Goal: Communication & Community: Answer question/provide support

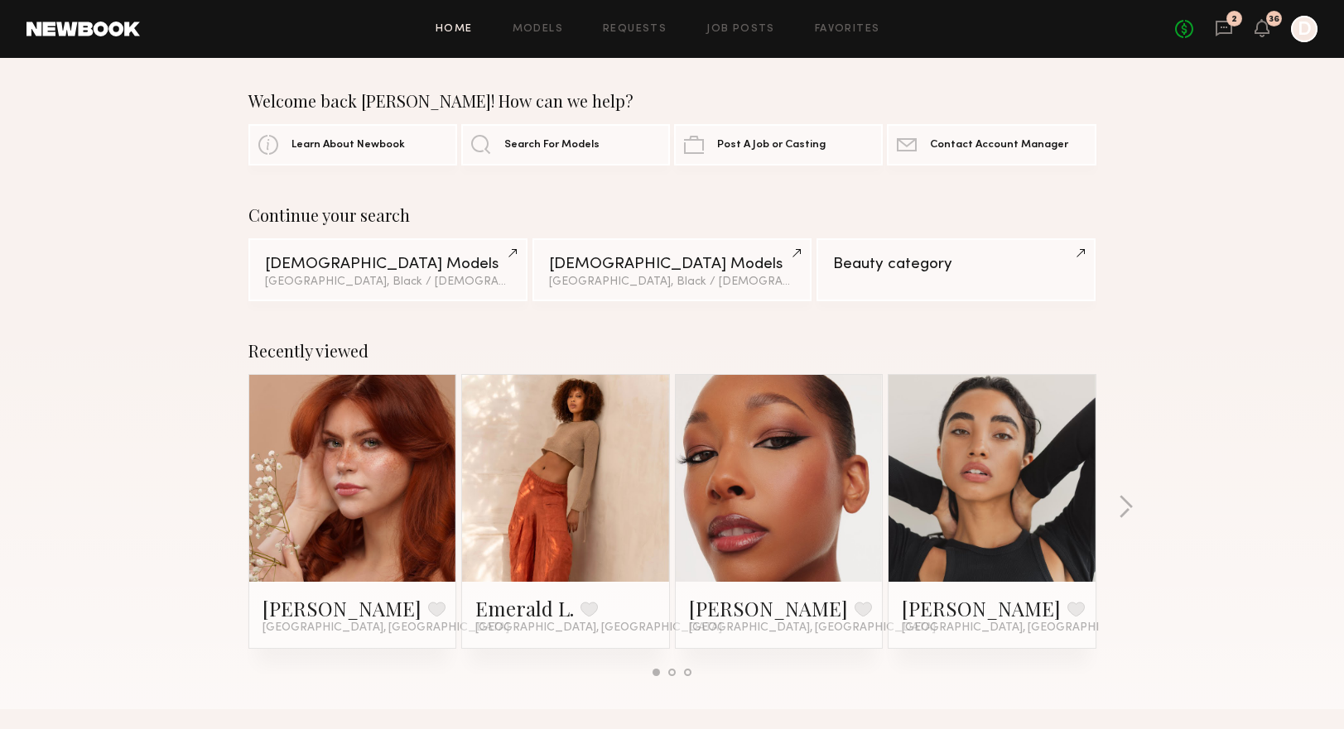
click at [1230, 22] on div "2" at bounding box center [1234, 19] width 16 height 16
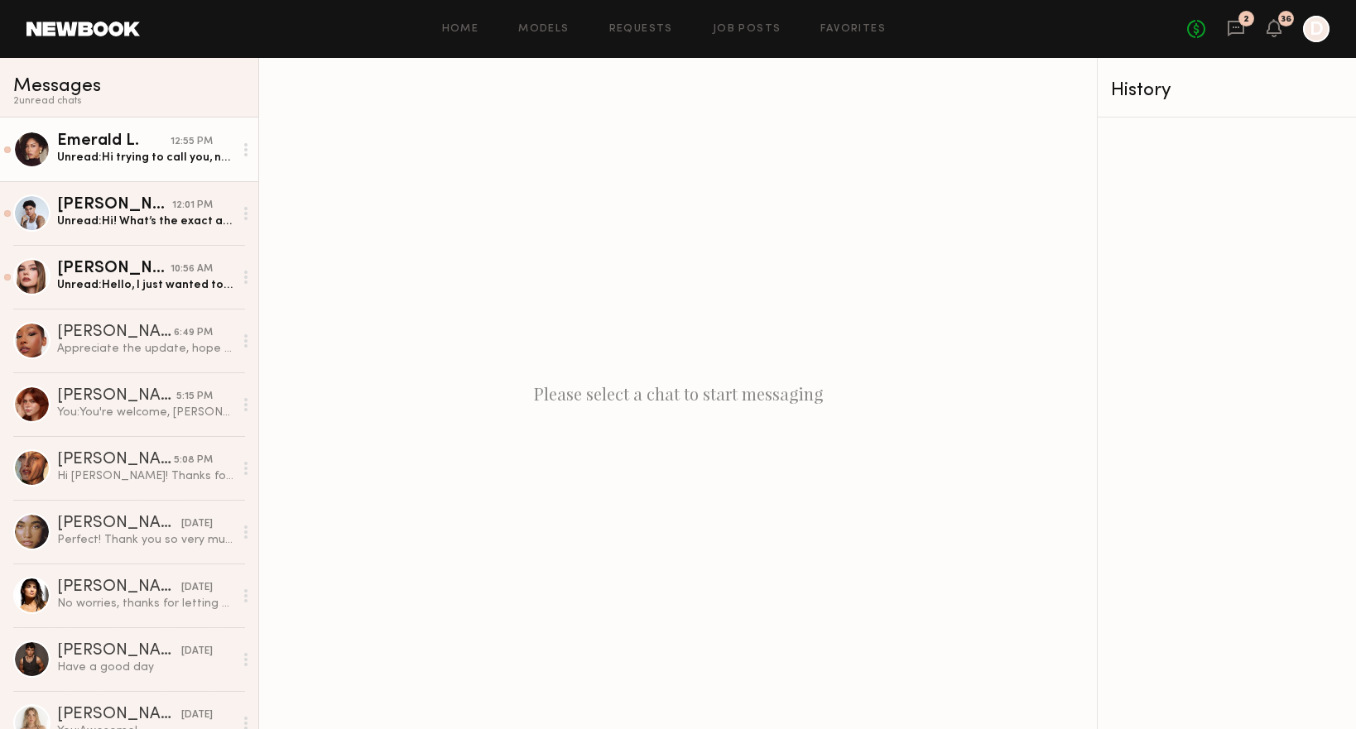
click at [172, 143] on div "12:55 PM" at bounding box center [192, 142] width 42 height 16
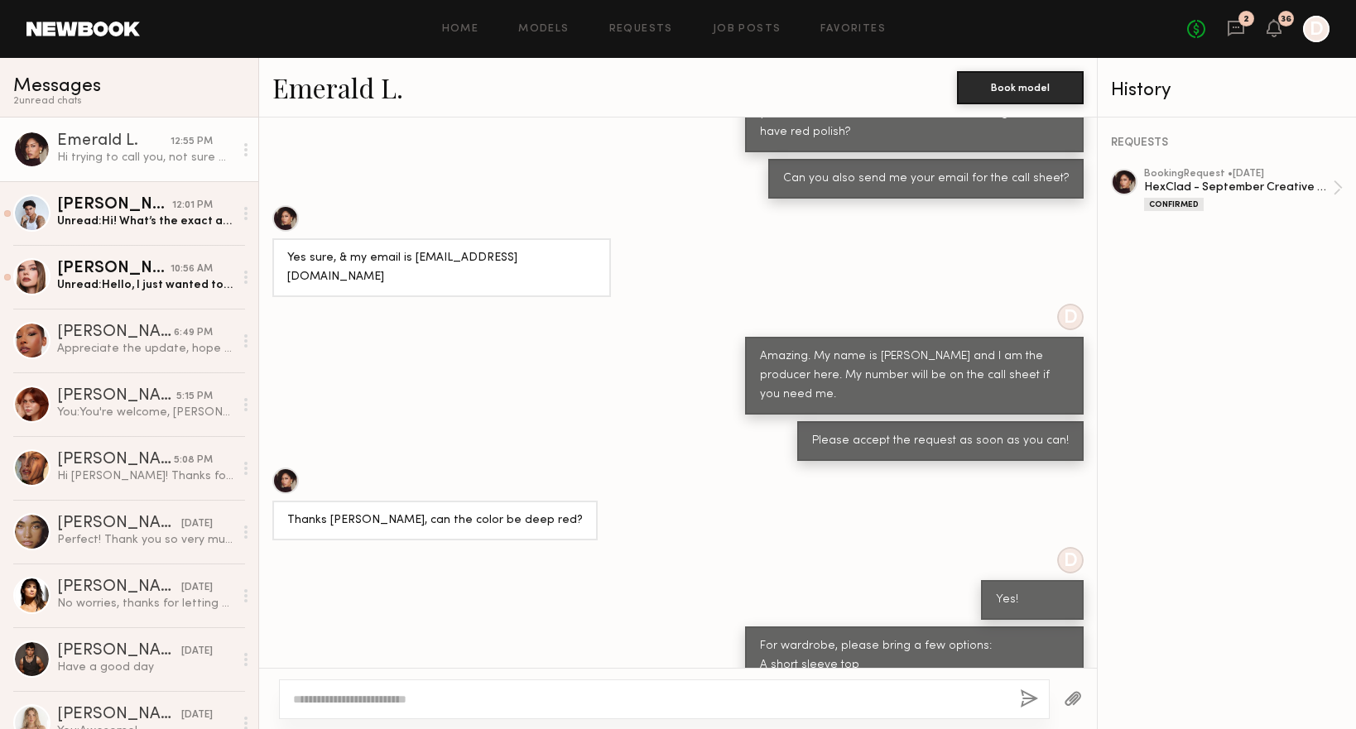
scroll to position [1987, 0]
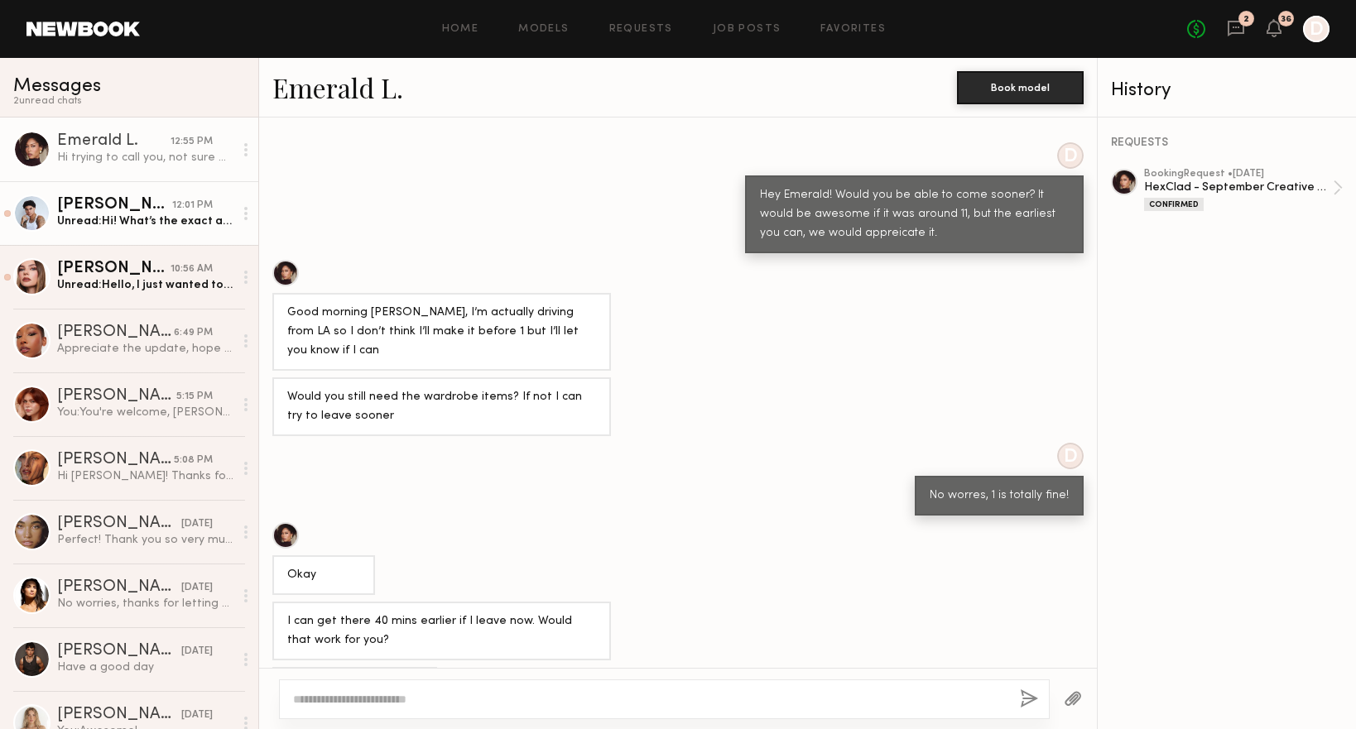
click at [154, 216] on div "Unread: Hi! What’s the exact address for [DATE]? It just says [GEOGRAPHIC_DATA]…" at bounding box center [145, 222] width 176 height 16
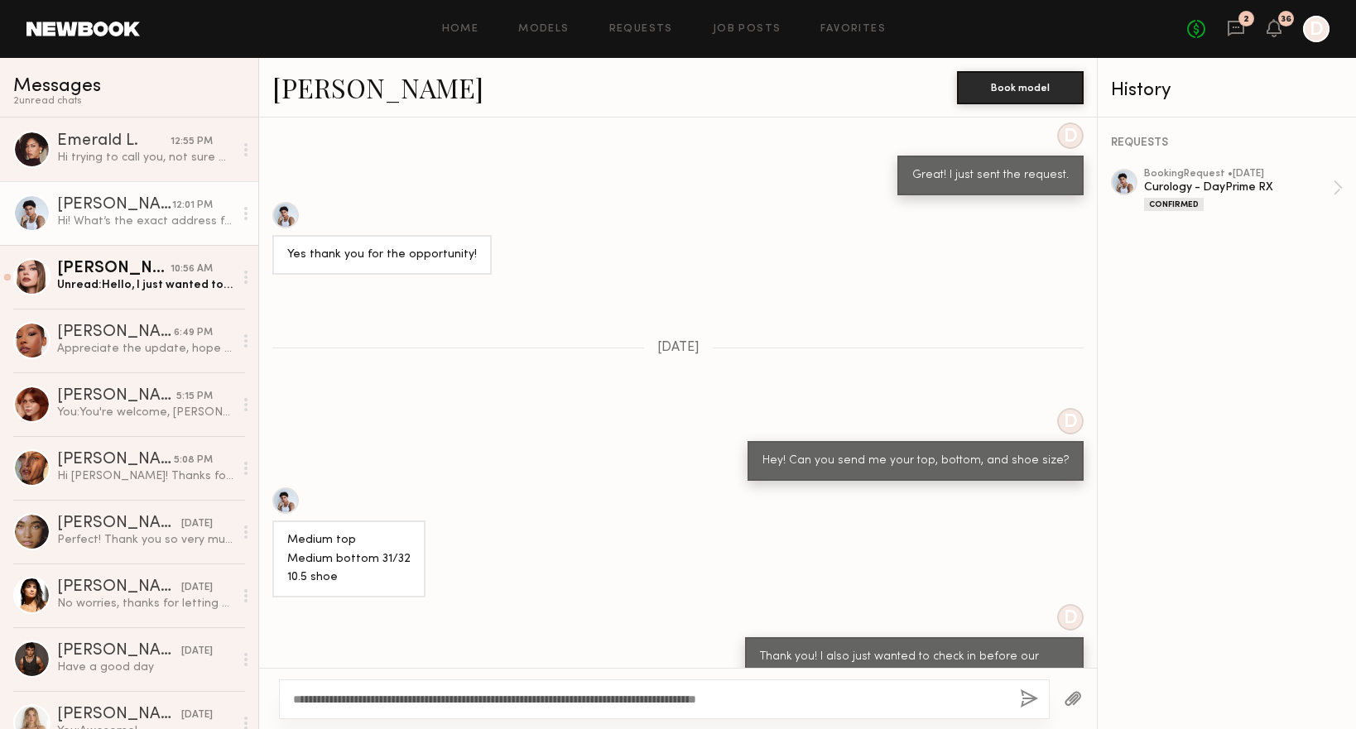
scroll to position [1506, 0]
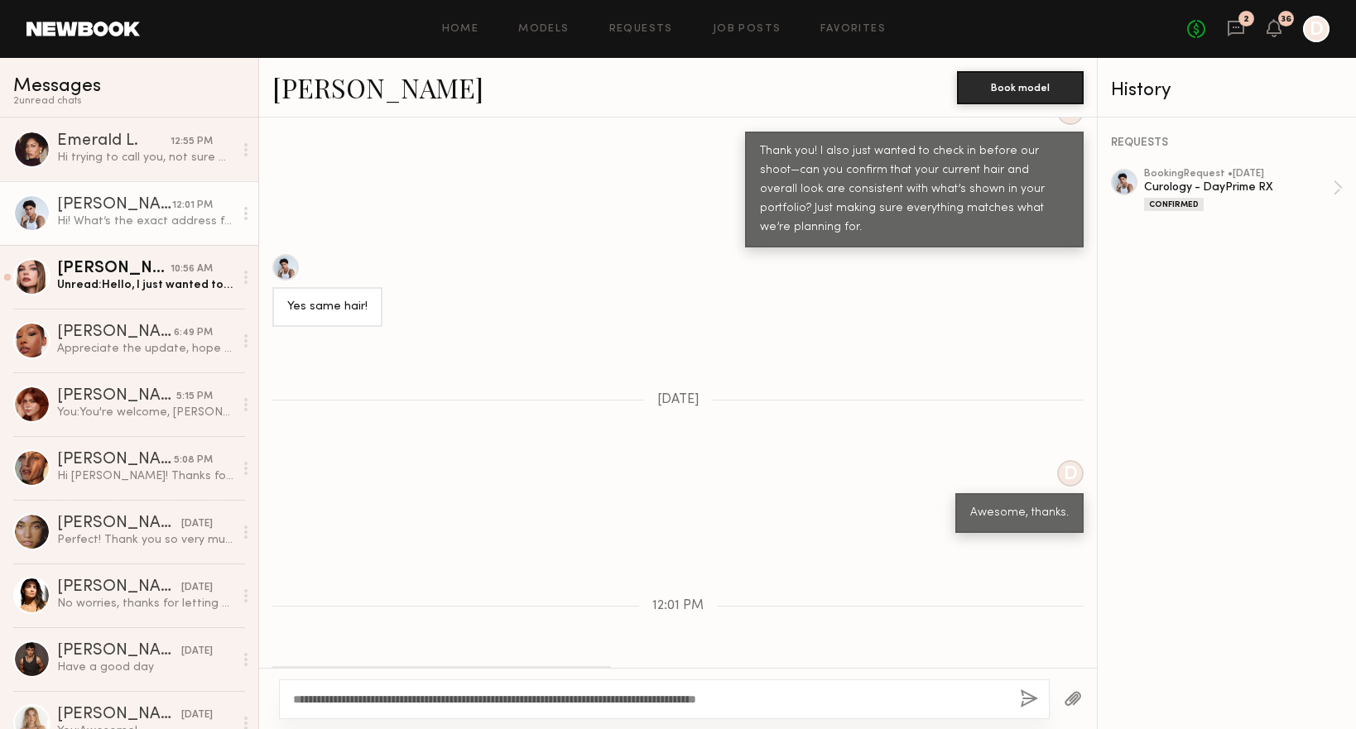
type textarea "**********"
click at [1024, 695] on button "button" at bounding box center [1029, 700] width 18 height 21
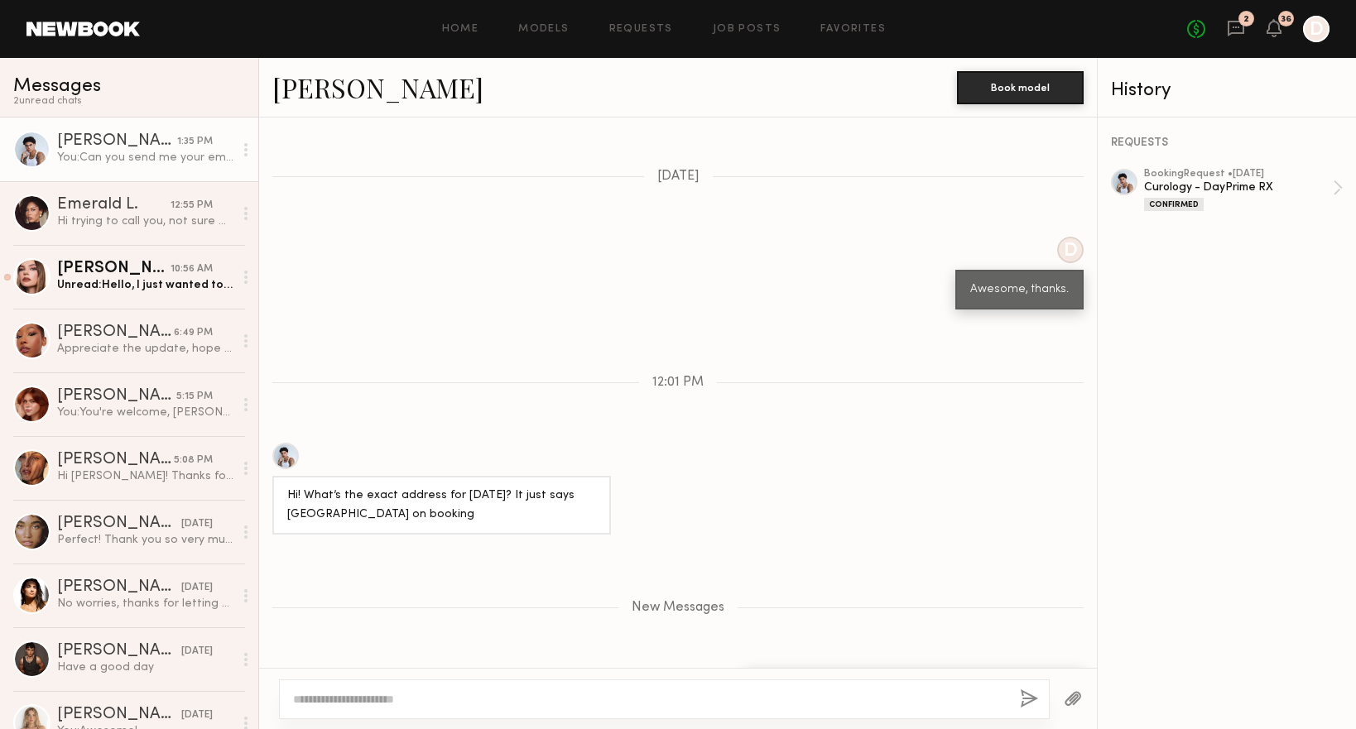
scroll to position [1830, 0]
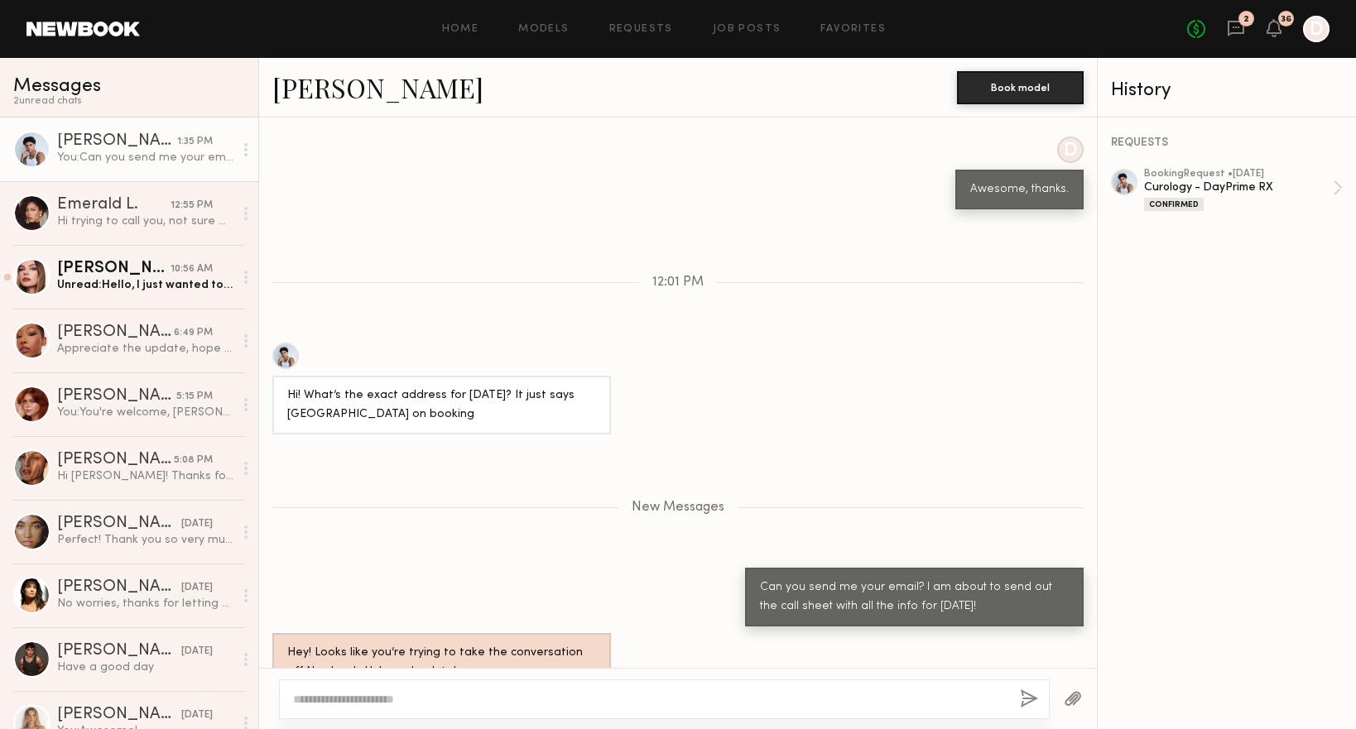
drag, startPoint x: 971, startPoint y: 539, endPoint x: 738, endPoint y: 518, distance: 234.4
click at [745, 568] on div "Can you send me your email? I am about to send out the call sheet with all the …" at bounding box center [914, 597] width 339 height 59
copy div "Can you send me your email? I am about to send out the call sheet with all the …"
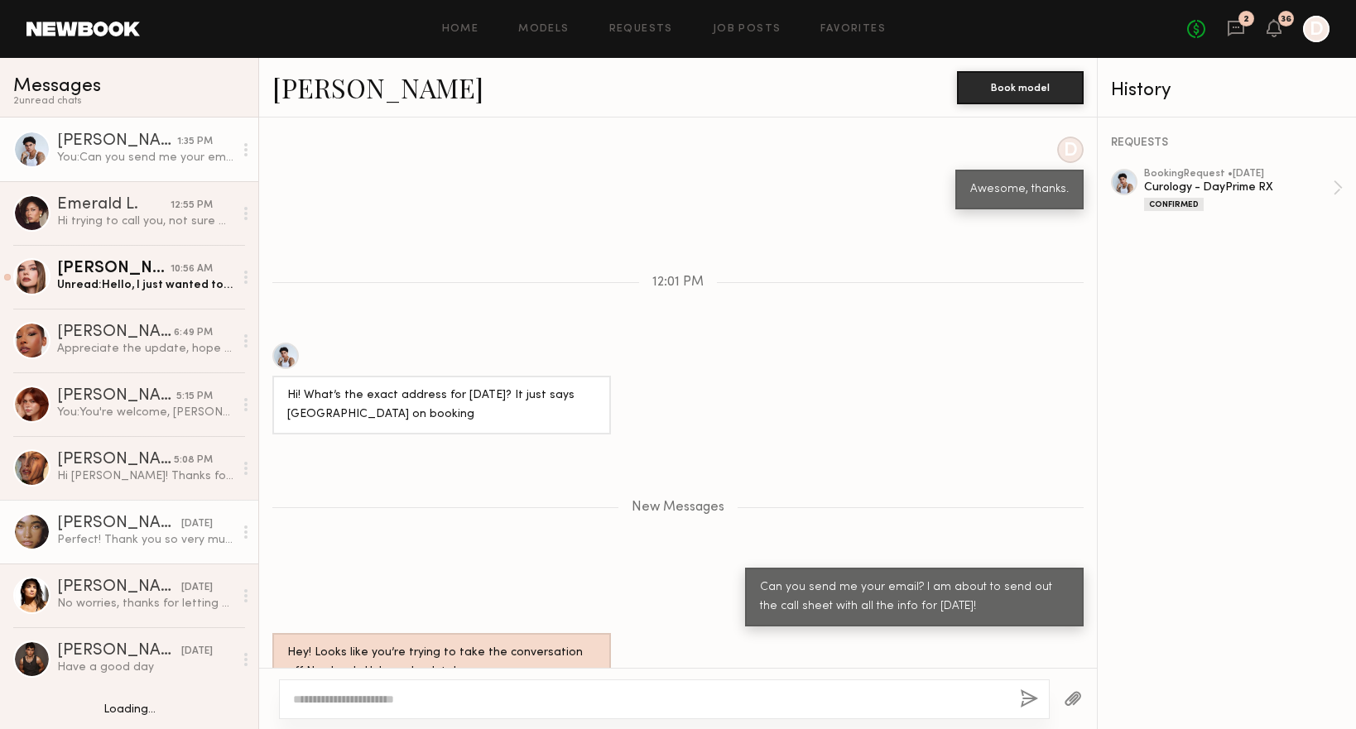
scroll to position [64, 0]
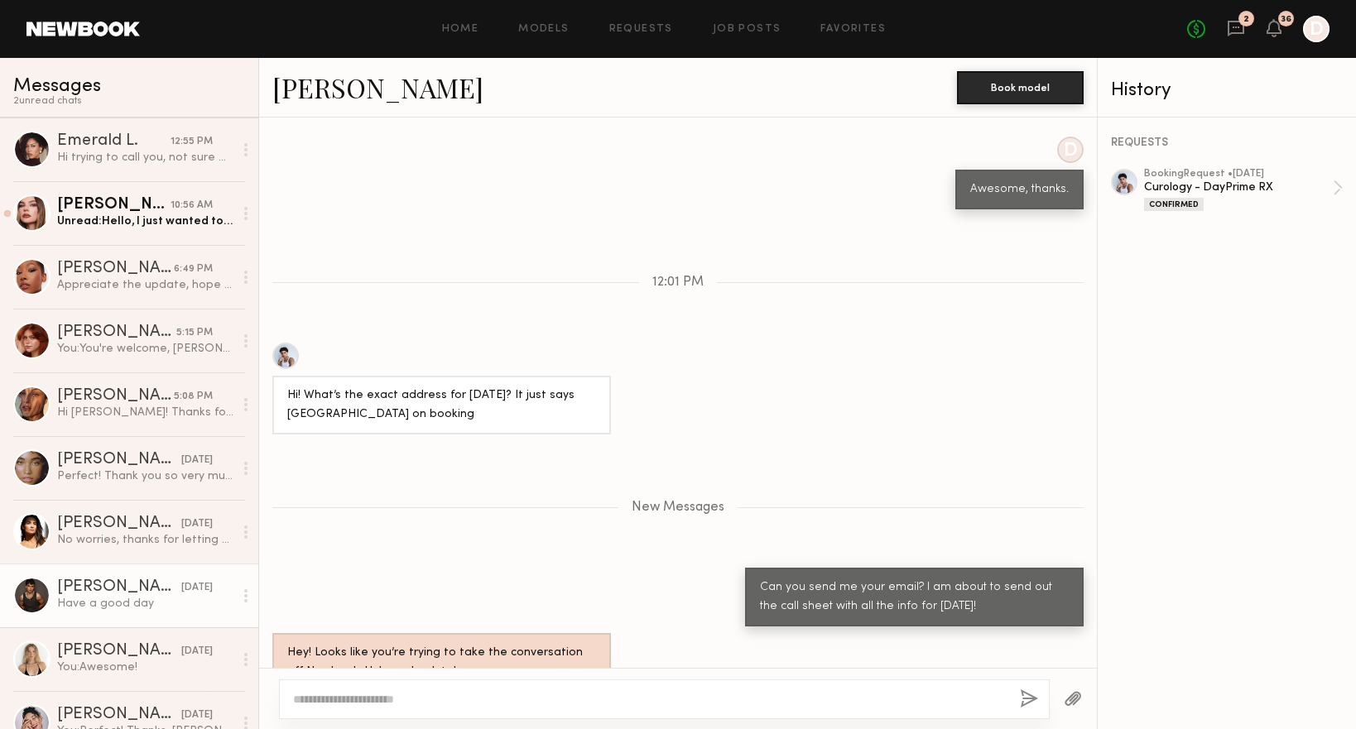
click at [154, 593] on div "[PERSON_NAME]" at bounding box center [119, 588] width 124 height 17
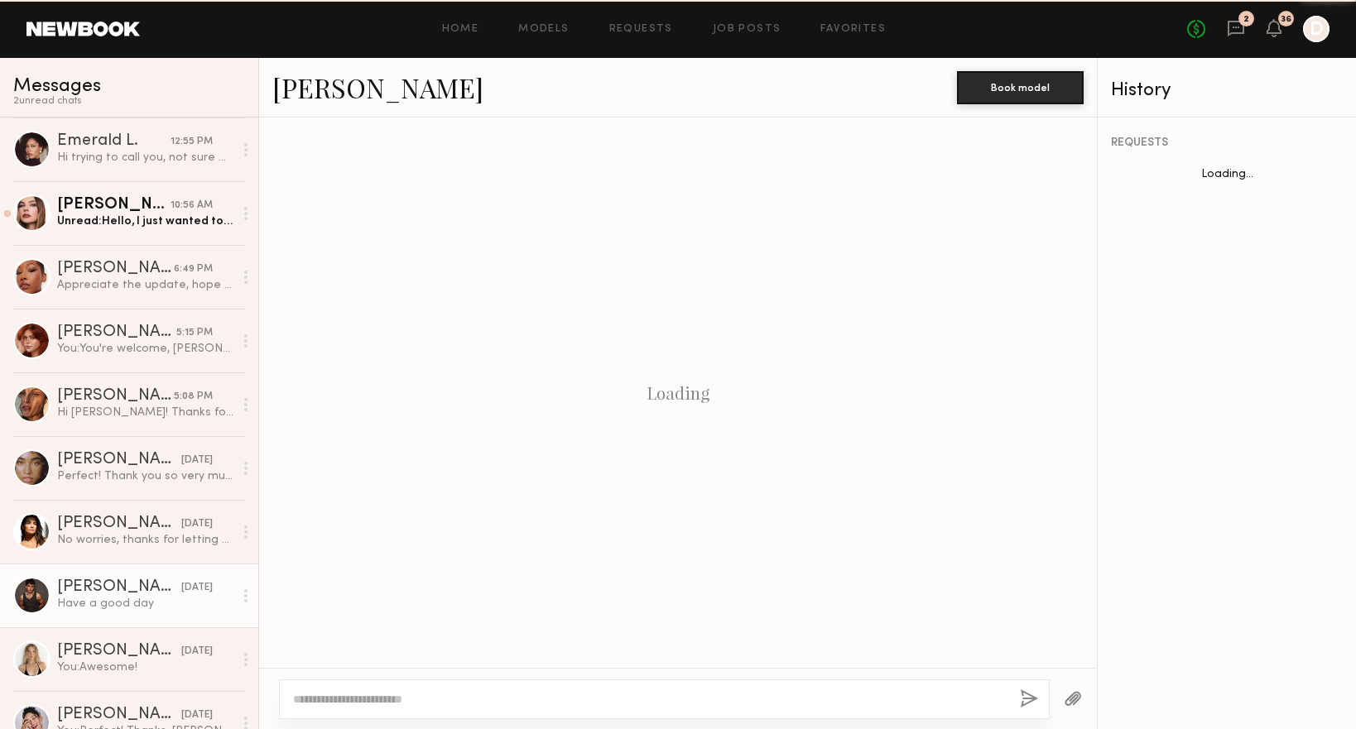
scroll to position [887, 0]
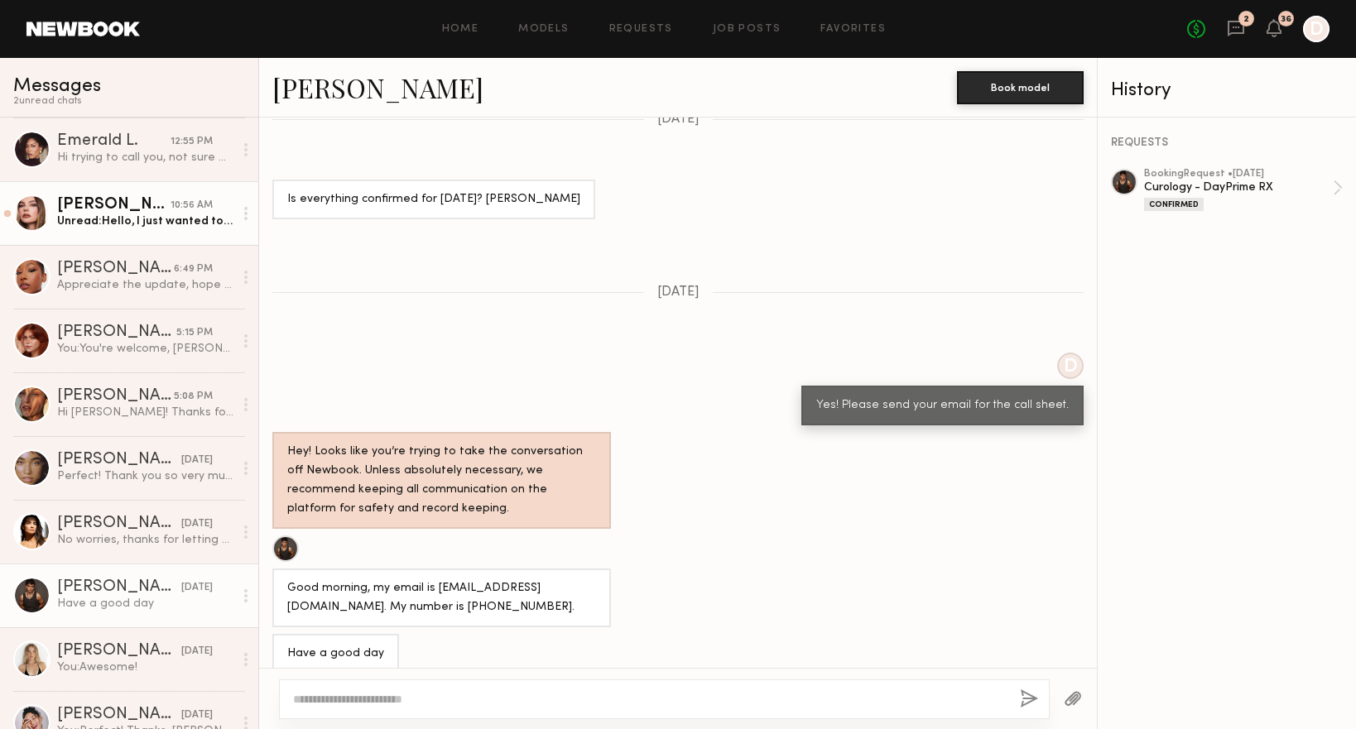
click at [161, 230] on link "[PERSON_NAME] 10:56 AM Unread: Hello, I just wanted to confirm we are still goo…" at bounding box center [129, 213] width 258 height 64
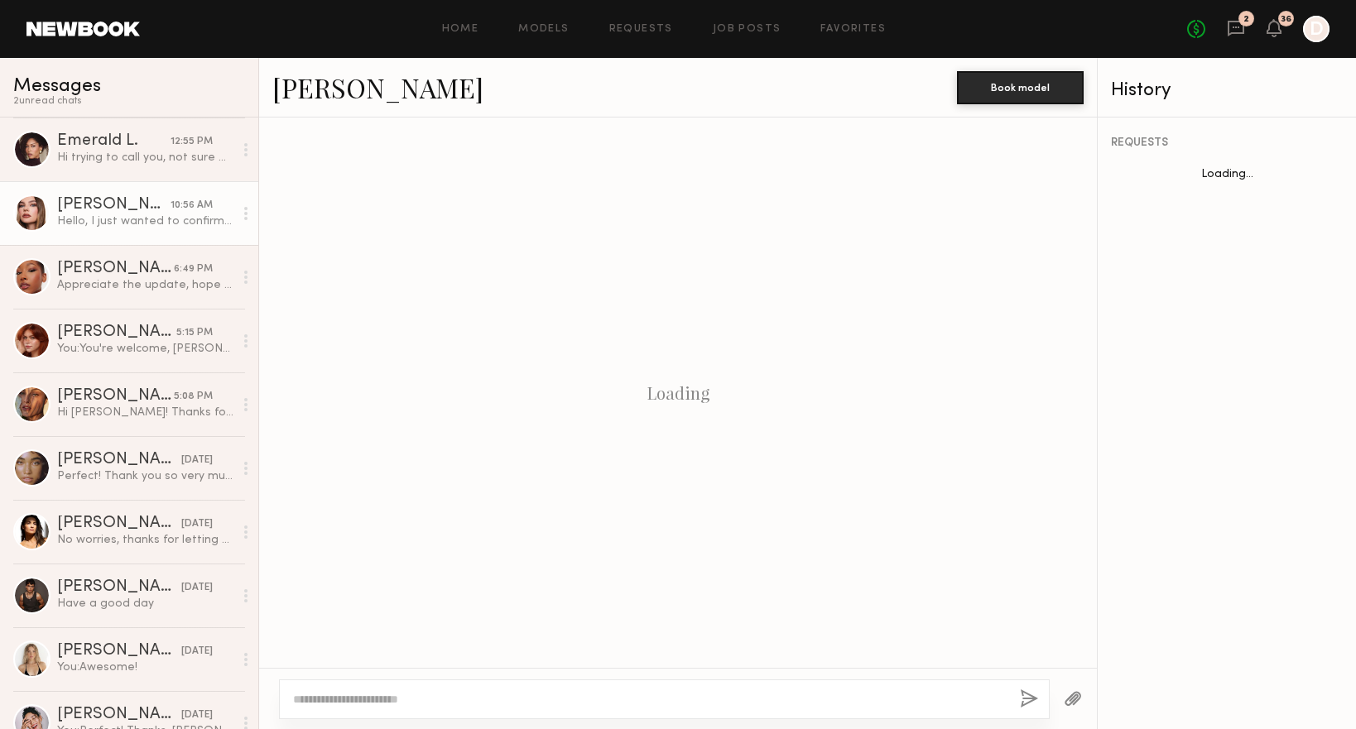
scroll to position [1139, 0]
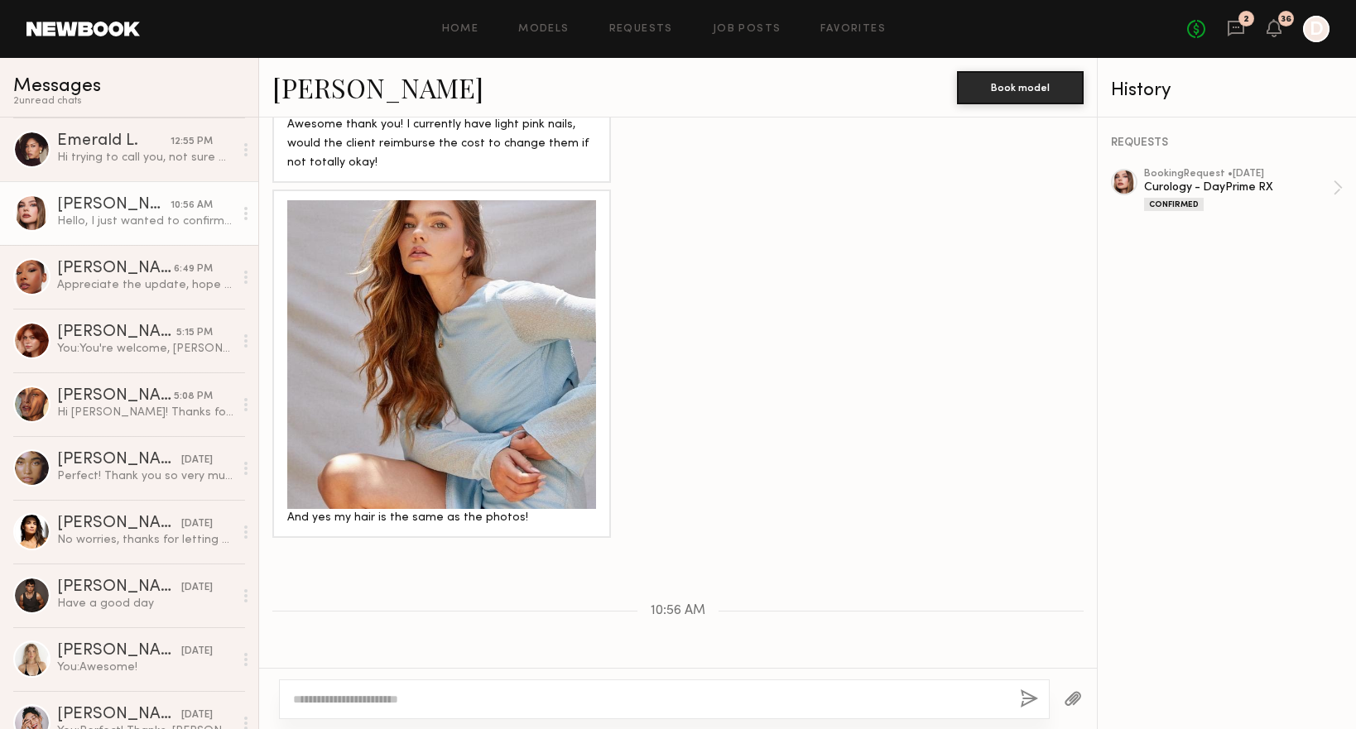
click at [451, 698] on textarea at bounding box center [650, 699] width 714 height 17
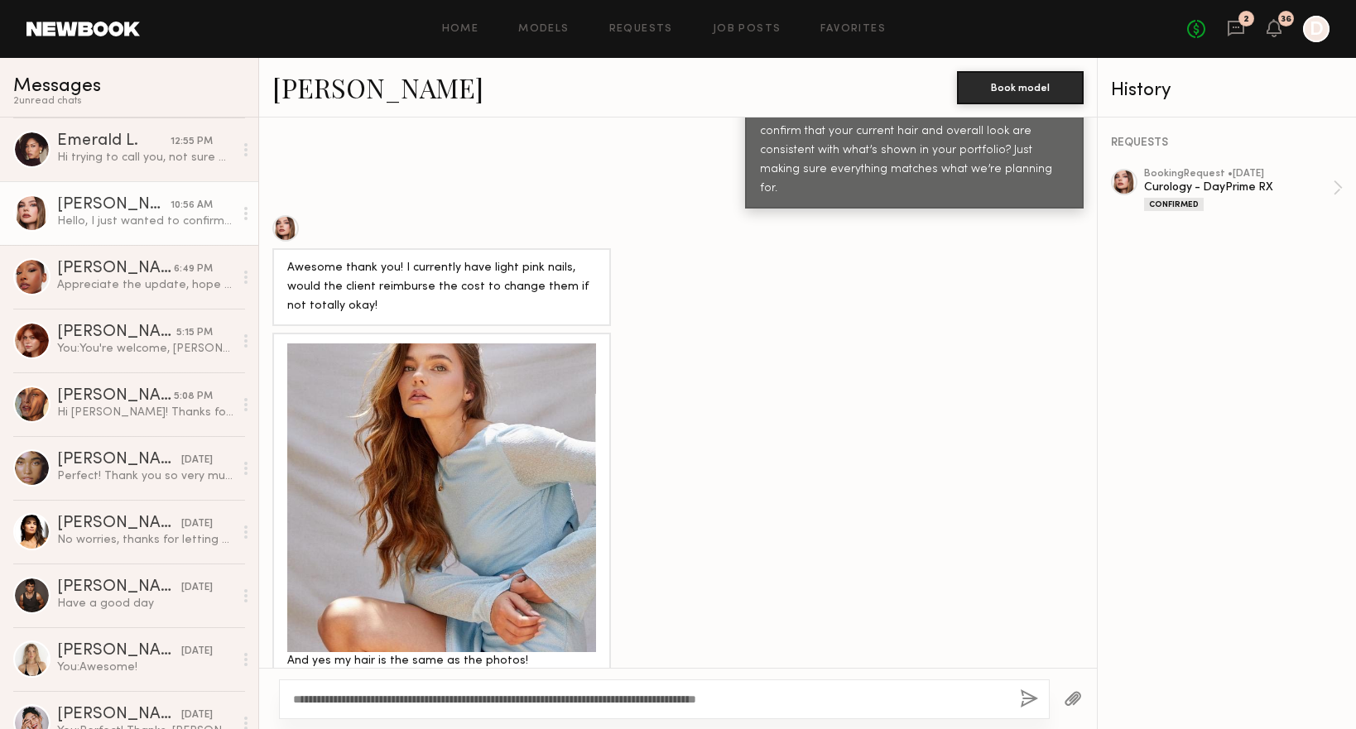
scroll to position [2255, 0]
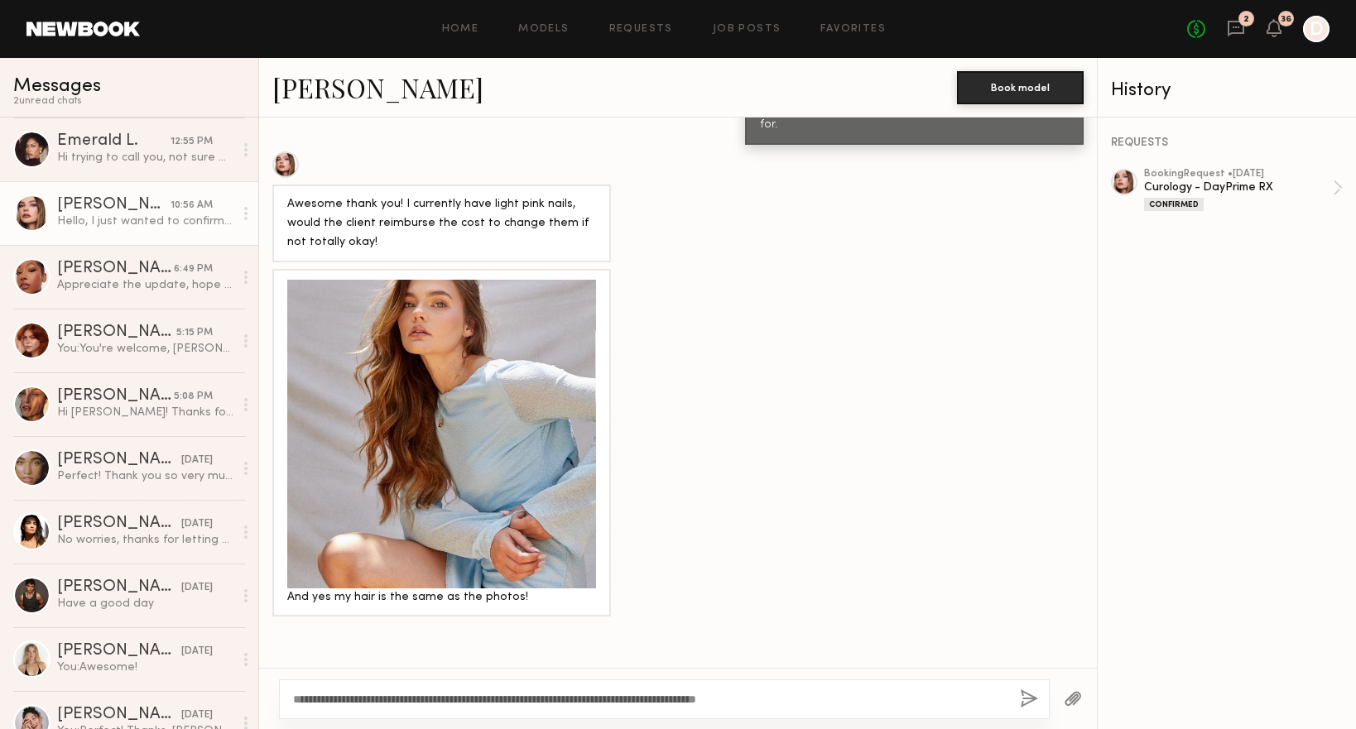
type textarea "**********"
click at [1022, 690] on div "**********" at bounding box center [664, 700] width 771 height 40
click at [958, 700] on textarea "**********" at bounding box center [650, 699] width 714 height 17
click at [1026, 700] on button "button" at bounding box center [1029, 700] width 18 height 21
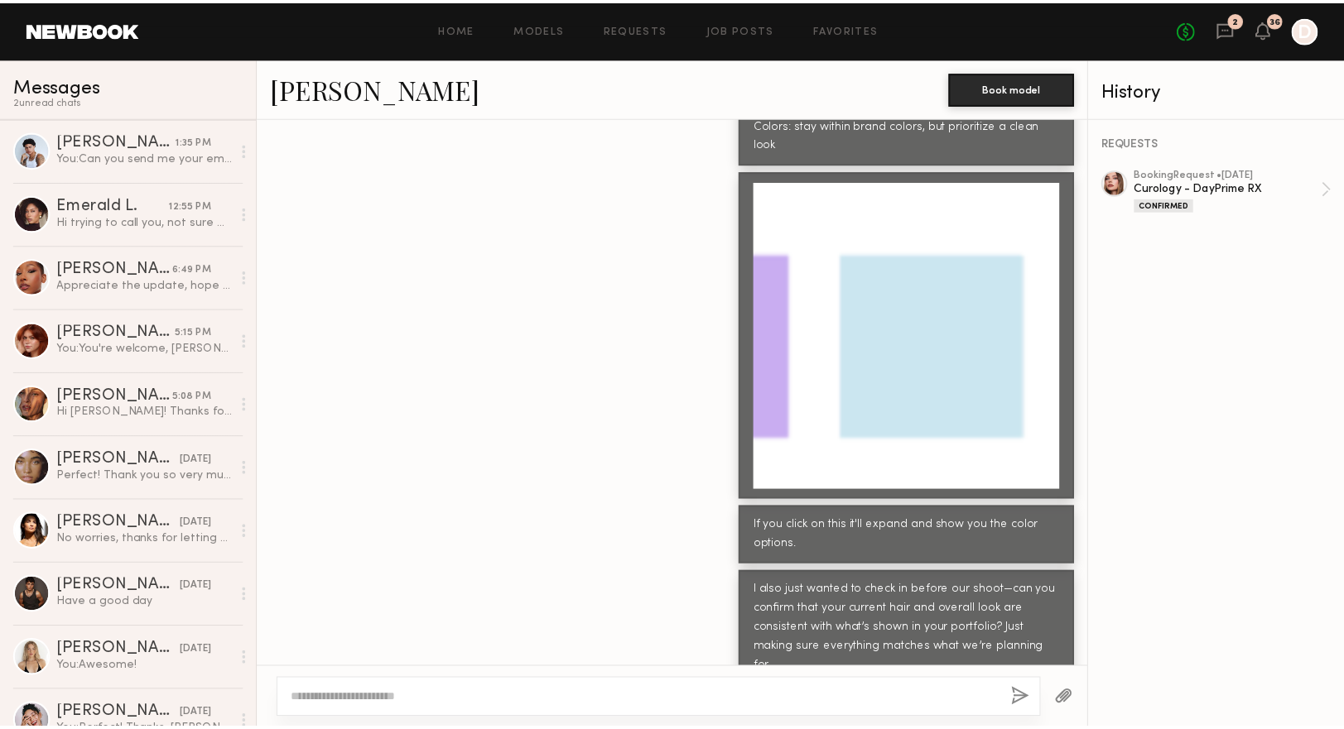
scroll to position [2546, 0]
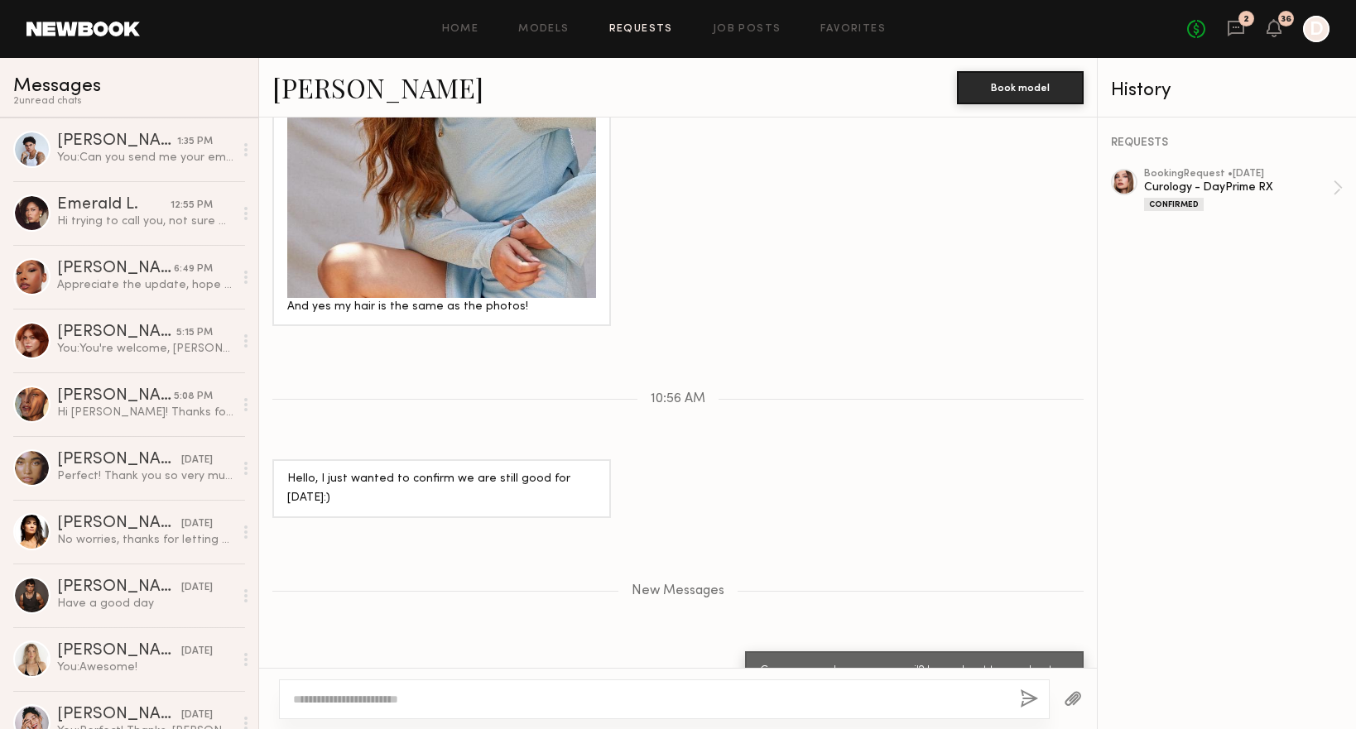
click at [637, 28] on link "Requests" at bounding box center [641, 29] width 64 height 11
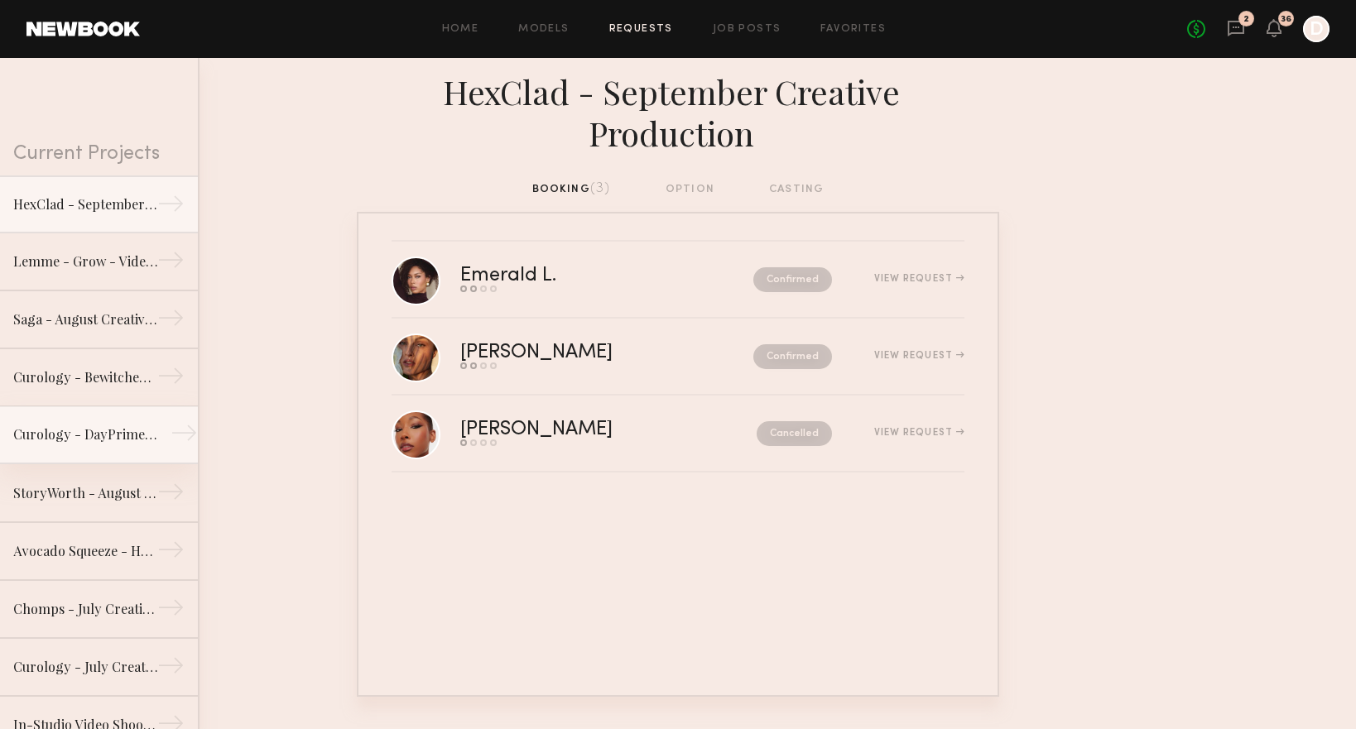
click at [86, 431] on div "Curology - DayPrime RX" at bounding box center [85, 435] width 144 height 20
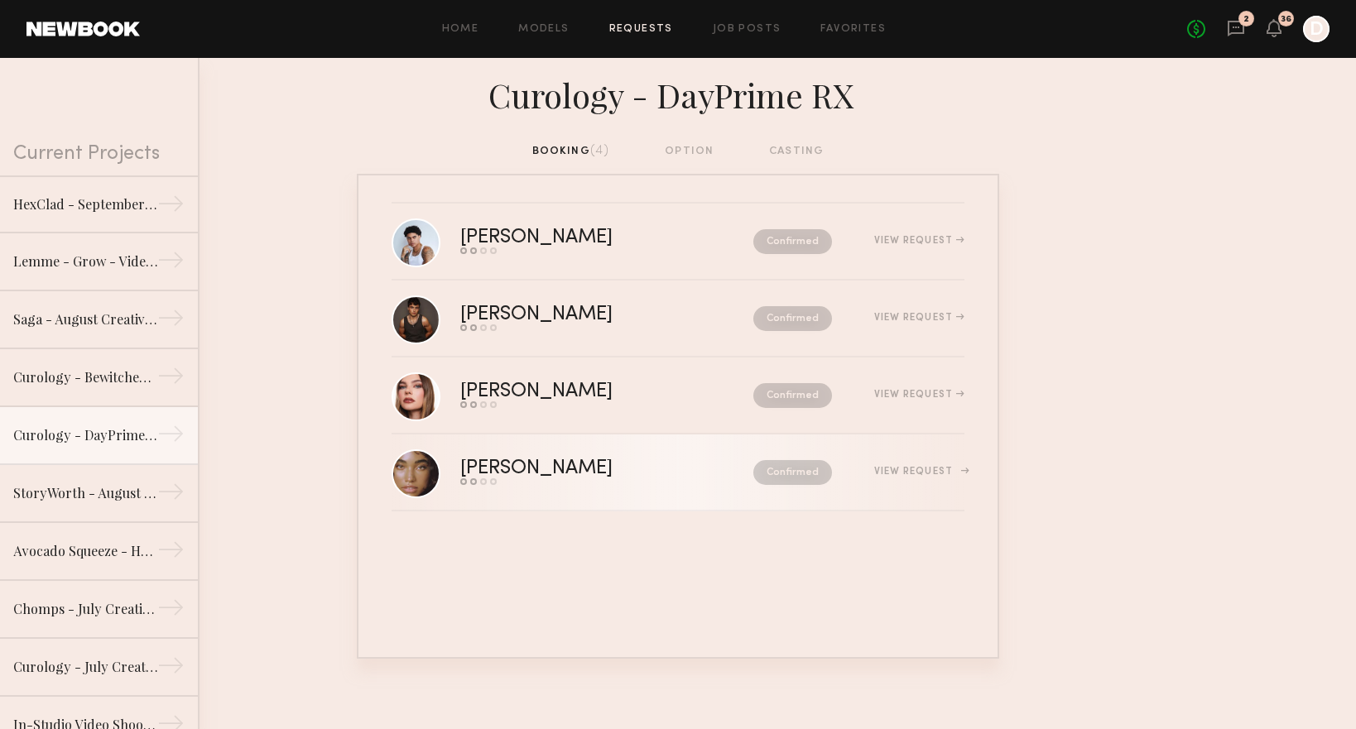
click at [905, 473] on div "View Request" at bounding box center [919, 472] width 90 height 10
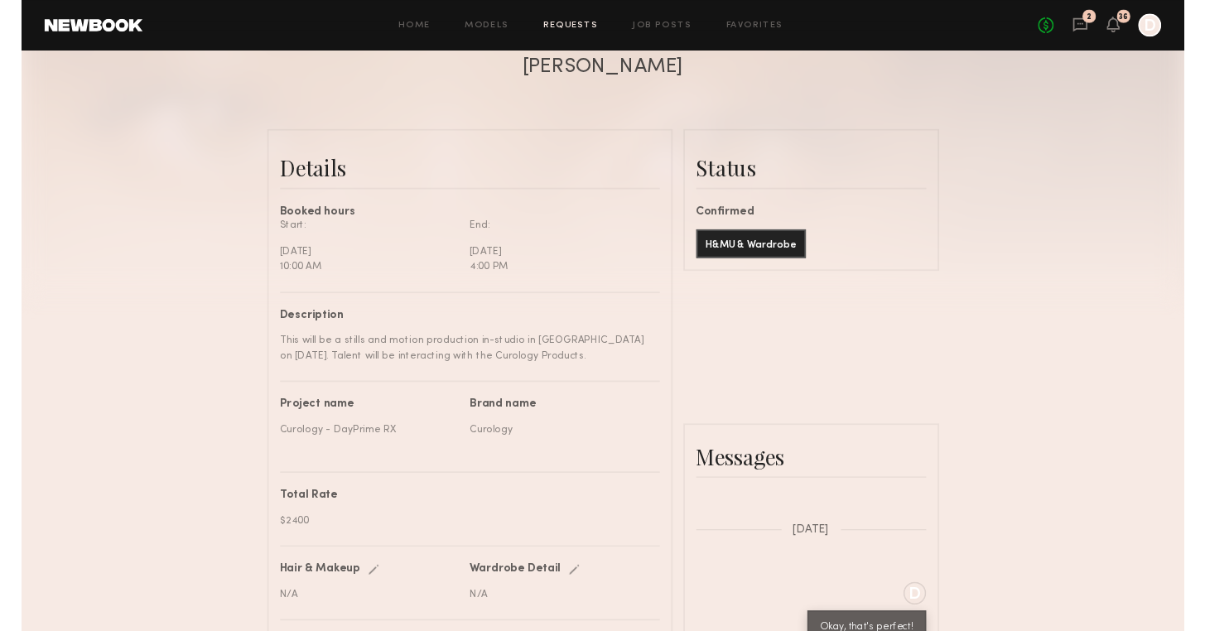
scroll to position [387, 0]
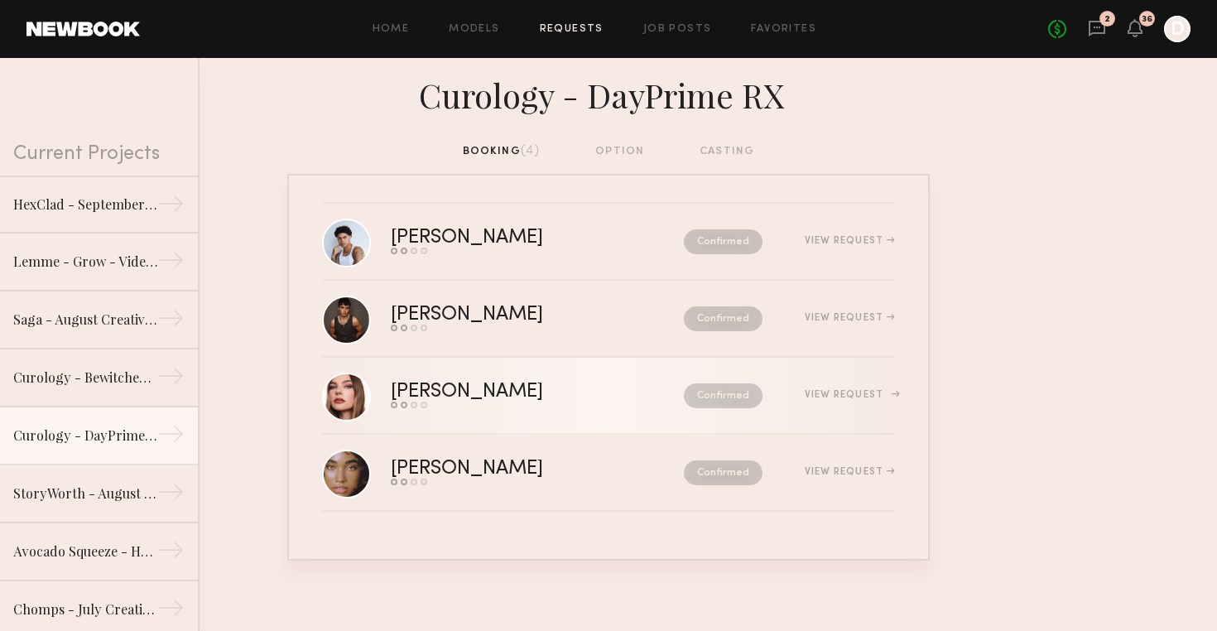
click at [579, 403] on div "Send request Model response Review hours worked Pay model" at bounding box center [502, 405] width 223 height 7
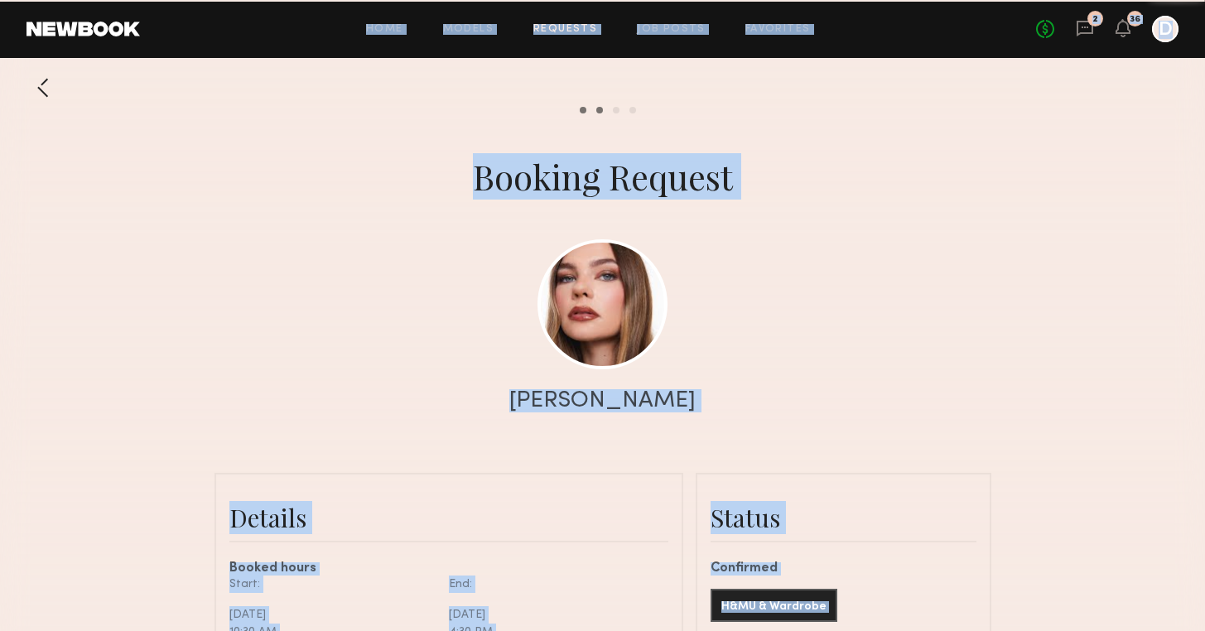
scroll to position [2938, 0]
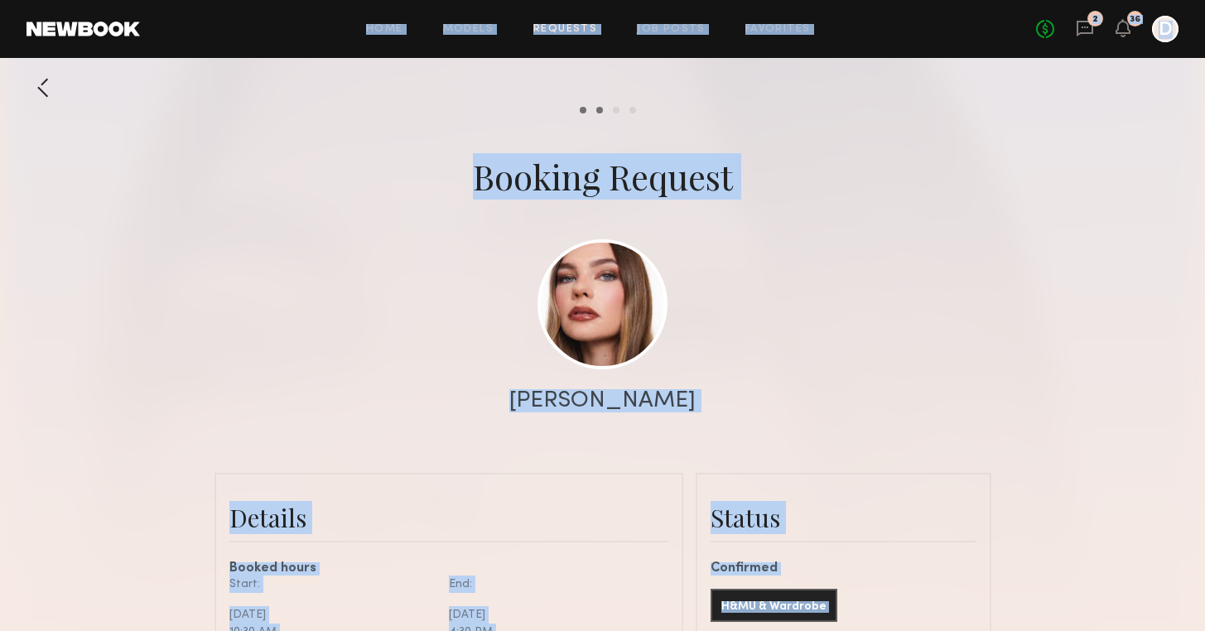
click at [147, 431] on div at bounding box center [602, 331] width 1205 height 662
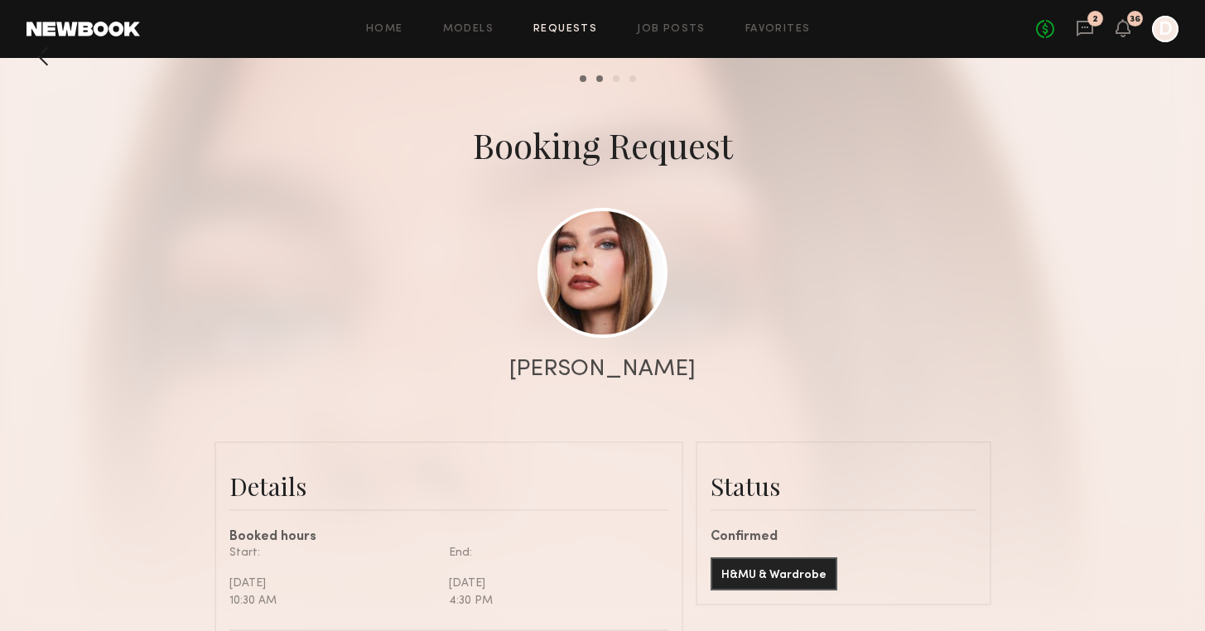
scroll to position [74, 0]
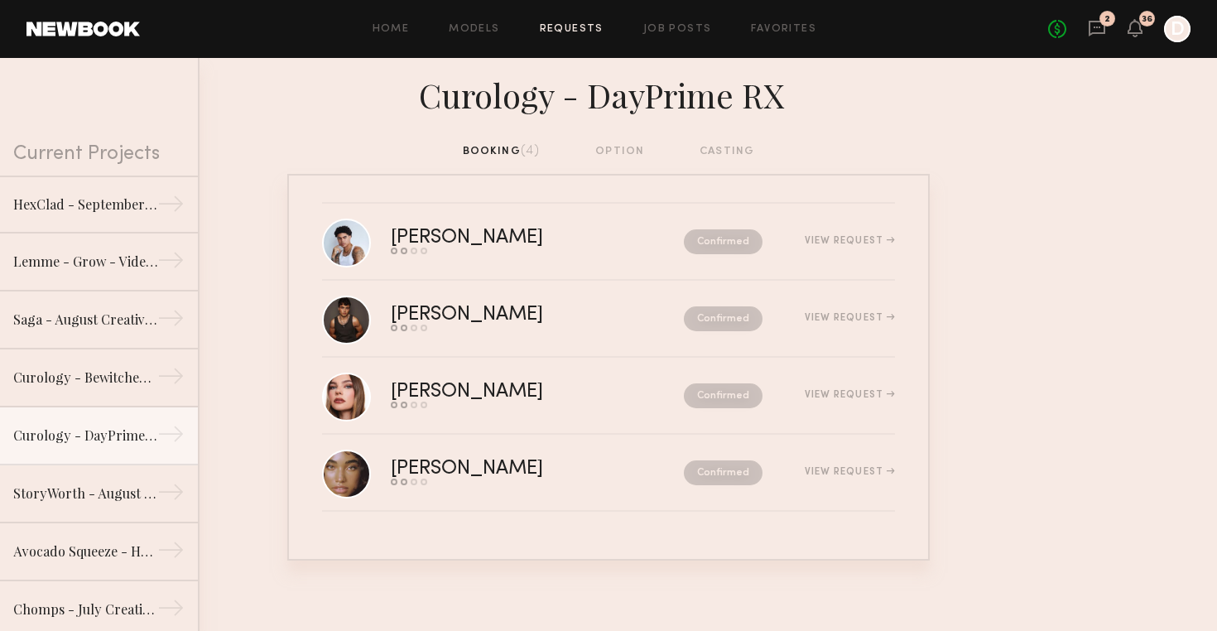
click at [598, 349] on link "[PERSON_NAME] Send request Model response Review hours worked Pay model Confirm…" at bounding box center [608, 319] width 573 height 77
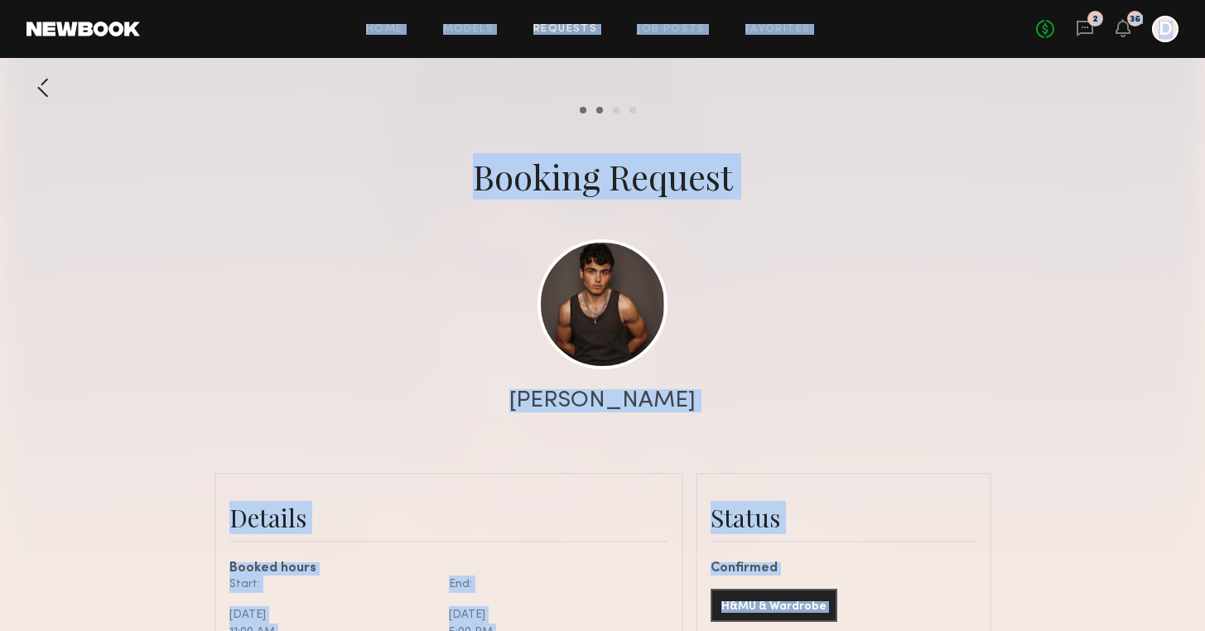
scroll to position [316, 0]
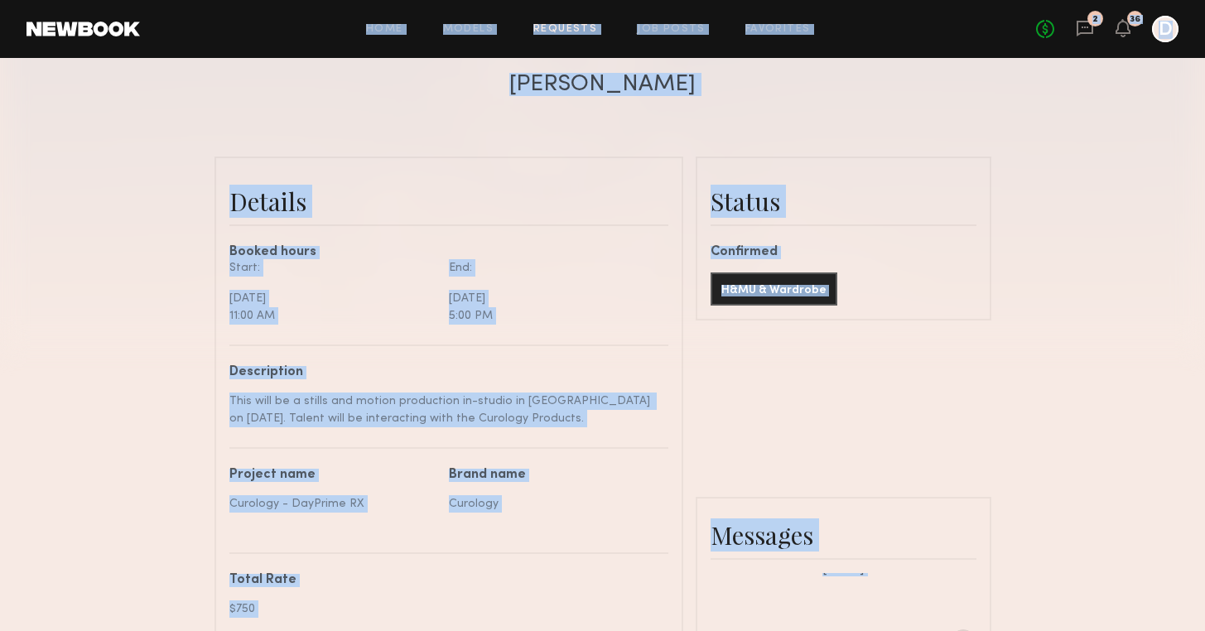
click at [170, 272] on div at bounding box center [602, 15] width 1205 height 662
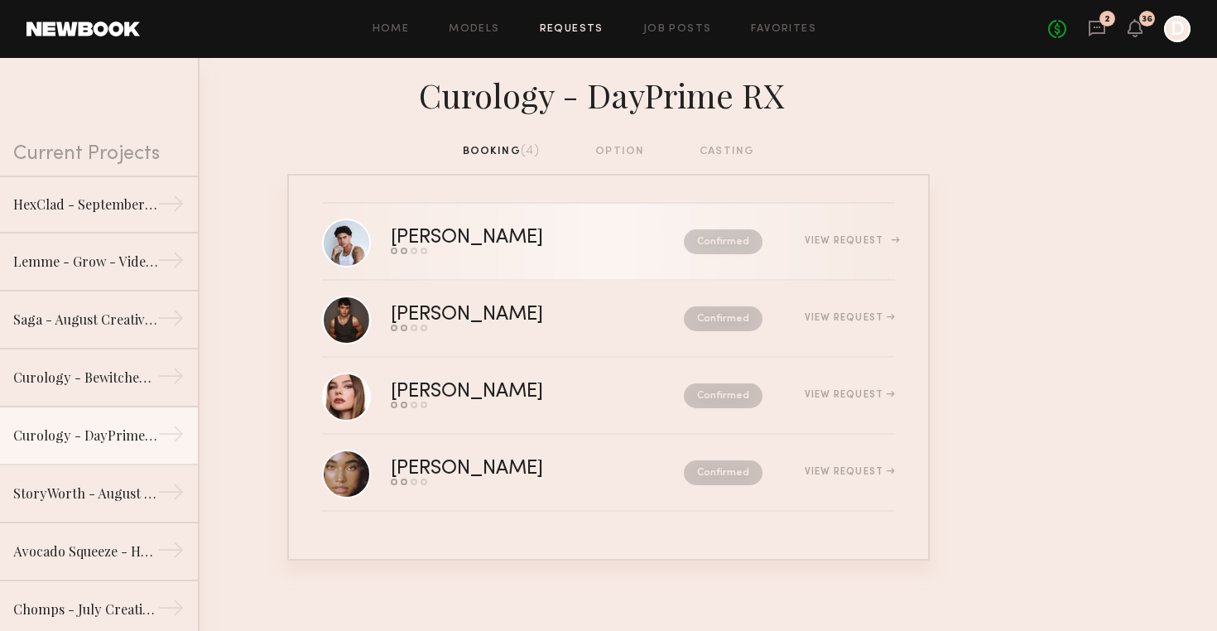
click at [552, 247] on div "[PERSON_NAME]" at bounding box center [502, 238] width 223 height 19
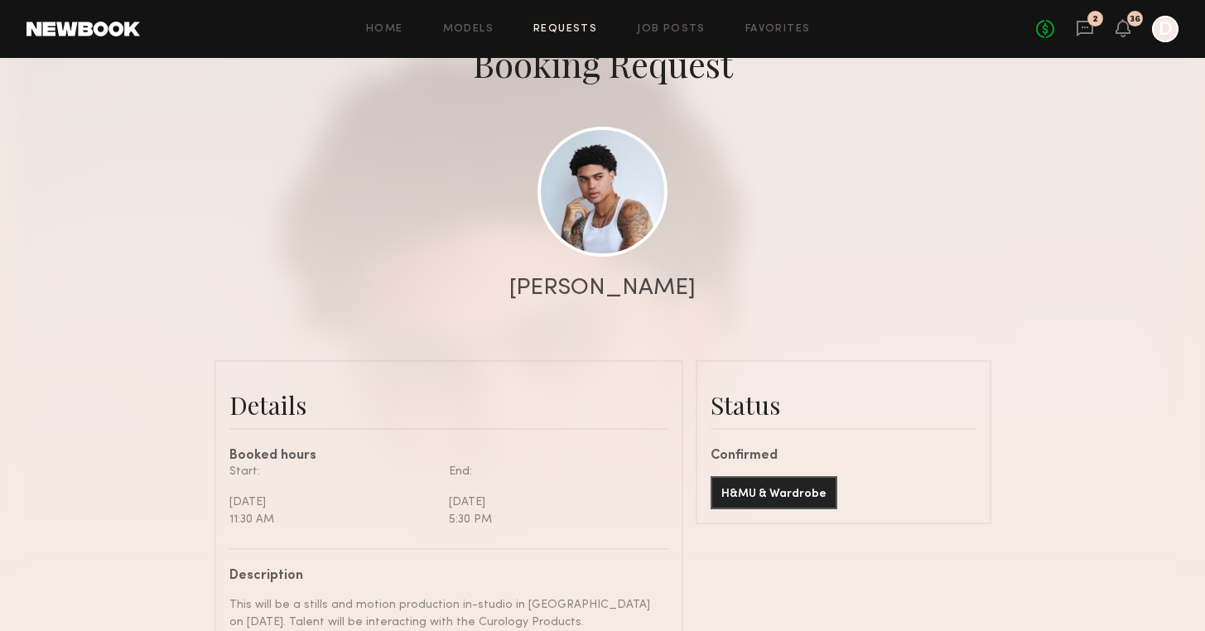
scroll to position [270, 0]
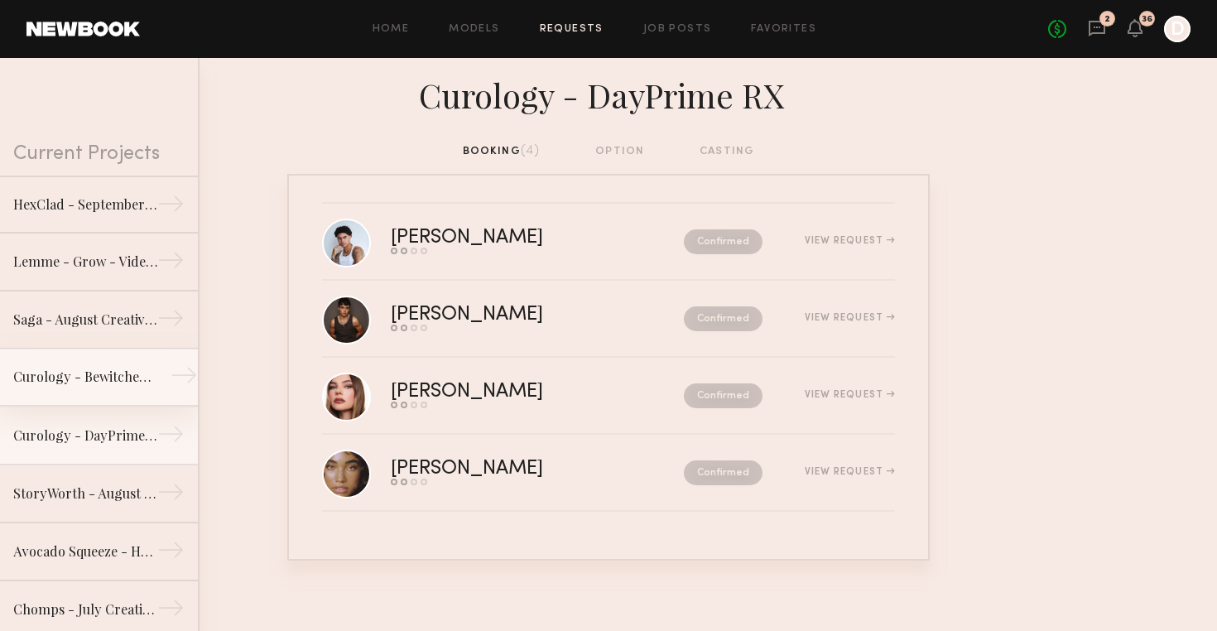
click at [80, 373] on div "Curology - Bewitched Patches" at bounding box center [85, 377] width 144 height 20
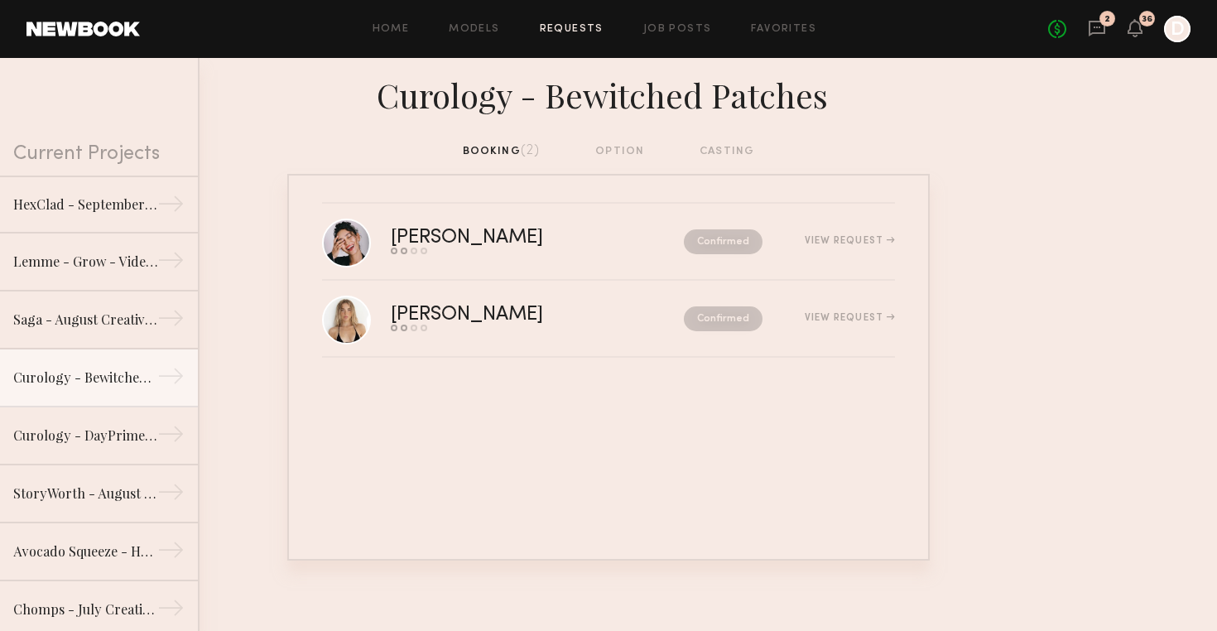
click at [613, 307] on div "Confirmed" at bounding box center [687, 318] width 149 height 25
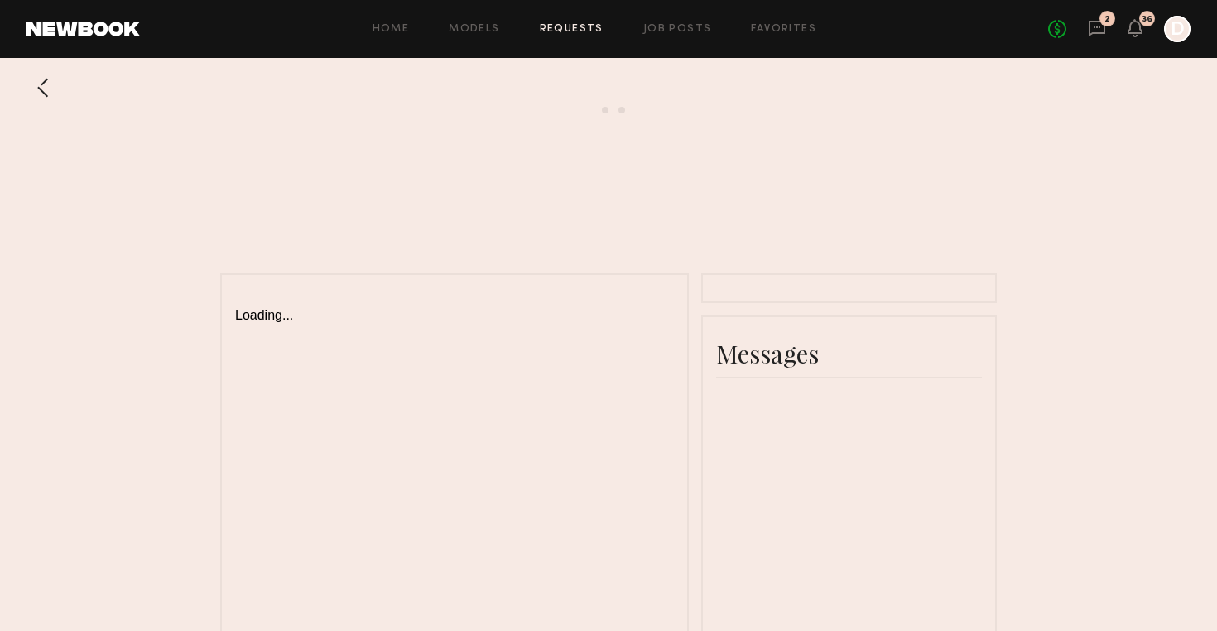
click at [583, 307] on div "Loading..." at bounding box center [454, 305] width 439 height 35
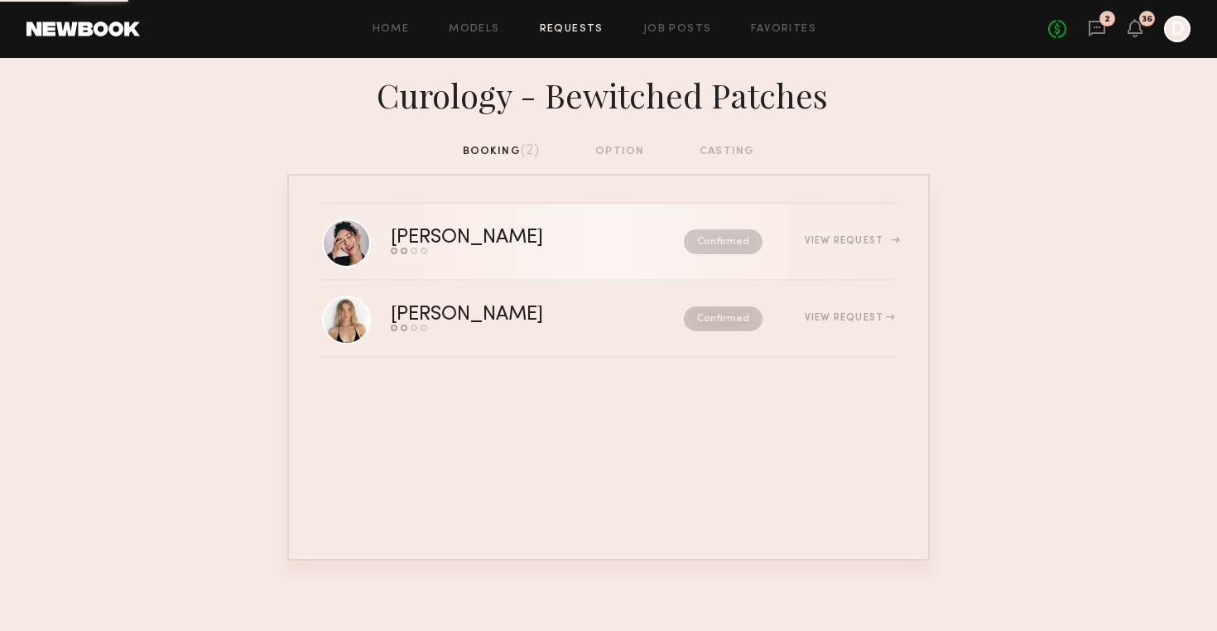
click at [501, 238] on div "[PERSON_NAME]" at bounding box center [502, 238] width 223 height 19
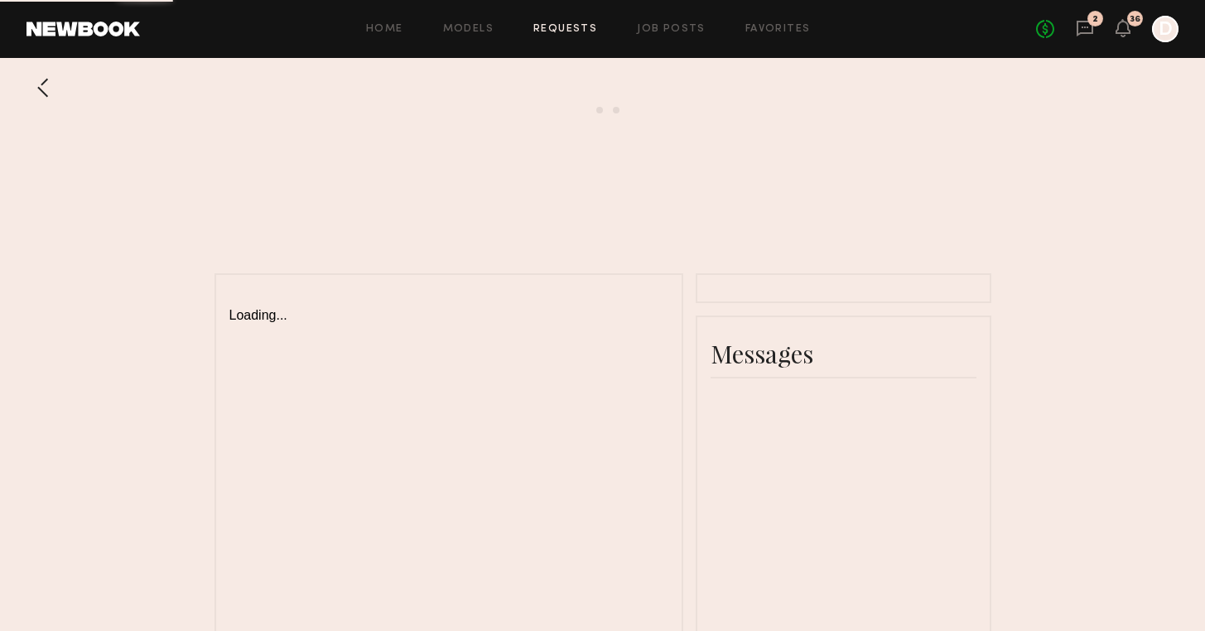
click at [501, 238] on div "Send request Model response Loading... Messages" at bounding box center [602, 483] width 1205 height 824
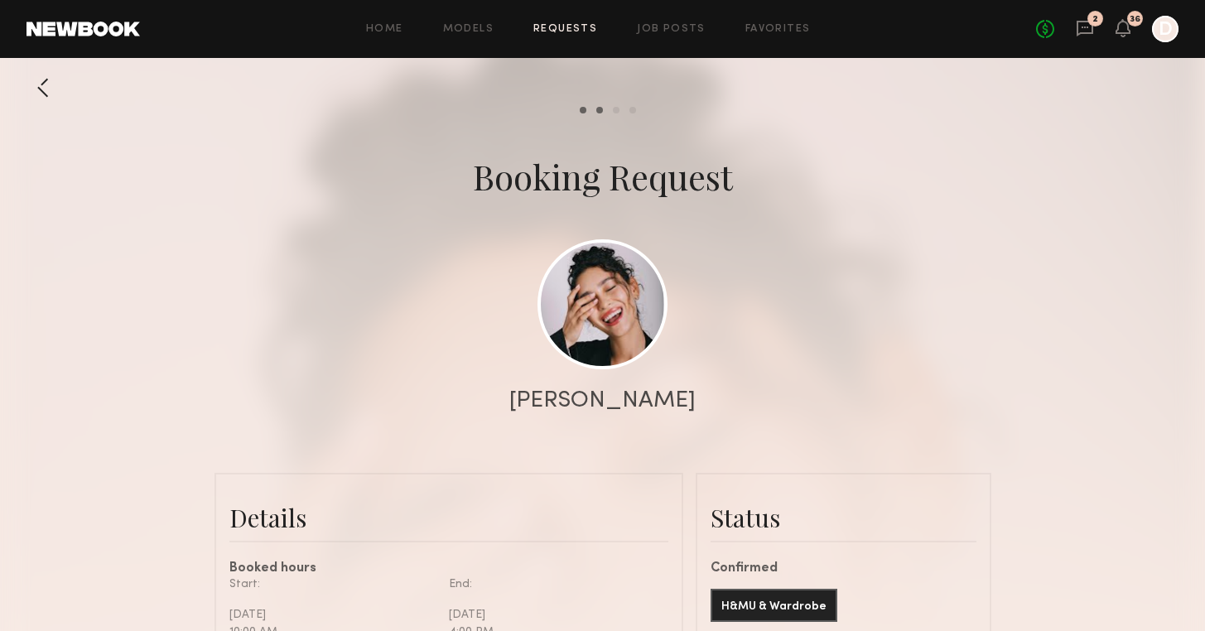
scroll to position [124, 0]
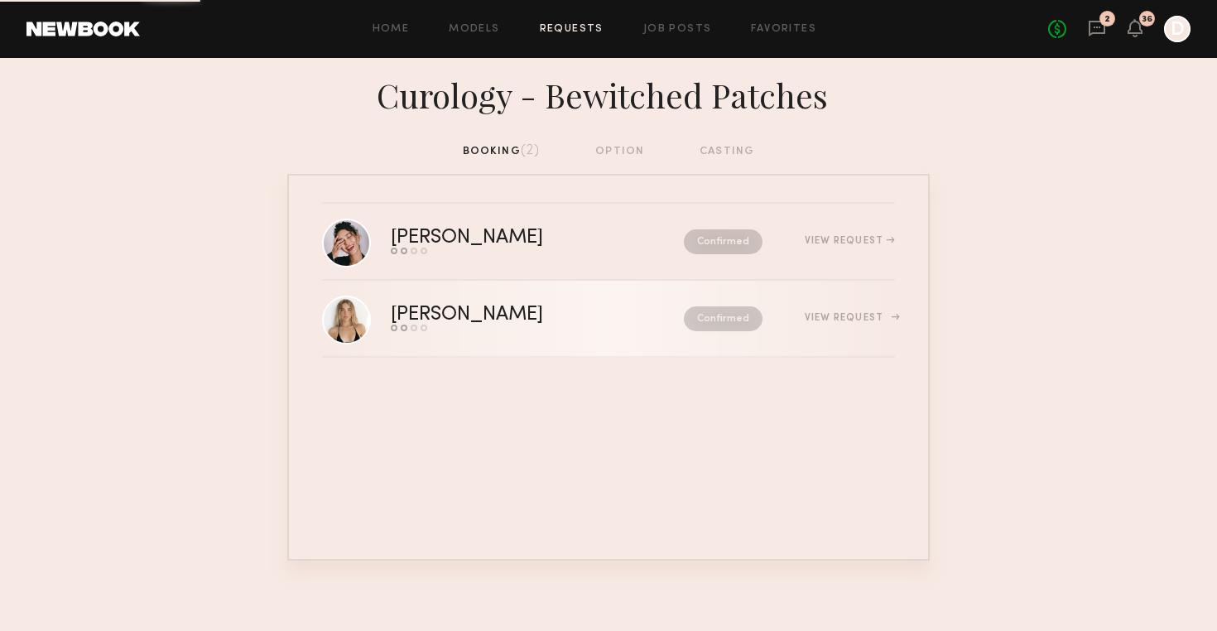
click at [557, 320] on div "[PERSON_NAME]" at bounding box center [502, 315] width 223 height 19
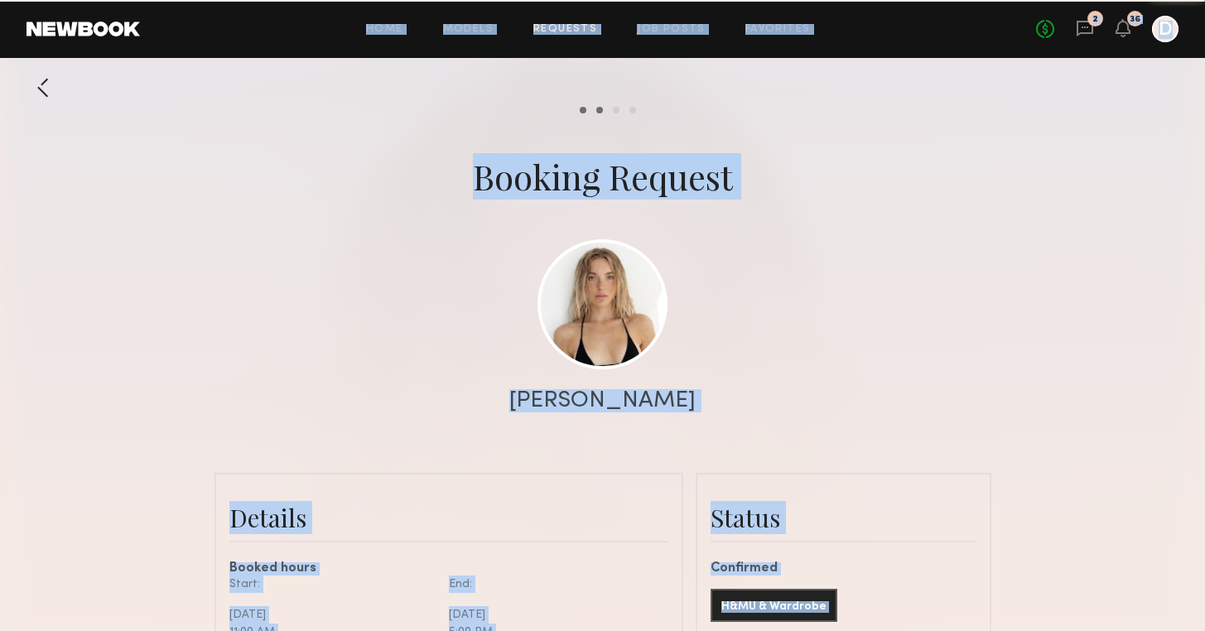
scroll to position [1720, 0]
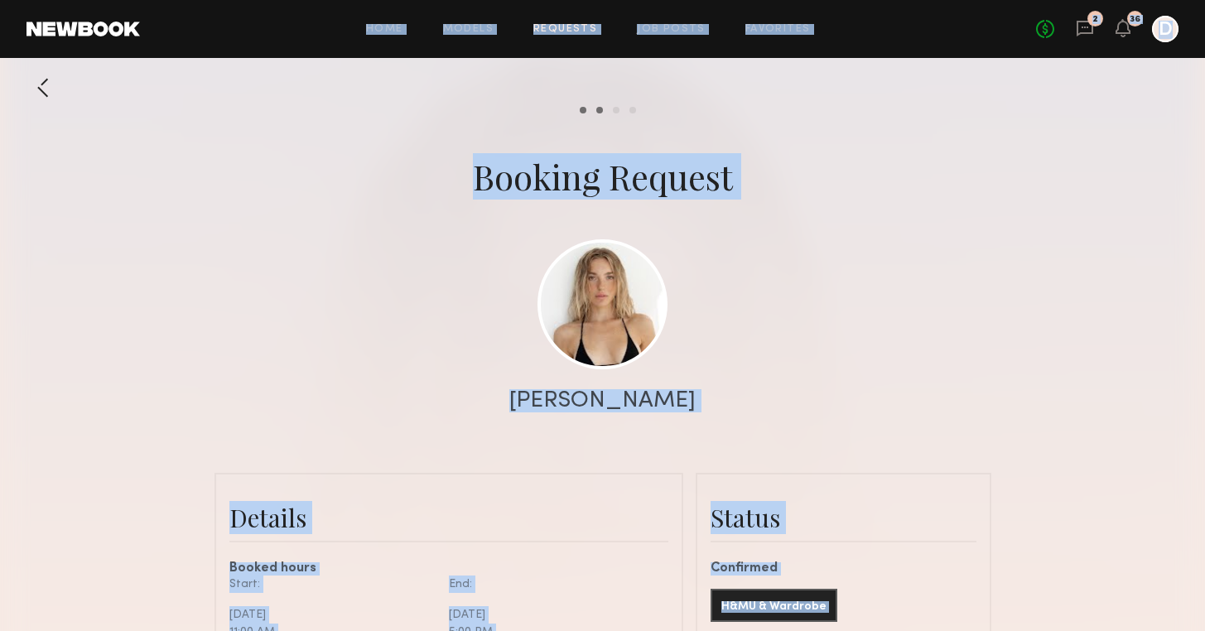
click at [115, 383] on div at bounding box center [602, 331] width 1205 height 662
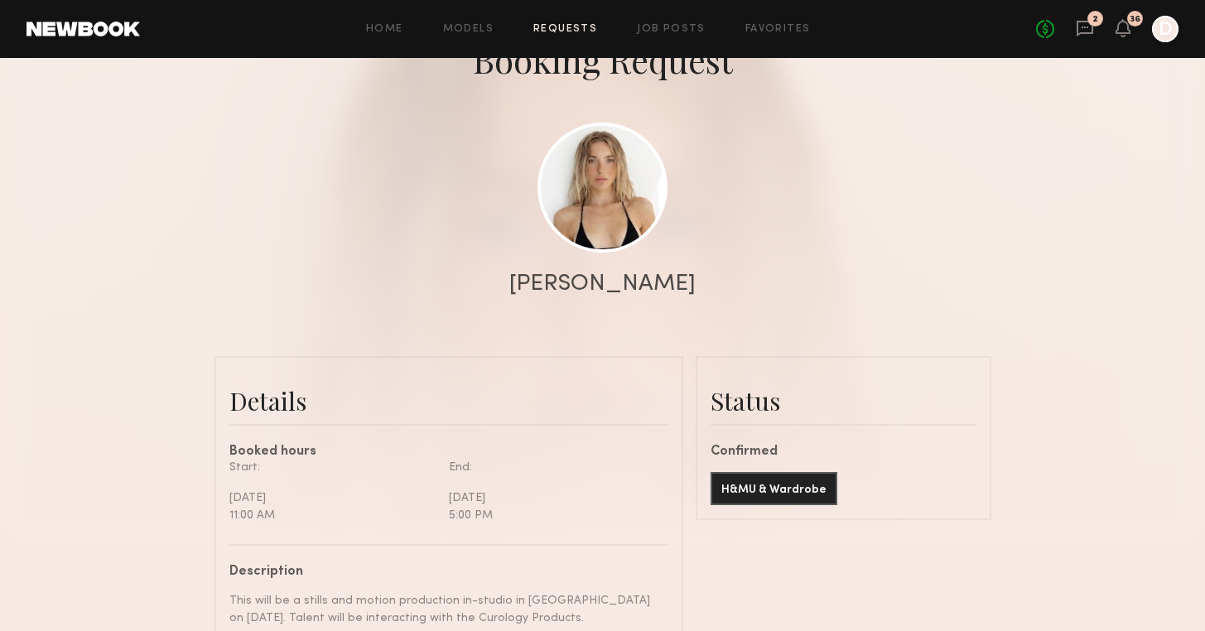
scroll to position [120, 0]
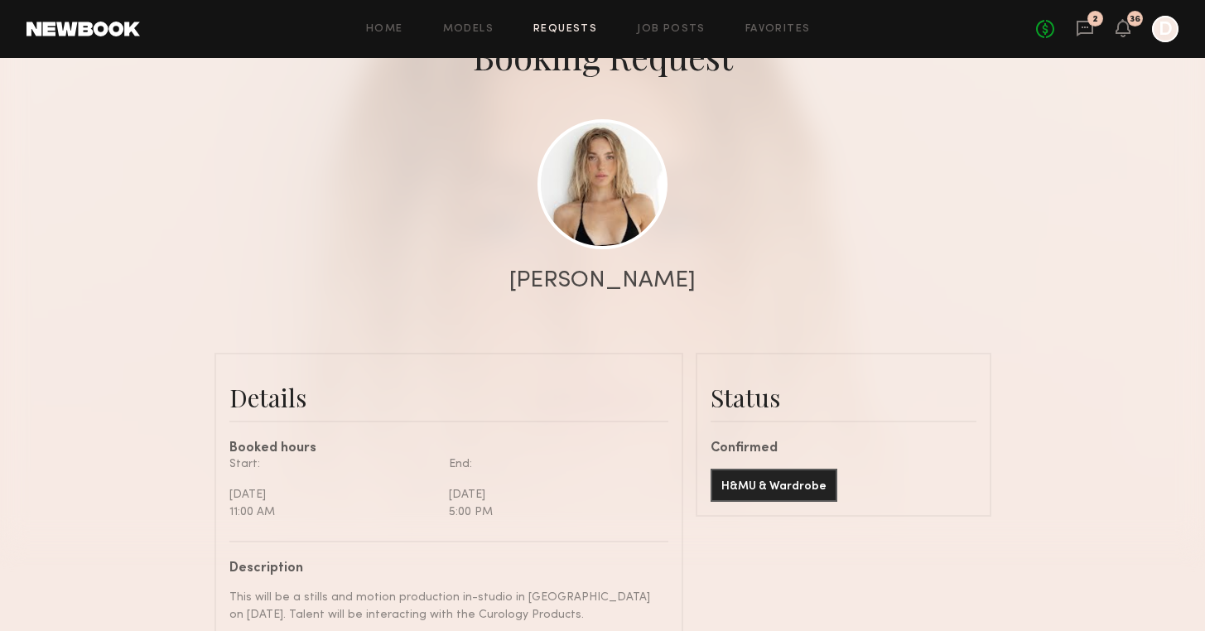
click at [1094, 18] on div "2" at bounding box center [1095, 19] width 6 height 9
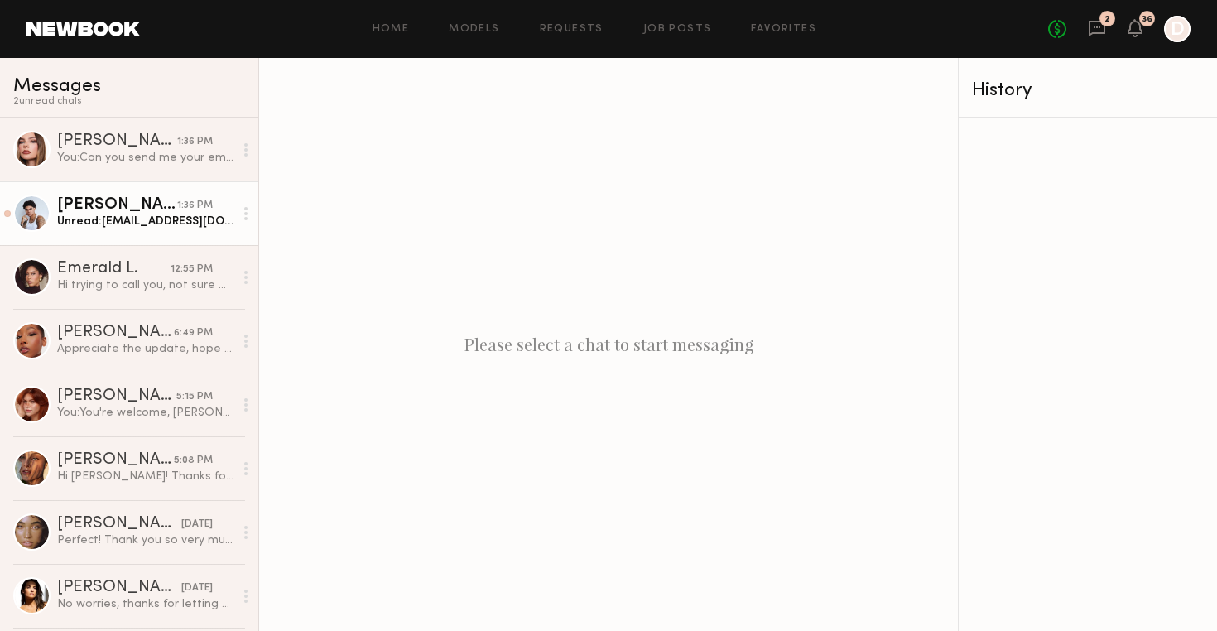
click at [142, 219] on div "Unread: [EMAIL_ADDRESS][DOMAIN_NAME]" at bounding box center [145, 222] width 176 height 16
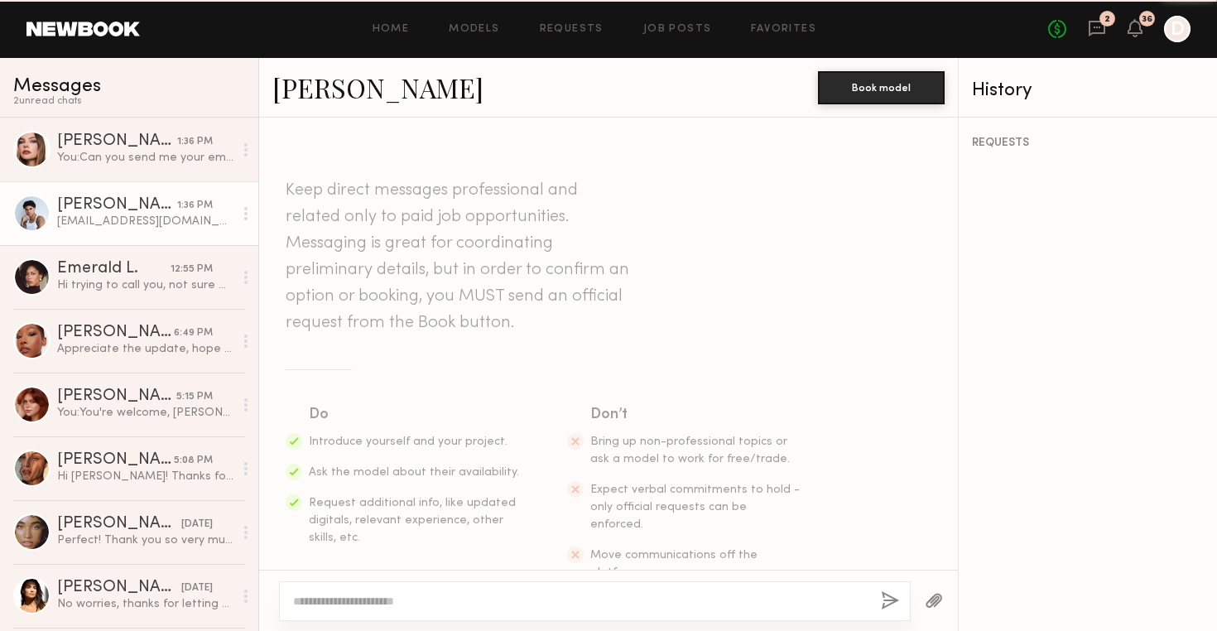
scroll to position [1880, 0]
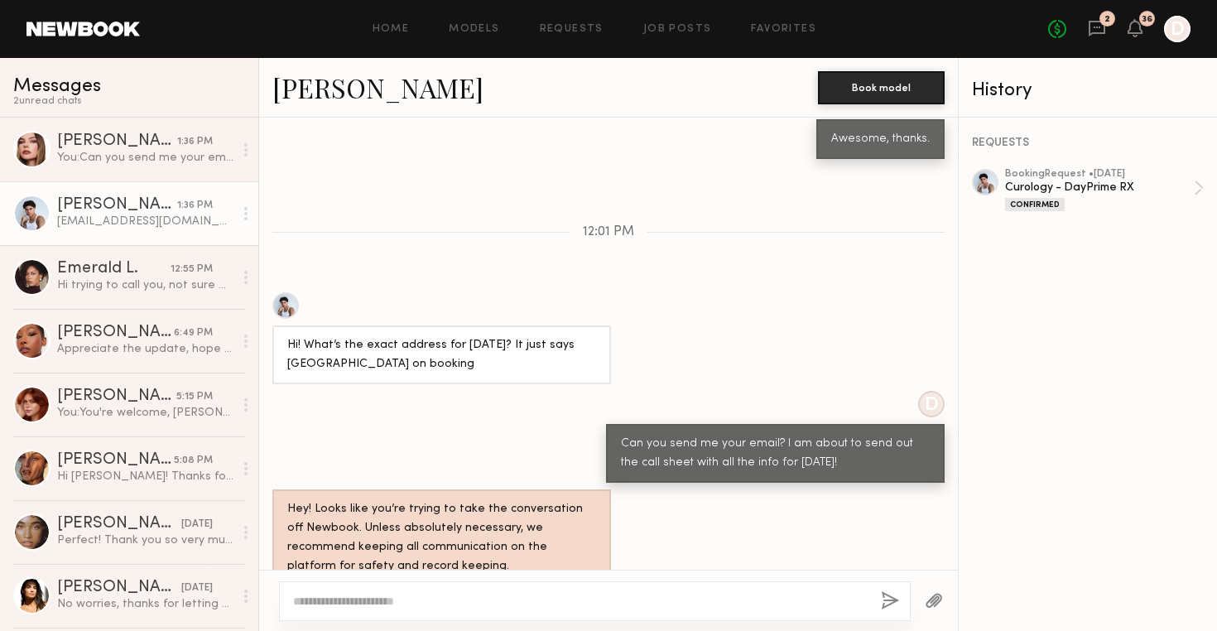
copy div "[EMAIL_ADDRESS][DOMAIN_NAME]"
drag, startPoint x: 438, startPoint y: 539, endPoint x: 282, endPoint y: 532, distance: 155.8
click at [282, 593] on div "[EMAIL_ADDRESS][DOMAIN_NAME]" at bounding box center [386, 613] width 229 height 40
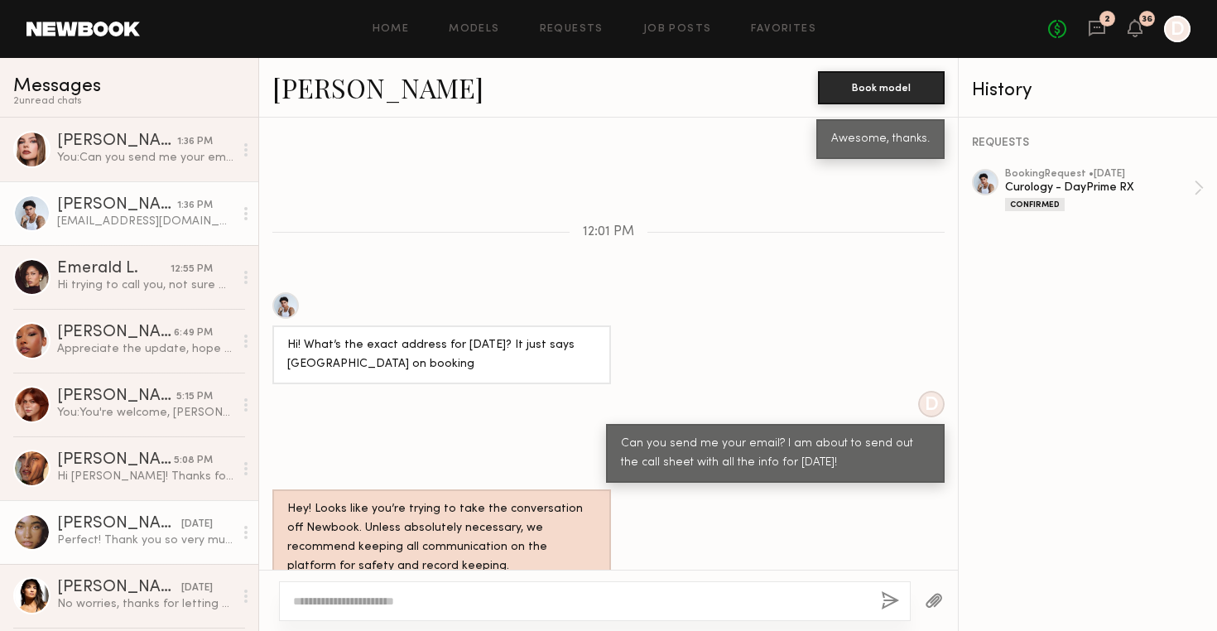
click at [102, 526] on div "[PERSON_NAME]" at bounding box center [119, 524] width 124 height 17
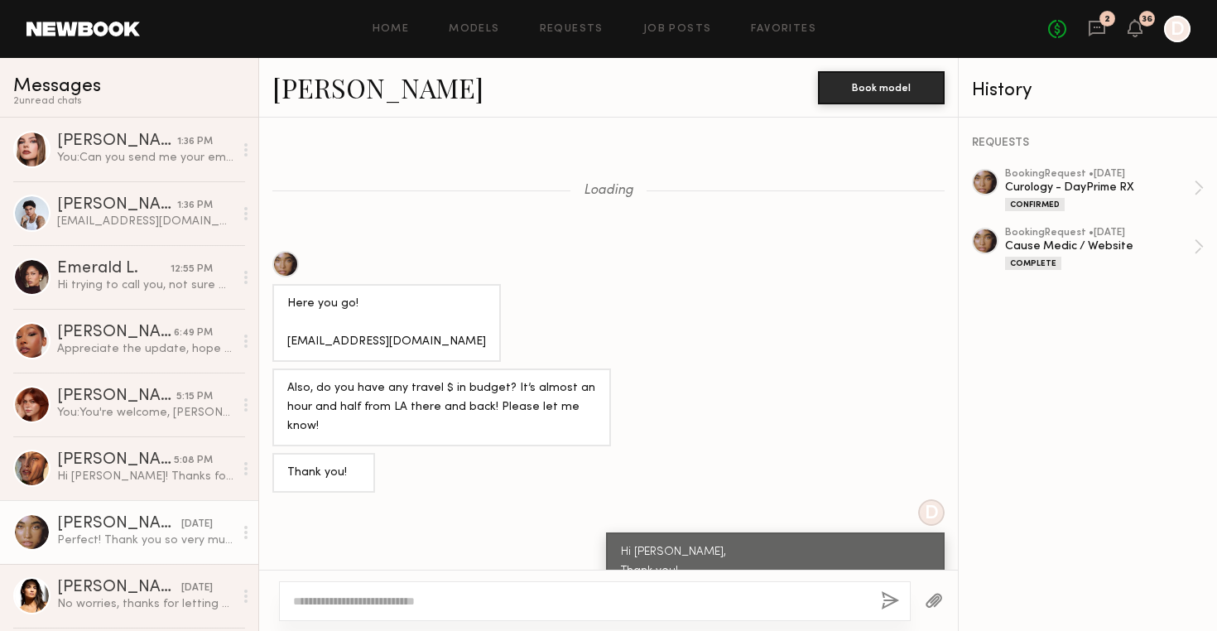
scroll to position [1900, 0]
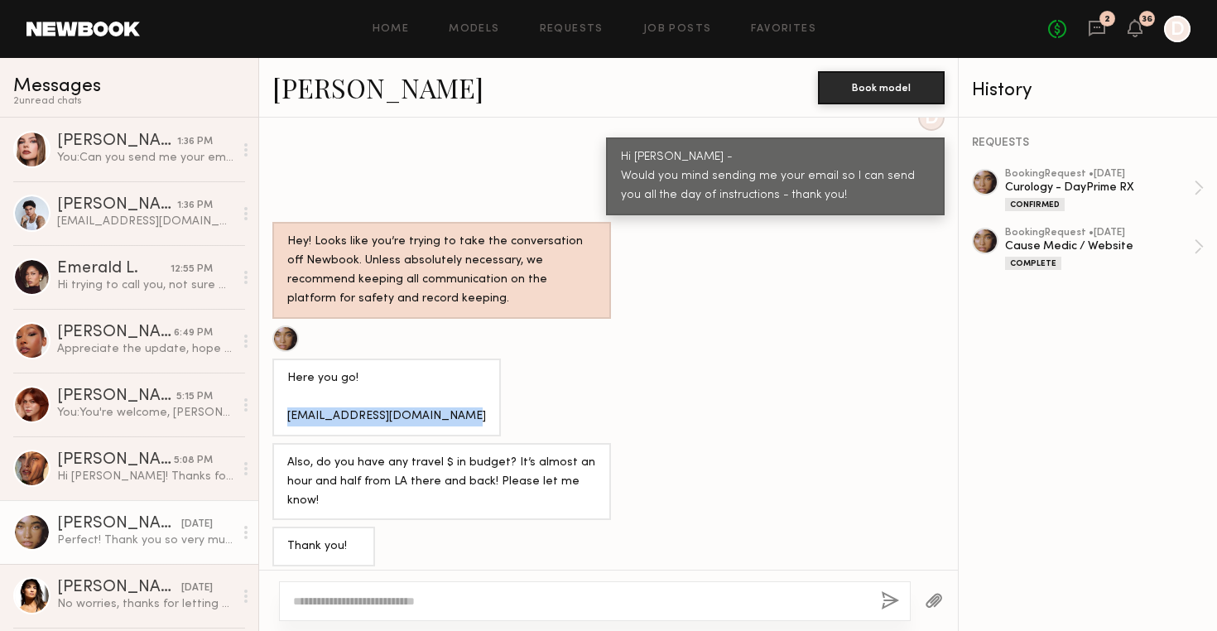
copy div "[EMAIL_ADDRESS][DOMAIN_NAME]"
drag, startPoint x: 446, startPoint y: 346, endPoint x: 283, endPoint y: 337, distance: 163.4
click at [283, 358] on div "Here you go! [EMAIL_ADDRESS][DOMAIN_NAME]" at bounding box center [386, 397] width 229 height 78
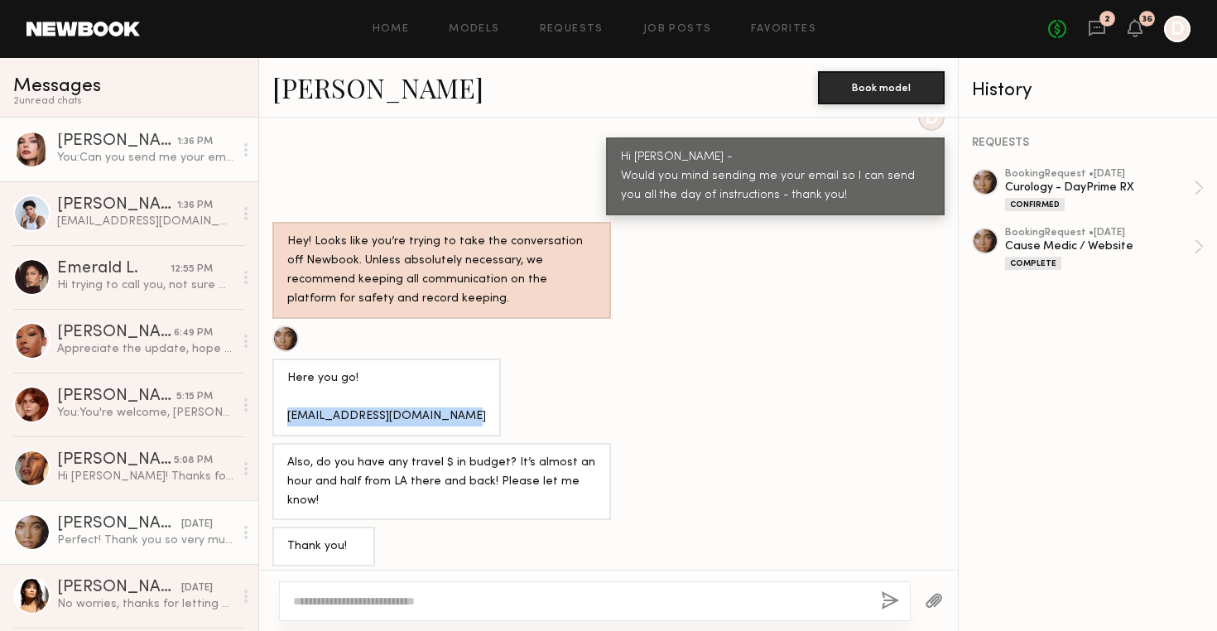
click at [135, 163] on div "You: Can you send me your email? I am about to send out the call sheet with all…" at bounding box center [145, 158] width 176 height 16
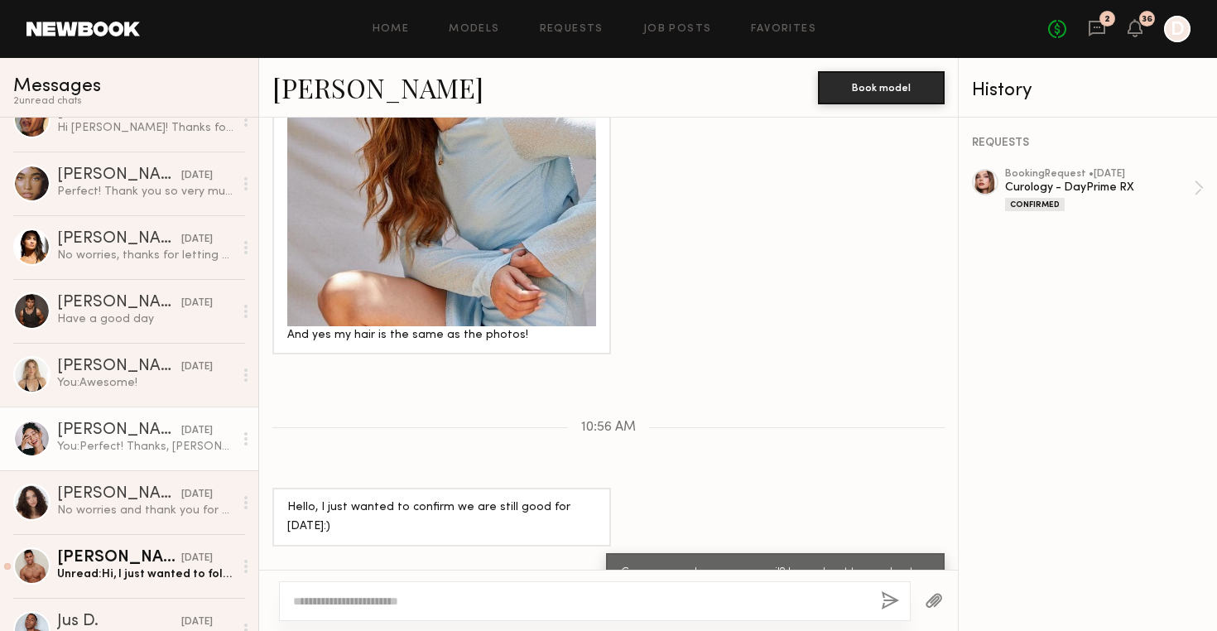
scroll to position [325, 0]
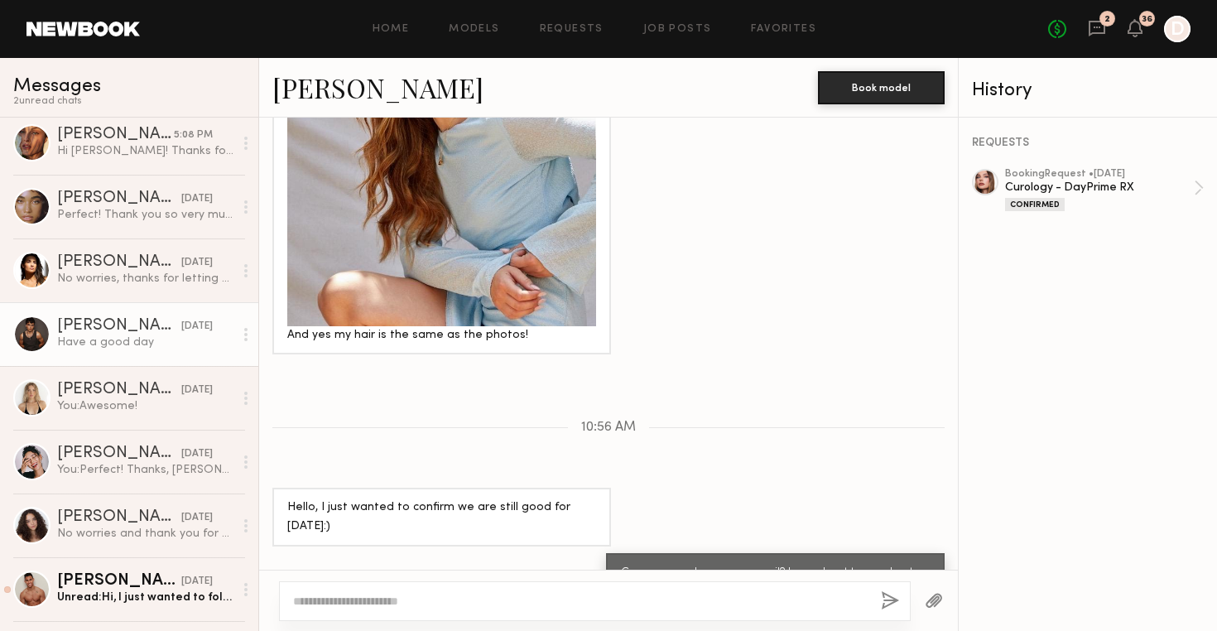
click at [144, 355] on link "[PERSON_NAME] [DATE] Have a good day" at bounding box center [129, 334] width 258 height 64
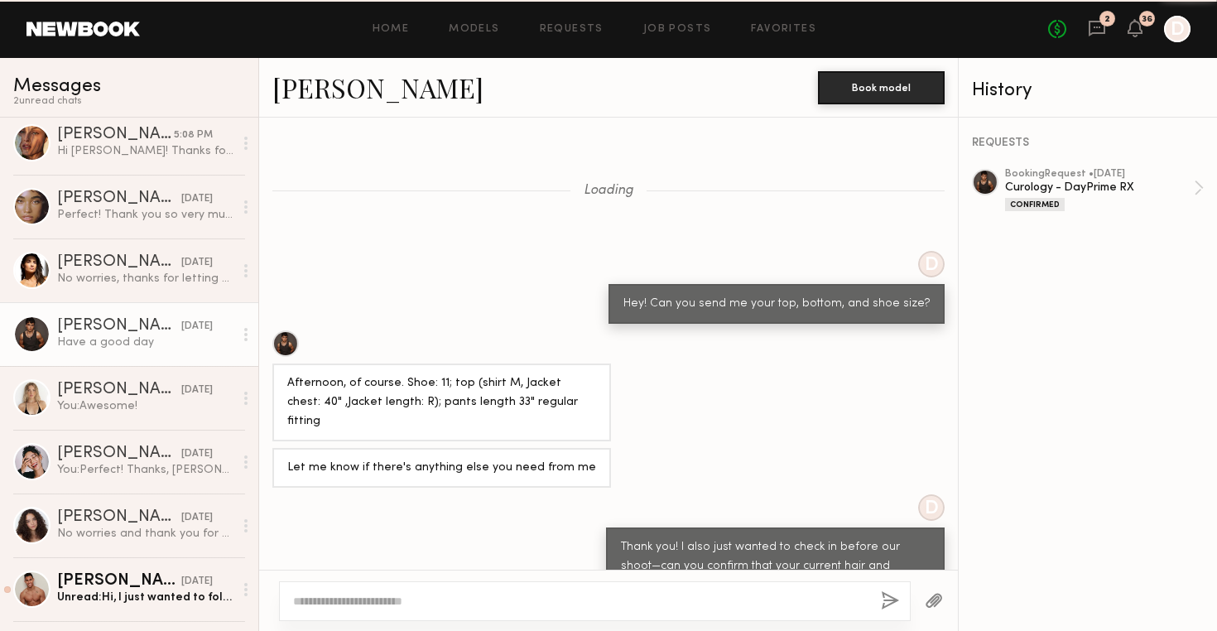
scroll to position [985, 0]
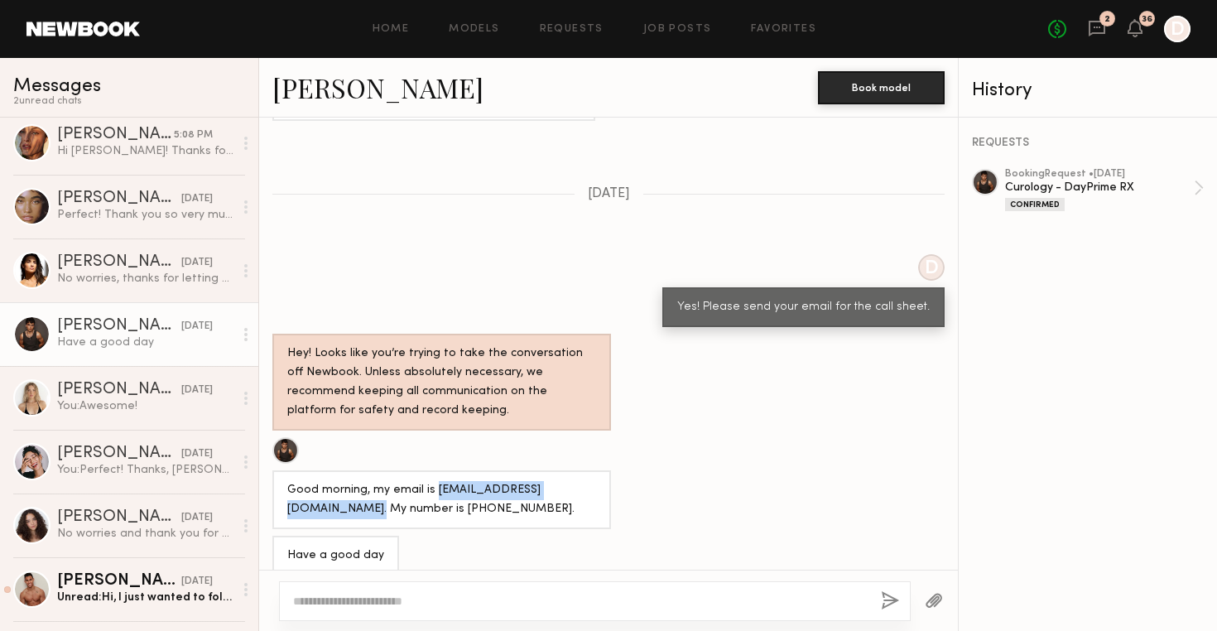
drag, startPoint x: 455, startPoint y: 471, endPoint x: 286, endPoint y: 478, distance: 169.9
click at [286, 478] on div "Good morning, my email is [EMAIL_ADDRESS][DOMAIN_NAME]. My number is [PHONE_NUM…" at bounding box center [441, 499] width 339 height 59
copy div "[EMAIL_ADDRESS][DOMAIN_NAME]"
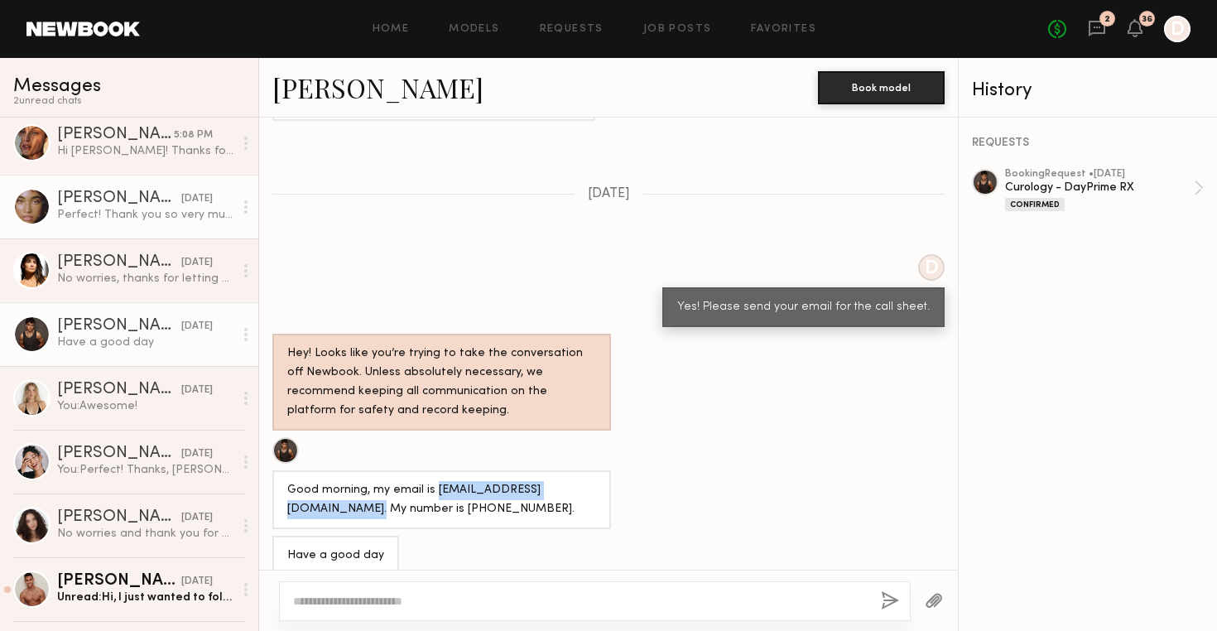
click at [137, 219] on div "Perfect! Thank you so very much for letting me know!" at bounding box center [145, 215] width 176 height 16
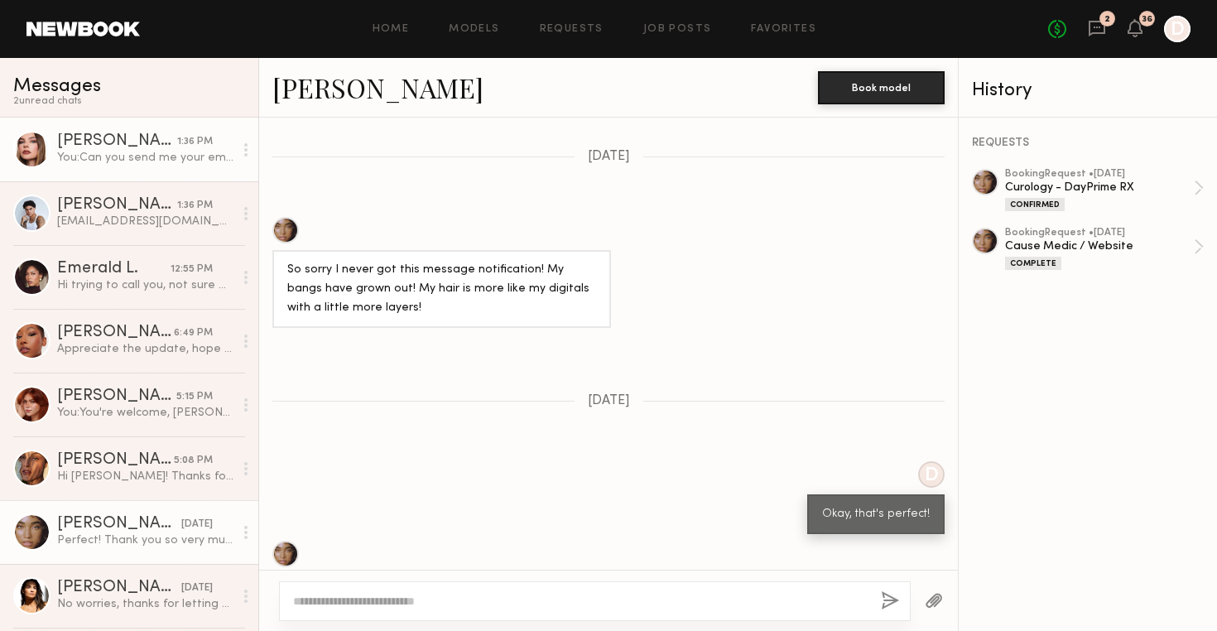
click at [130, 161] on div "You: Can you send me your email? I am about to send out the call sheet with all…" at bounding box center [145, 158] width 176 height 16
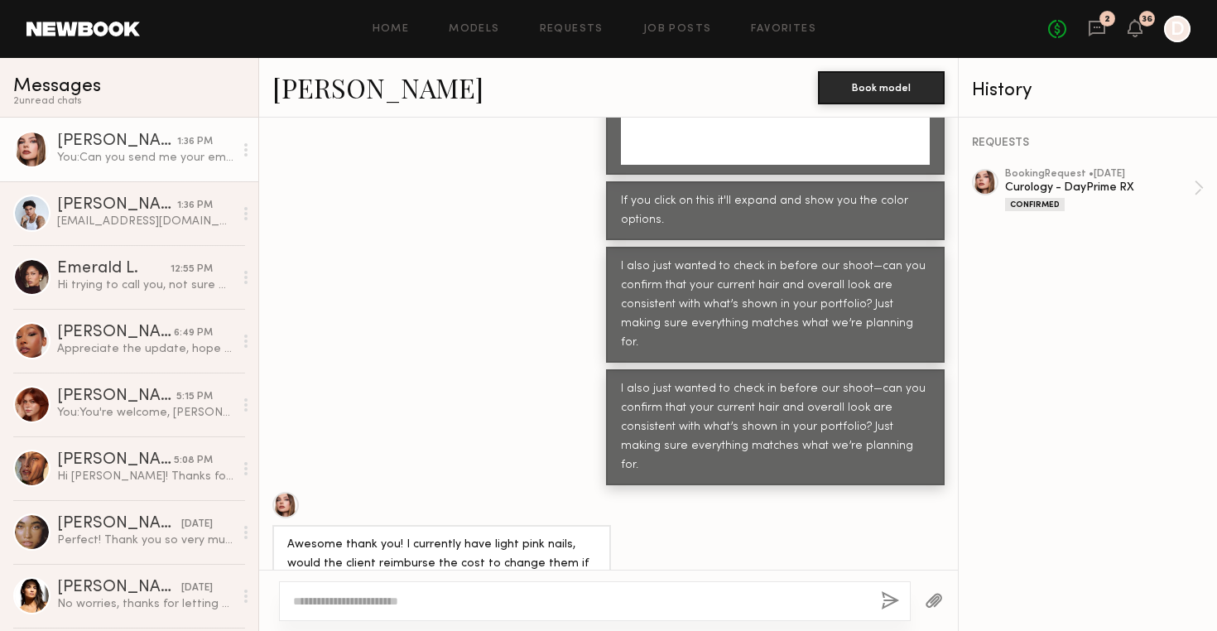
scroll to position [2518, 0]
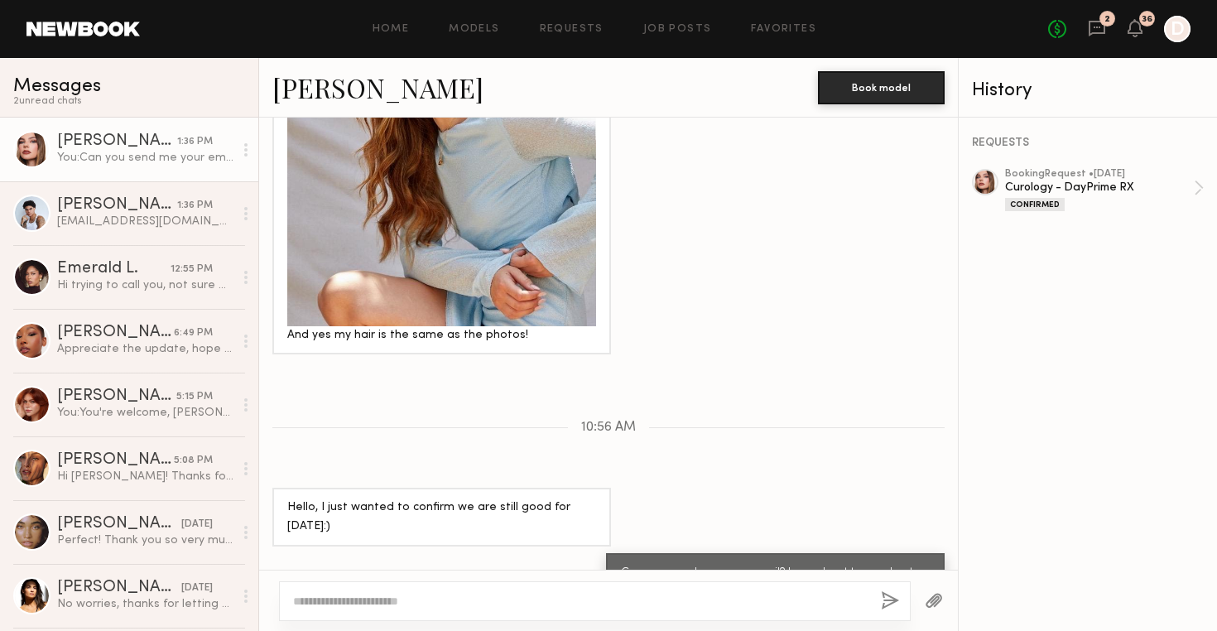
click at [497, 607] on textarea at bounding box center [580, 601] width 575 height 17
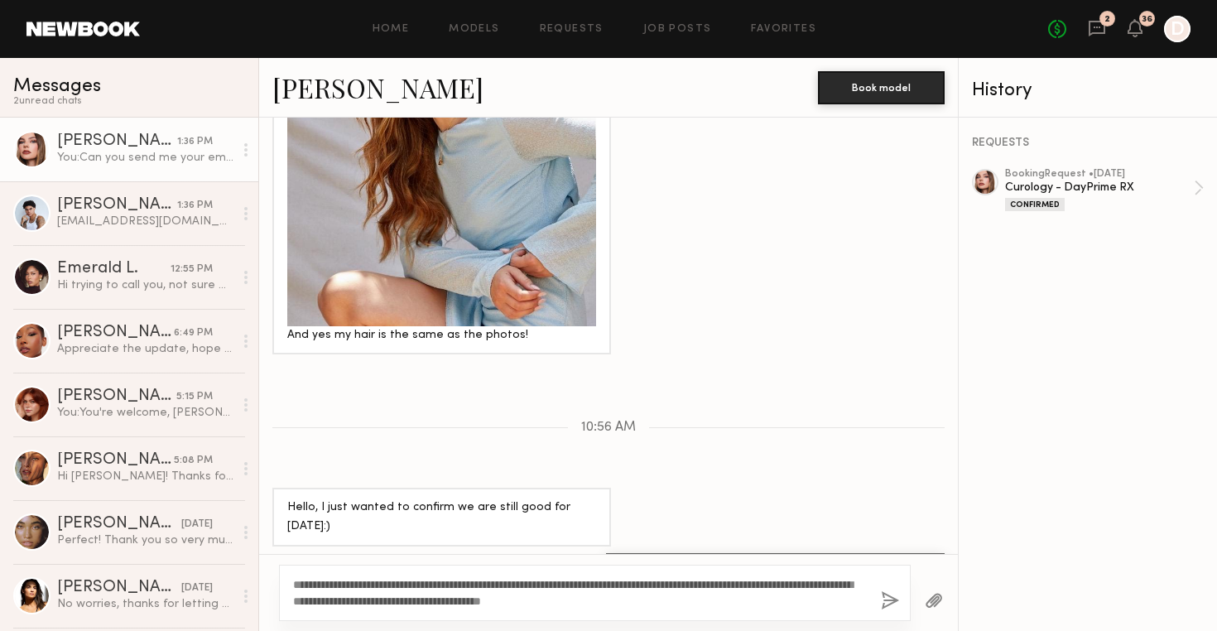
type textarea "**********"
click at [699, 610] on div "**********" at bounding box center [595, 593] width 632 height 56
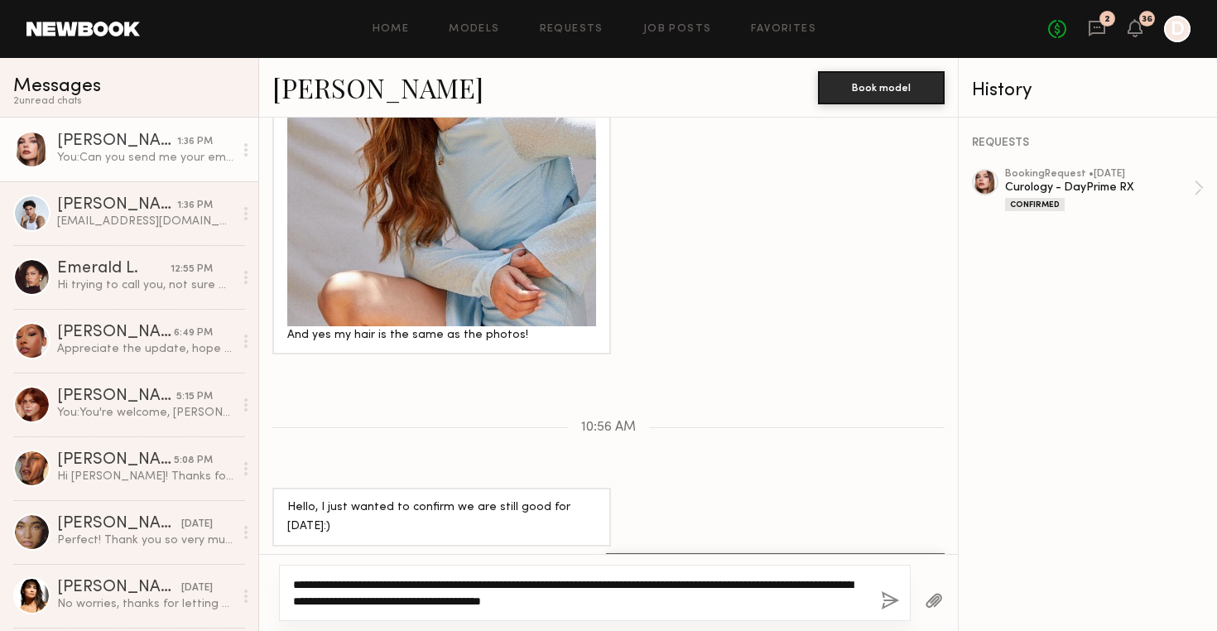
click at [672, 595] on textarea "**********" at bounding box center [580, 592] width 575 height 33
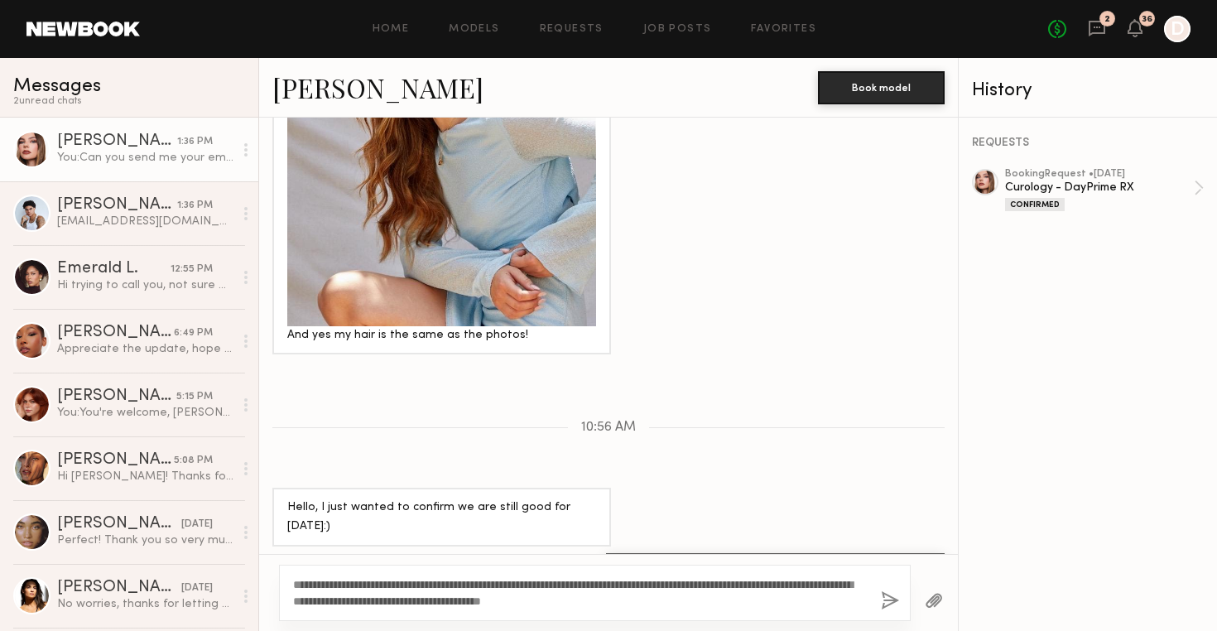
click at [886, 602] on button "button" at bounding box center [890, 601] width 18 height 21
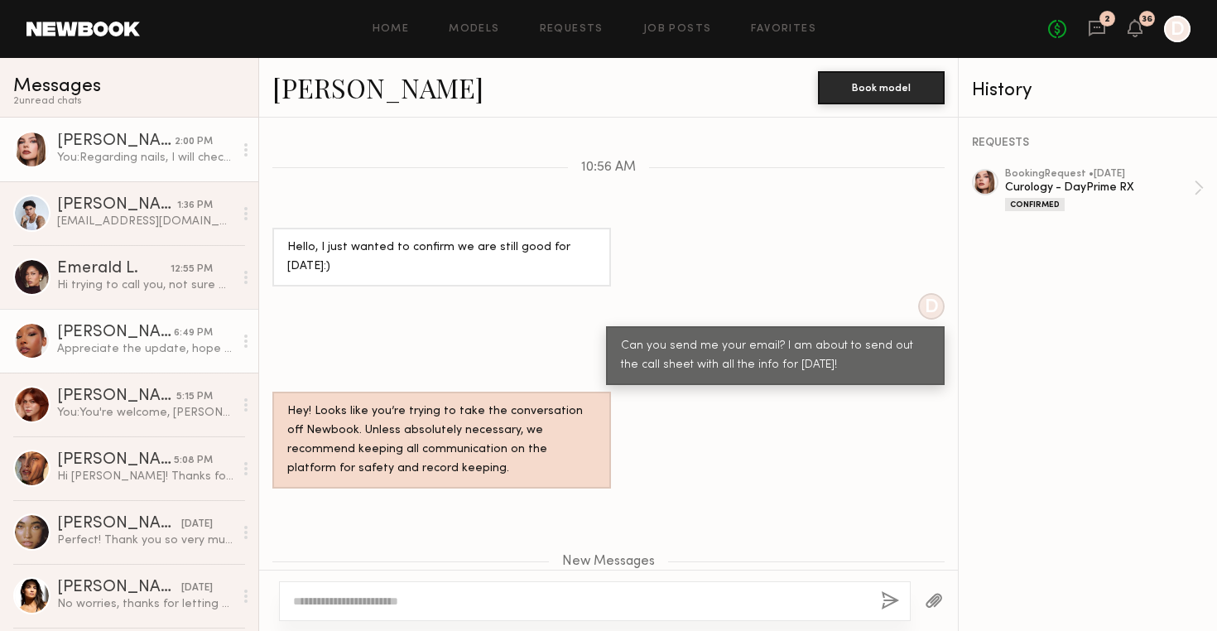
scroll to position [2878, 0]
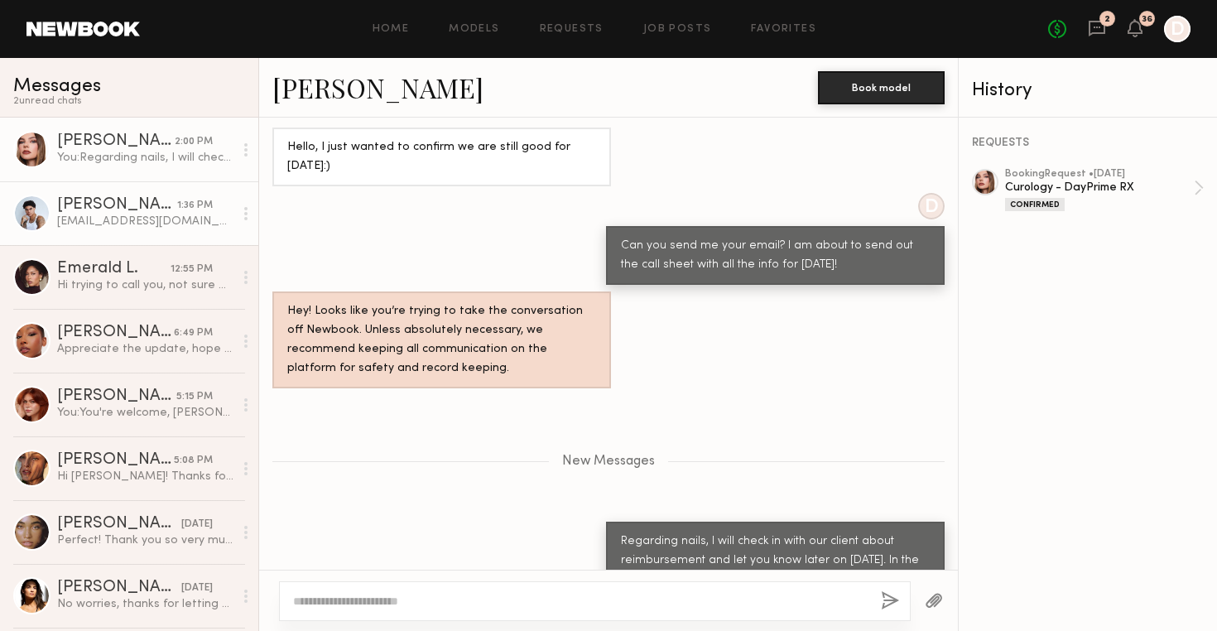
click at [106, 219] on div "[EMAIL_ADDRESS][DOMAIN_NAME]" at bounding box center [145, 222] width 176 height 16
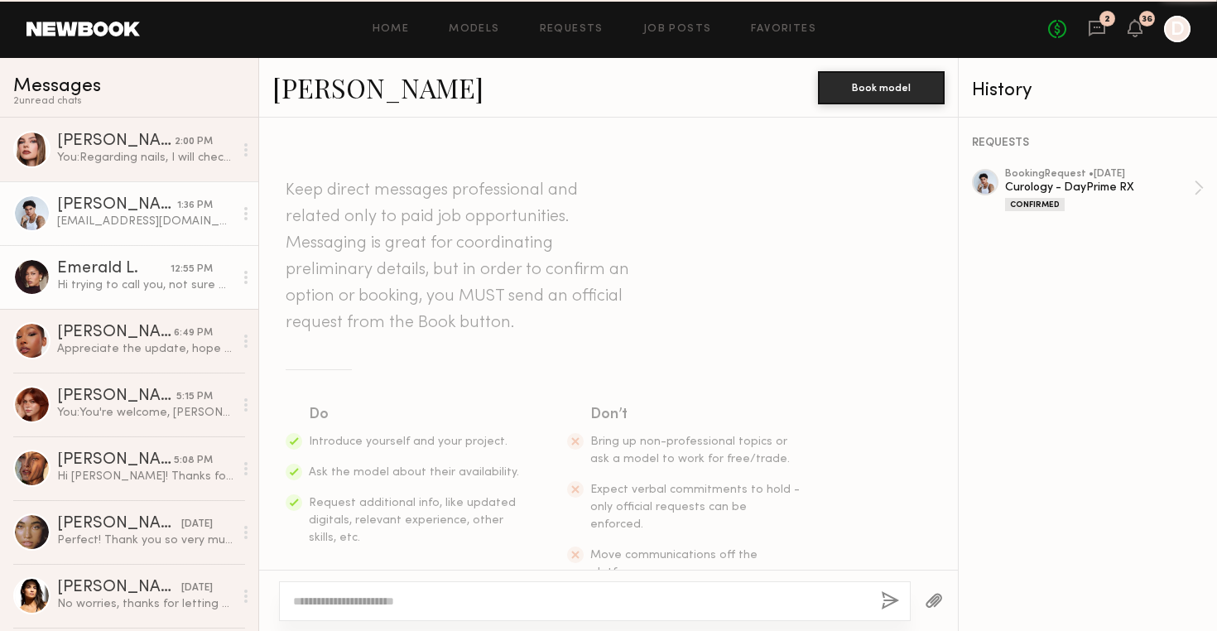
scroll to position [1880, 0]
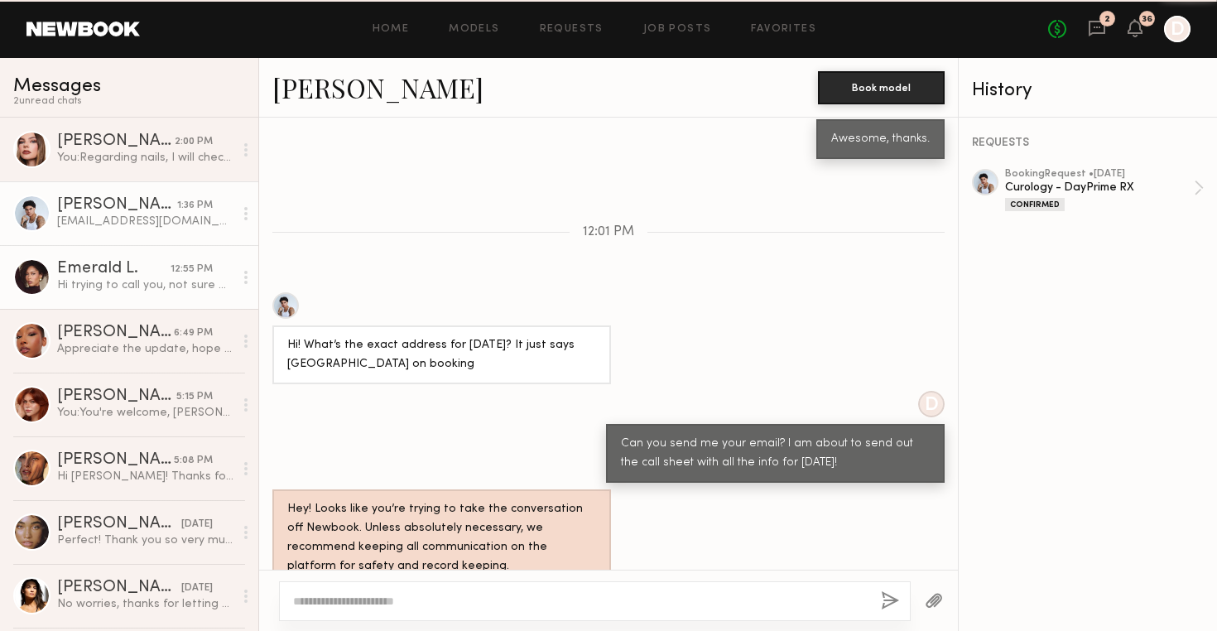
click at [106, 281] on div "Hi trying to call you, not sure where the studio is" at bounding box center [145, 285] width 176 height 16
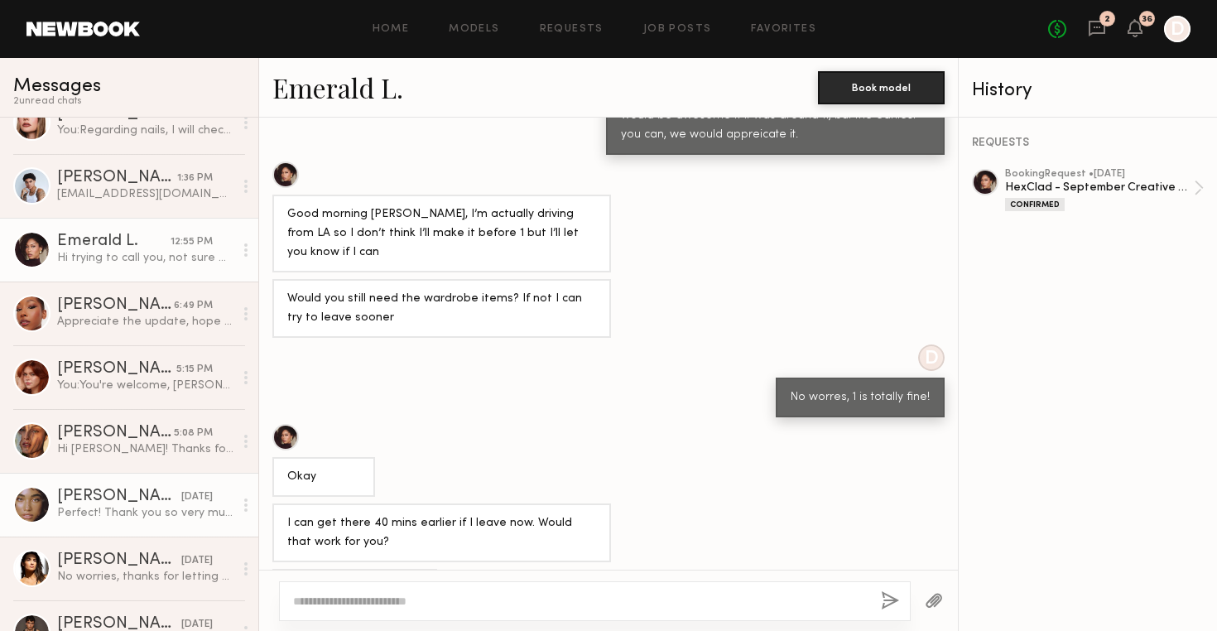
scroll to position [221, 0]
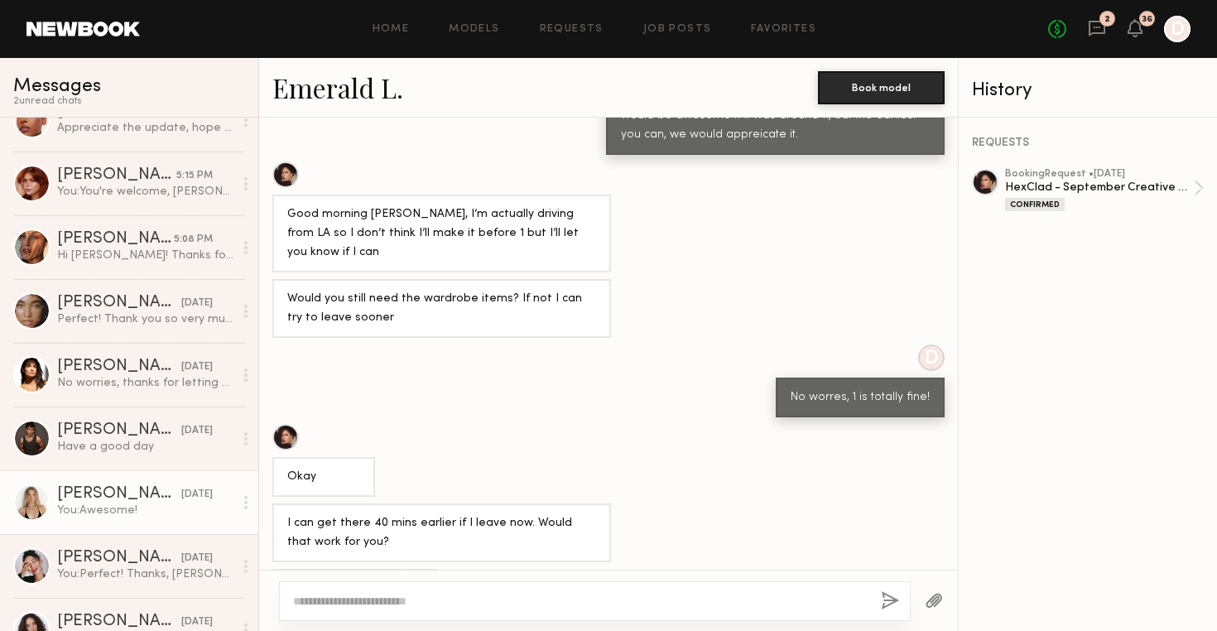
click at [122, 511] on div "You: Awesome!" at bounding box center [145, 511] width 176 height 16
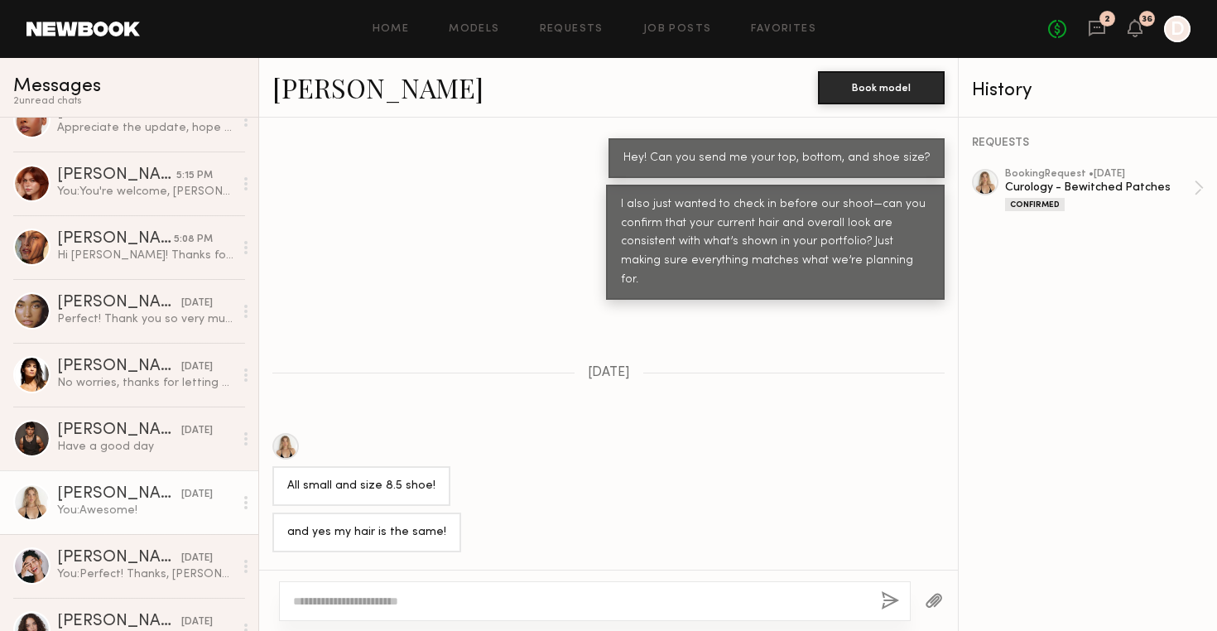
scroll to position [1311, 0]
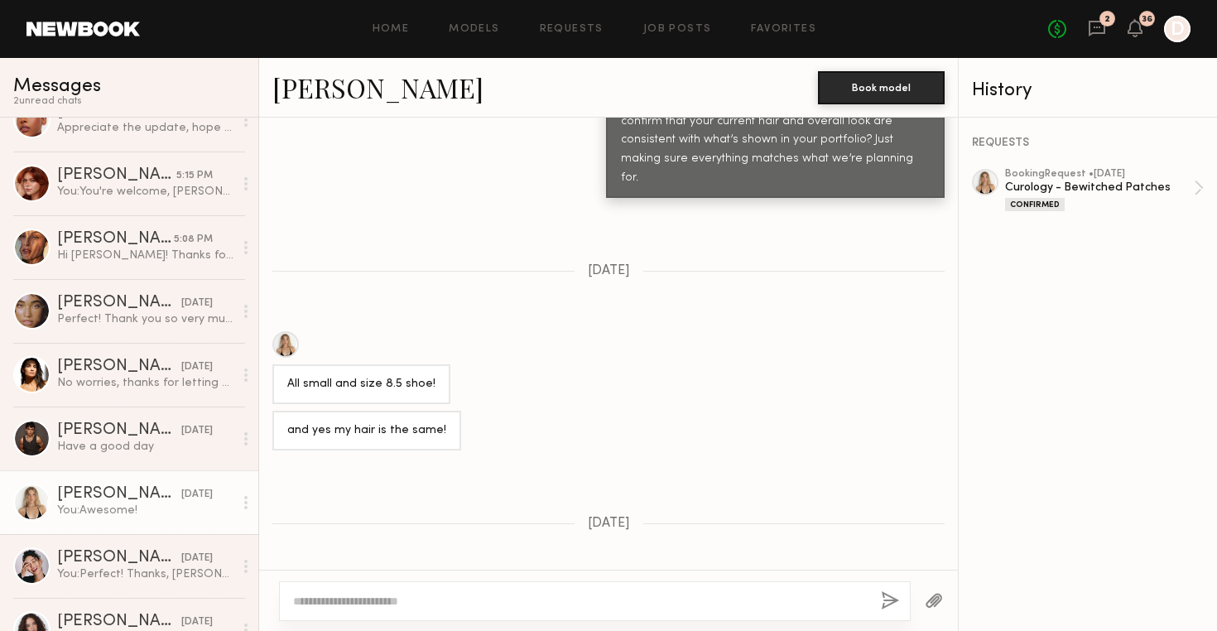
click at [529, 594] on textarea at bounding box center [580, 601] width 575 height 17
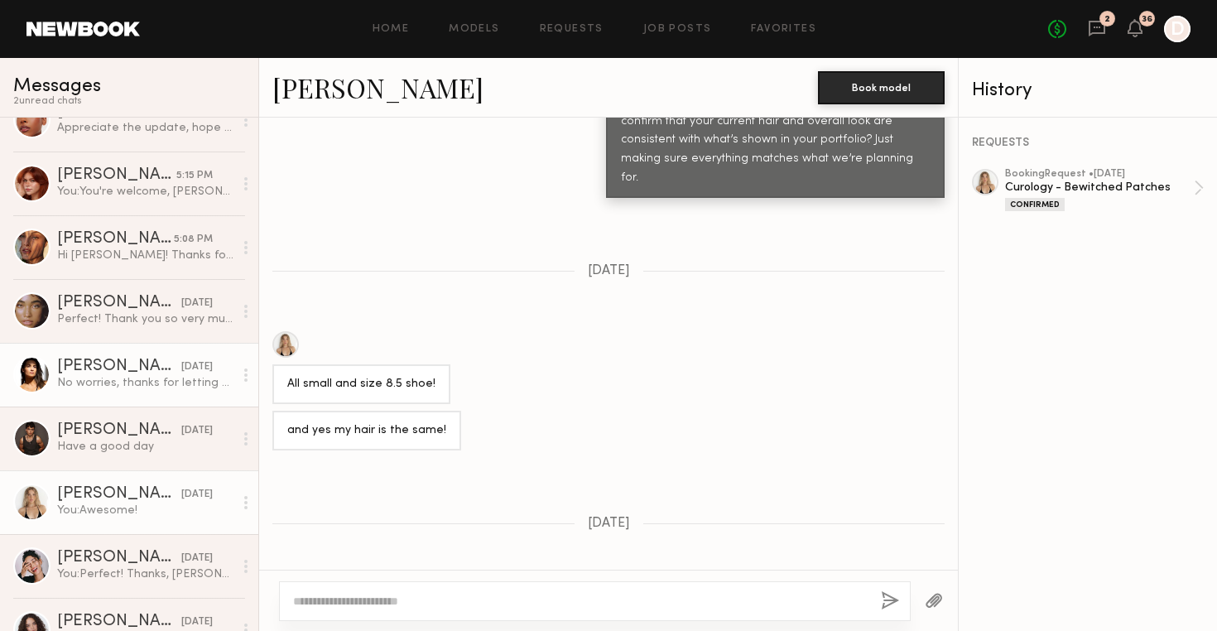
scroll to position [0, 0]
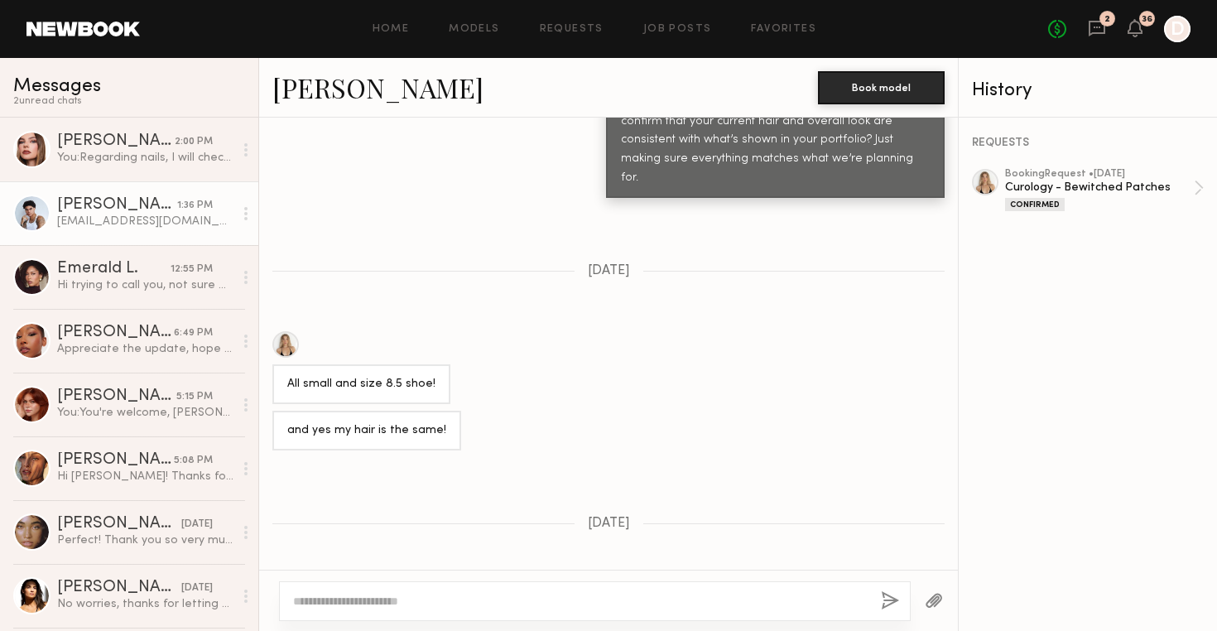
click at [102, 233] on link "[PERSON_NAME] 1:36 PM [EMAIL_ADDRESS][DOMAIN_NAME]" at bounding box center [129, 213] width 258 height 64
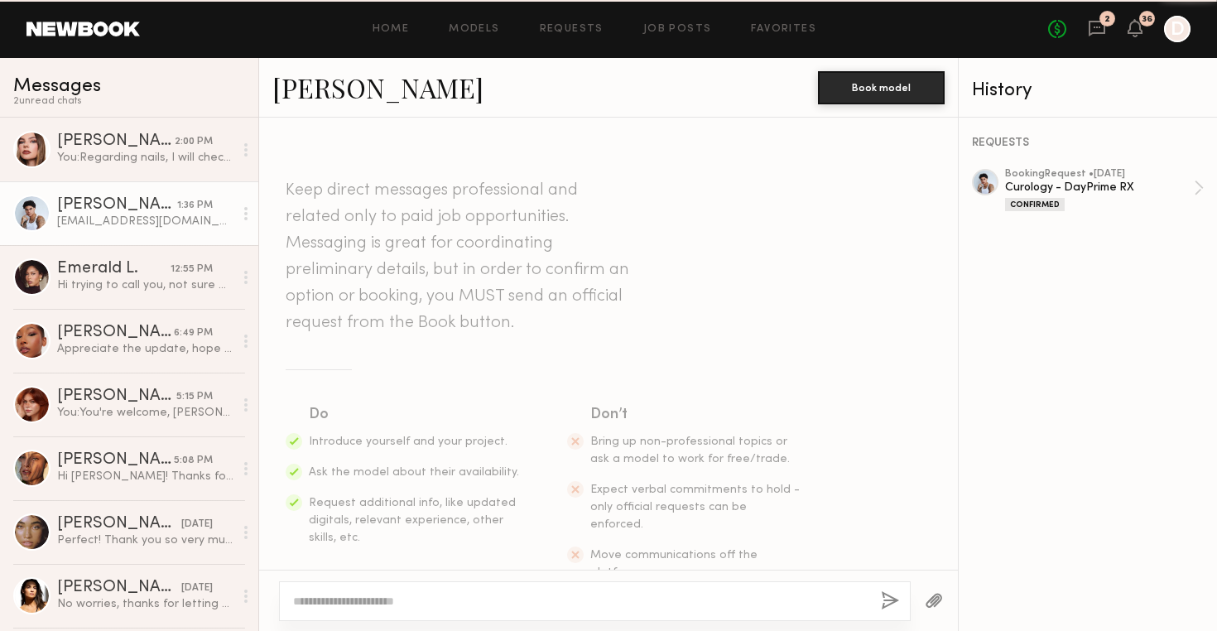
scroll to position [1880, 0]
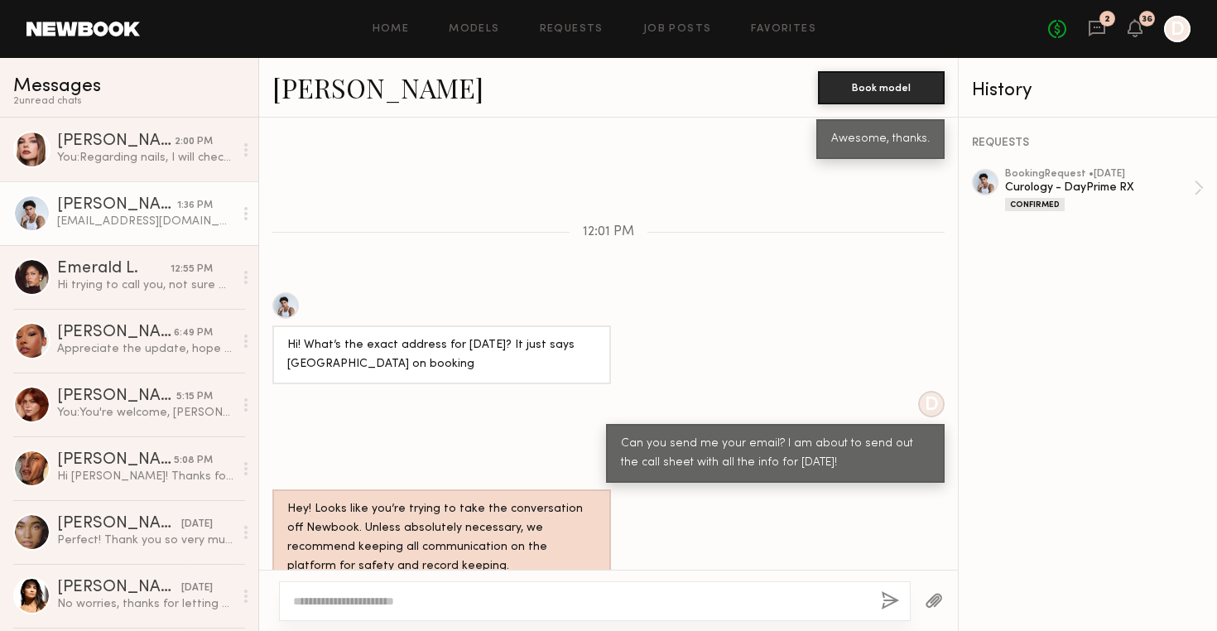
copy div "Can you send me your email? I am about to send out the call sheet with all the …"
drag, startPoint x: 849, startPoint y: 398, endPoint x: 606, endPoint y: 377, distance: 244.4
click at [606, 424] on div "Can you send me your email? I am about to send out the call sheet with all the …" at bounding box center [775, 453] width 339 height 59
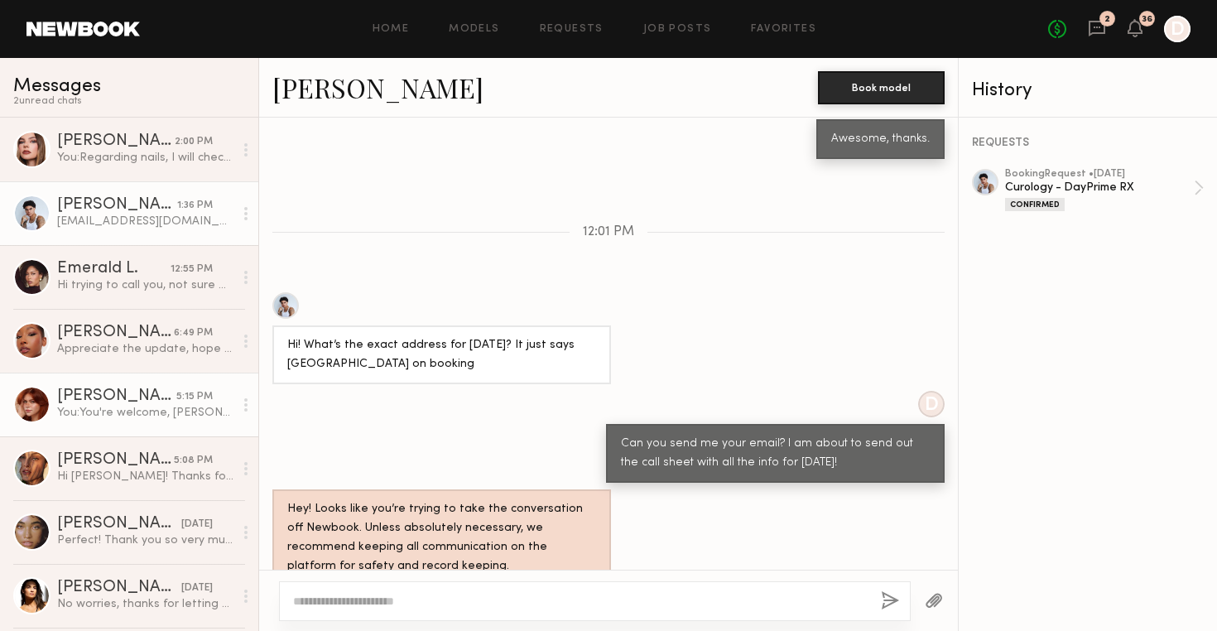
scroll to position [141, 0]
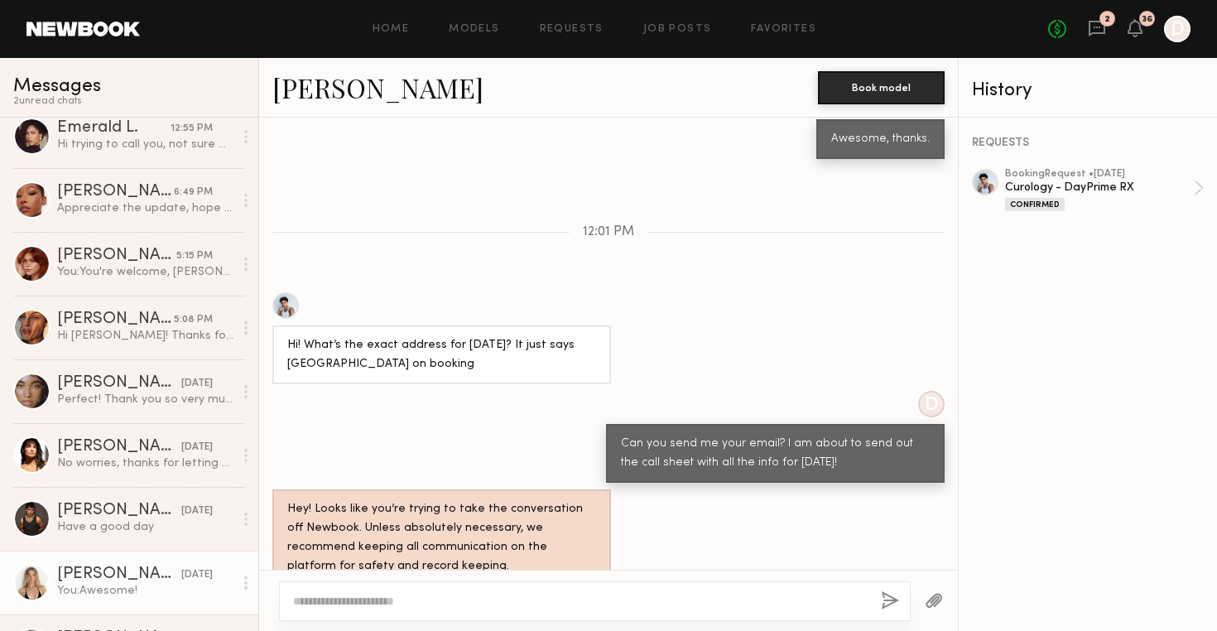
click at [123, 589] on div "You: Awesome!" at bounding box center [145, 591] width 176 height 16
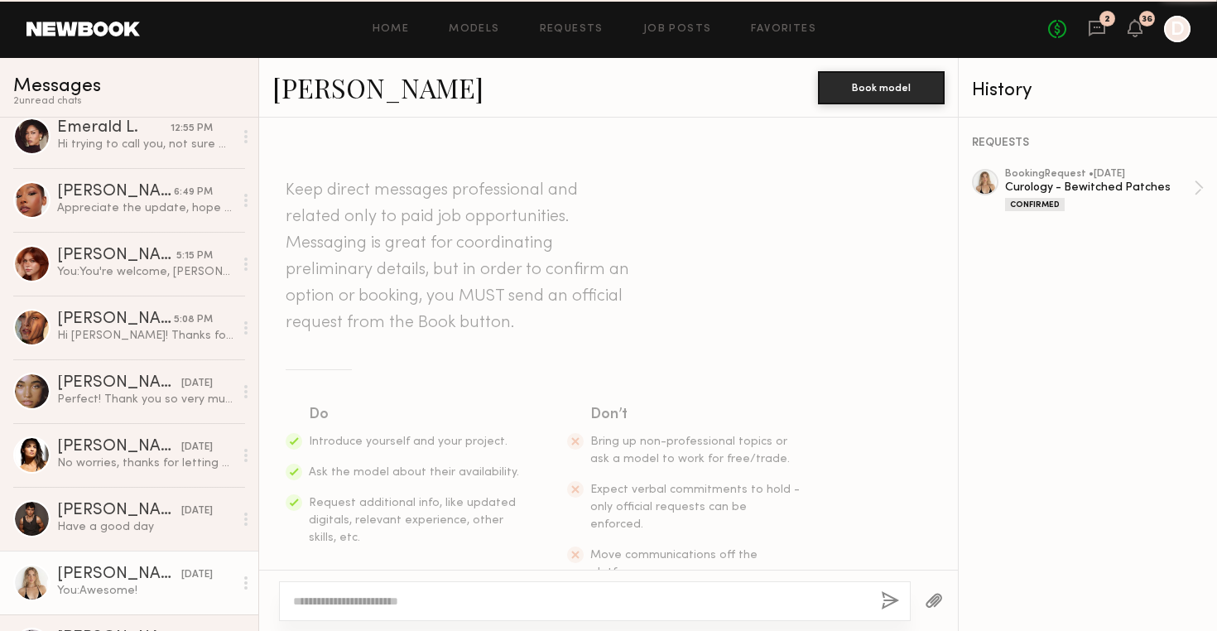
scroll to position [1311, 0]
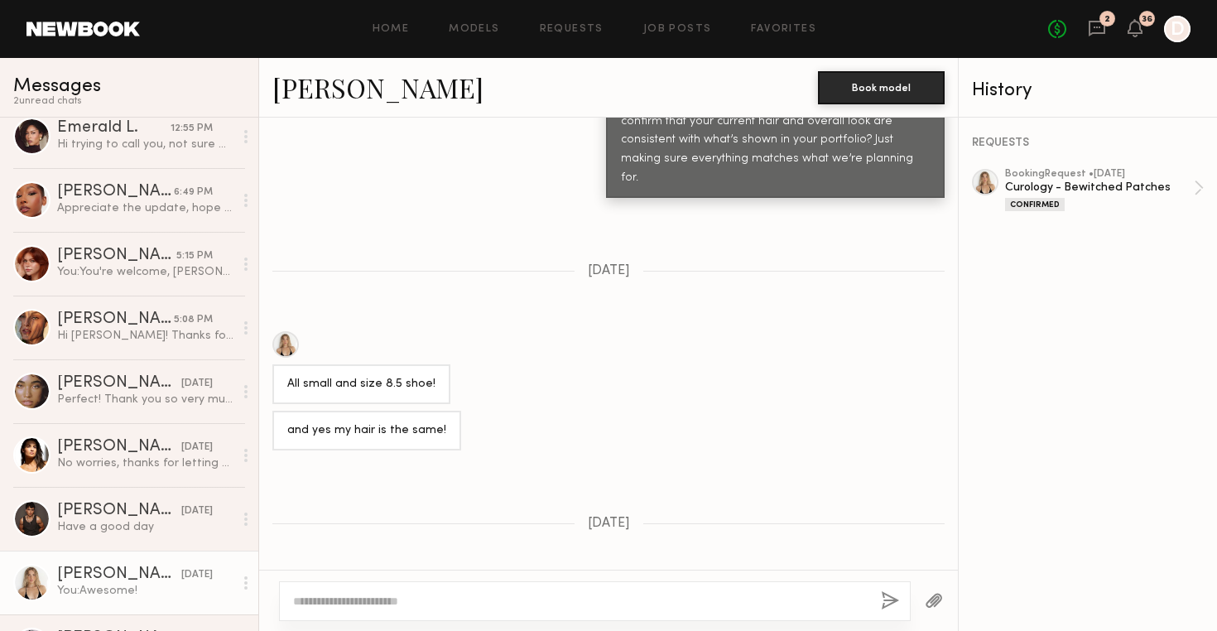
click at [344, 602] on textarea at bounding box center [580, 601] width 575 height 17
type textarea "**********"
click at [881, 598] on button "button" at bounding box center [890, 601] width 18 height 21
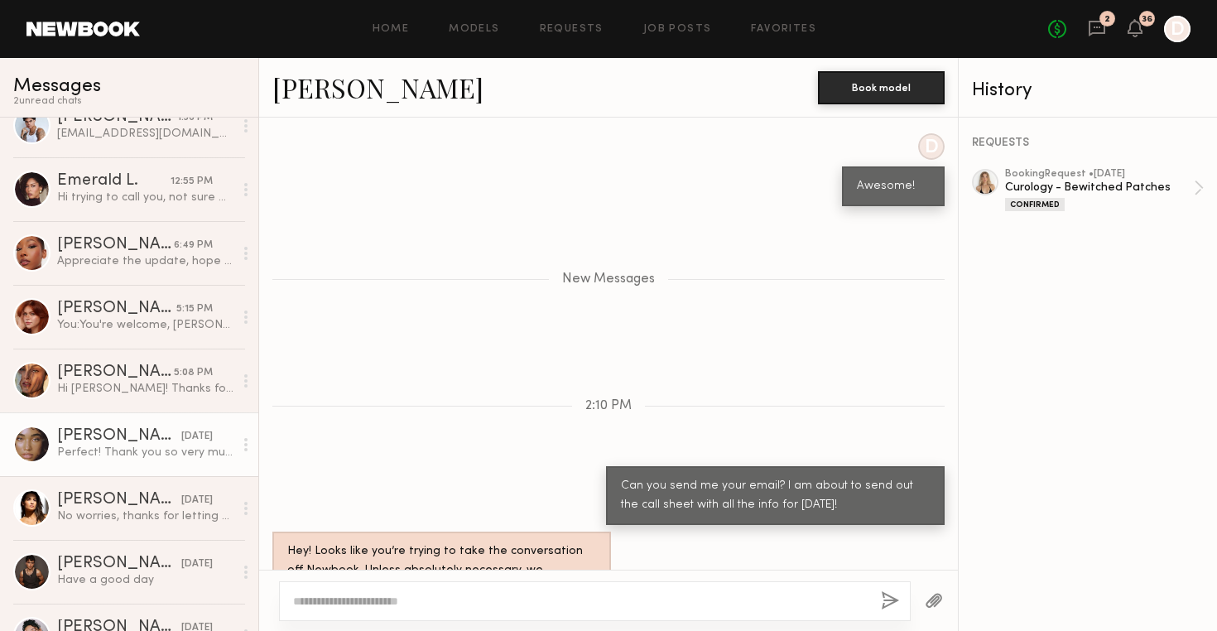
scroll to position [357, 0]
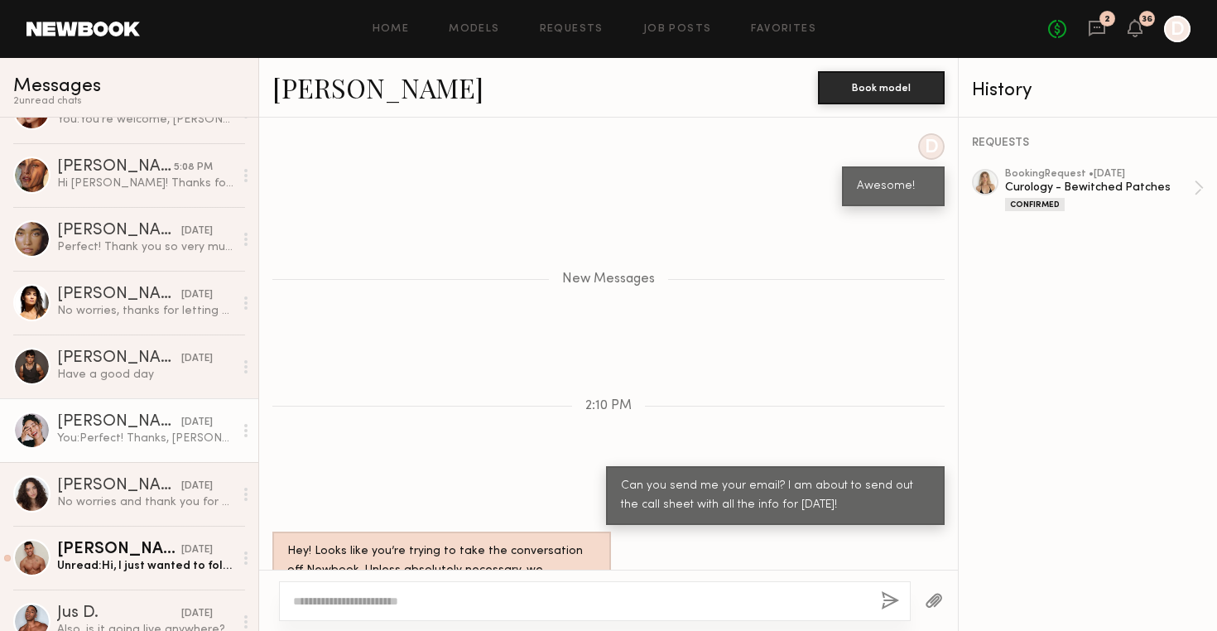
click at [103, 436] on div "You: Perfect! Thanks, [PERSON_NAME]." at bounding box center [145, 439] width 176 height 16
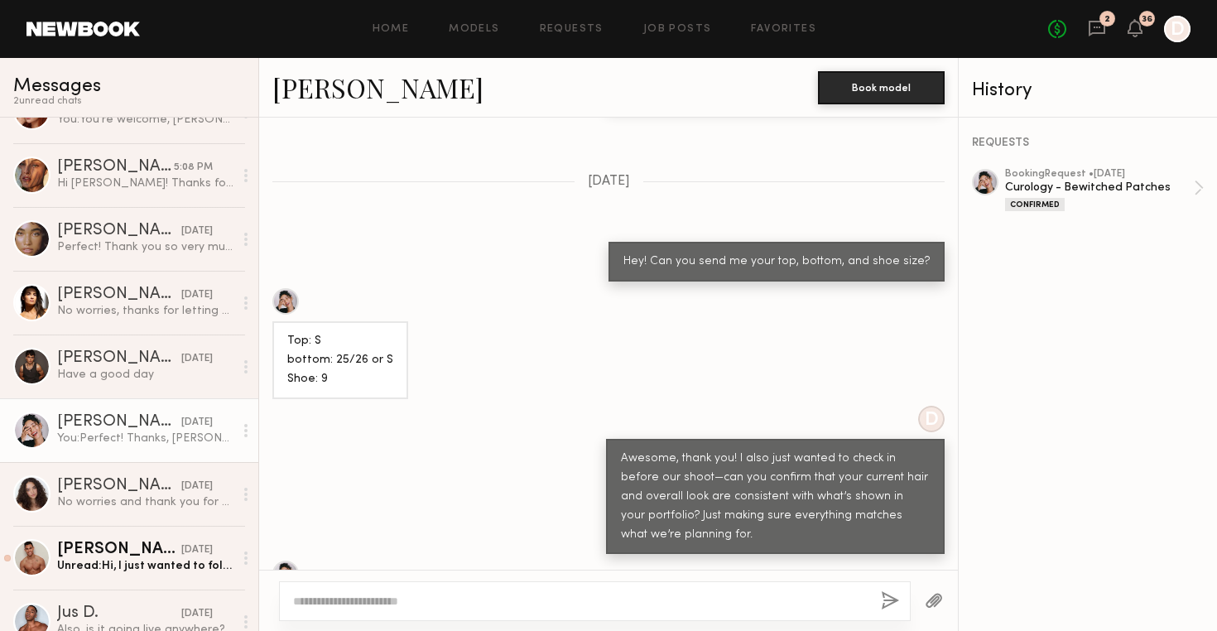
scroll to position [2256, 0]
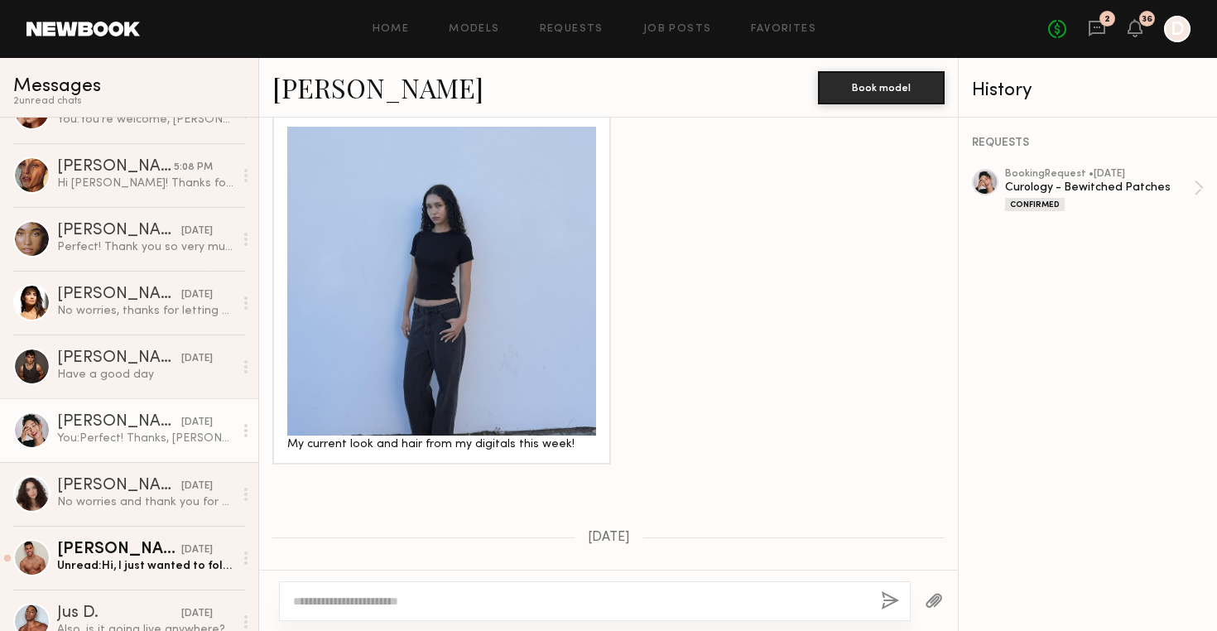
click at [540, 599] on textarea at bounding box center [580, 601] width 575 height 17
type textarea "**********"
click at [888, 599] on button "button" at bounding box center [890, 601] width 18 height 21
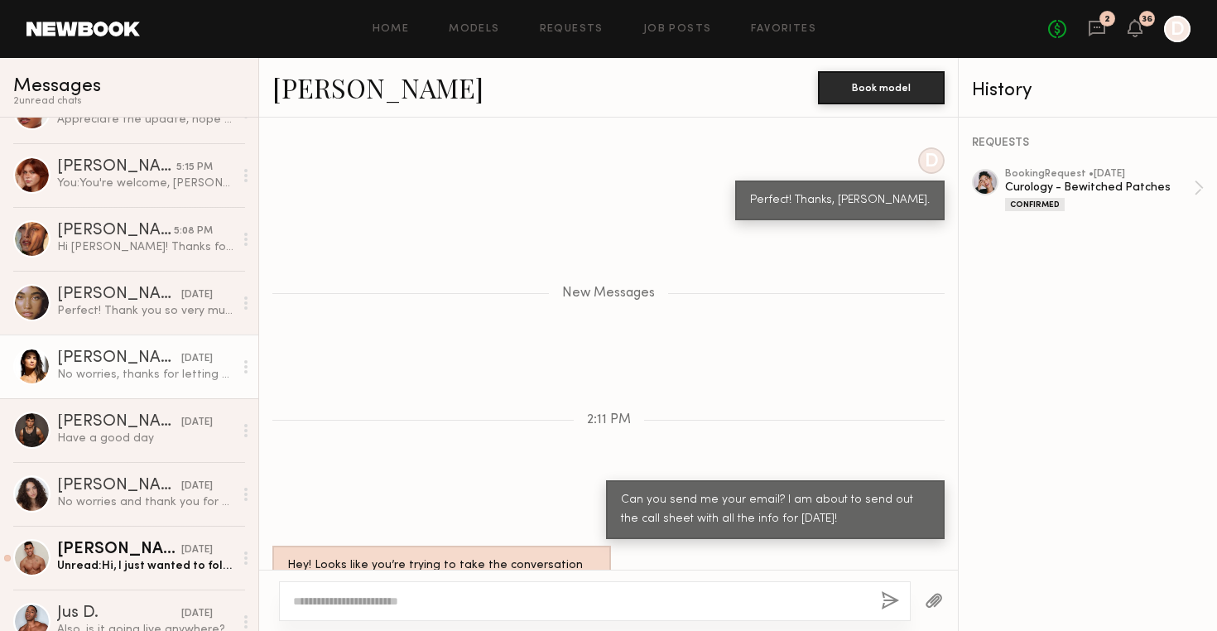
scroll to position [0, 0]
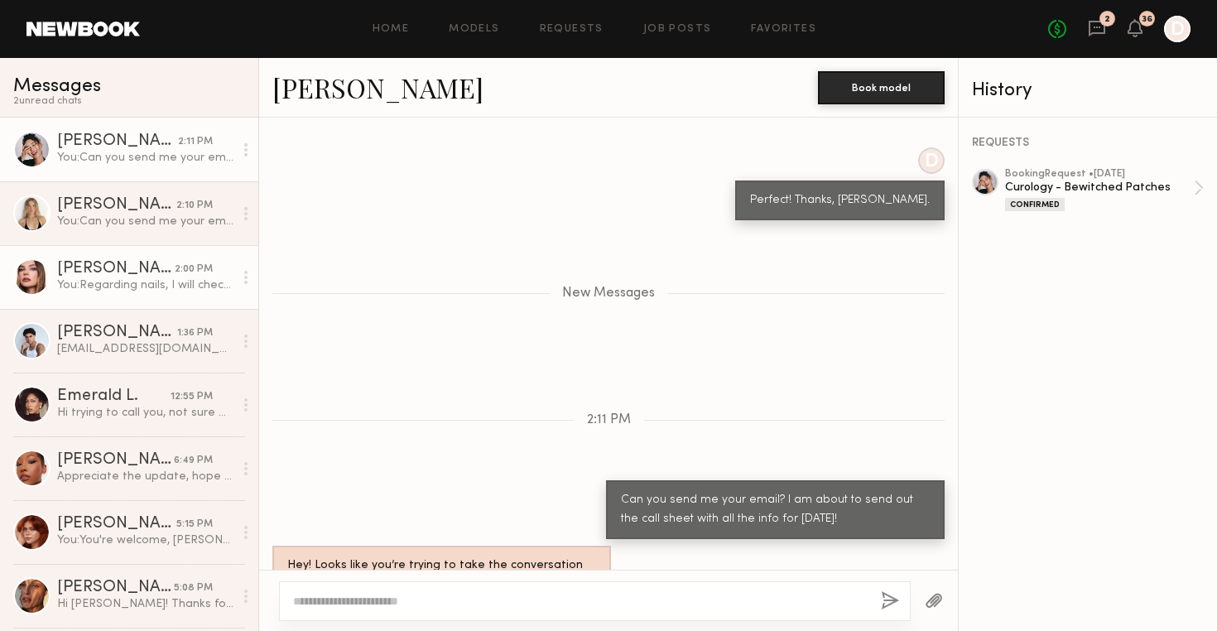
click at [172, 280] on div "You: Regarding nails, I will check in with our client about reimbursement and l…" at bounding box center [145, 285] width 176 height 16
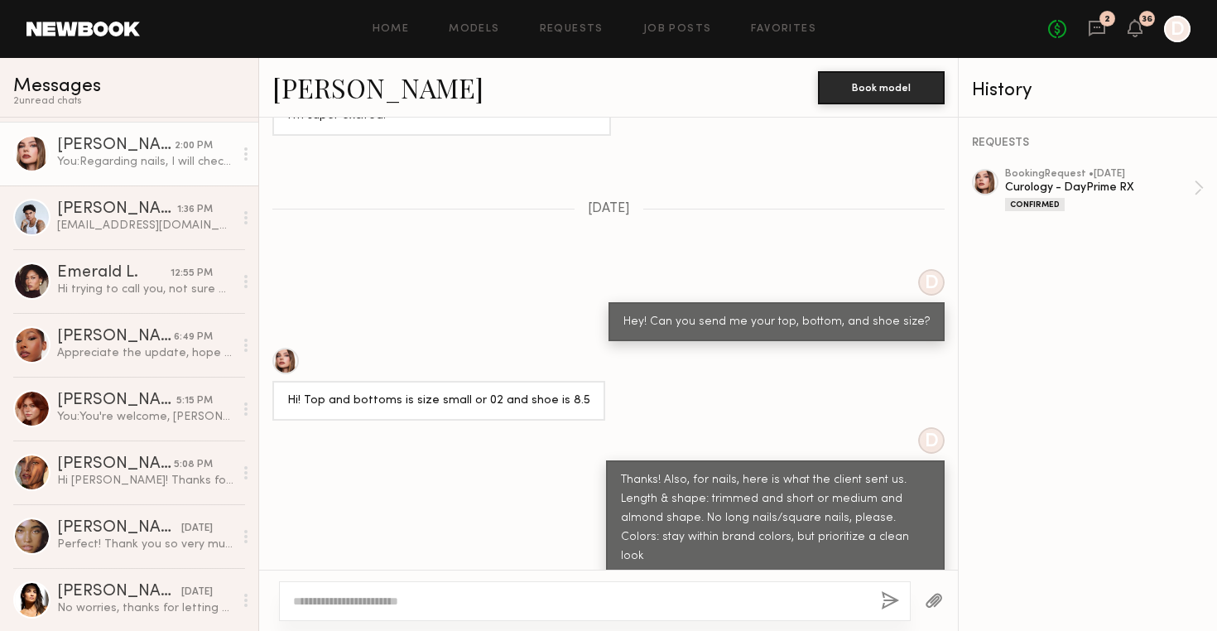
scroll to position [155, 0]
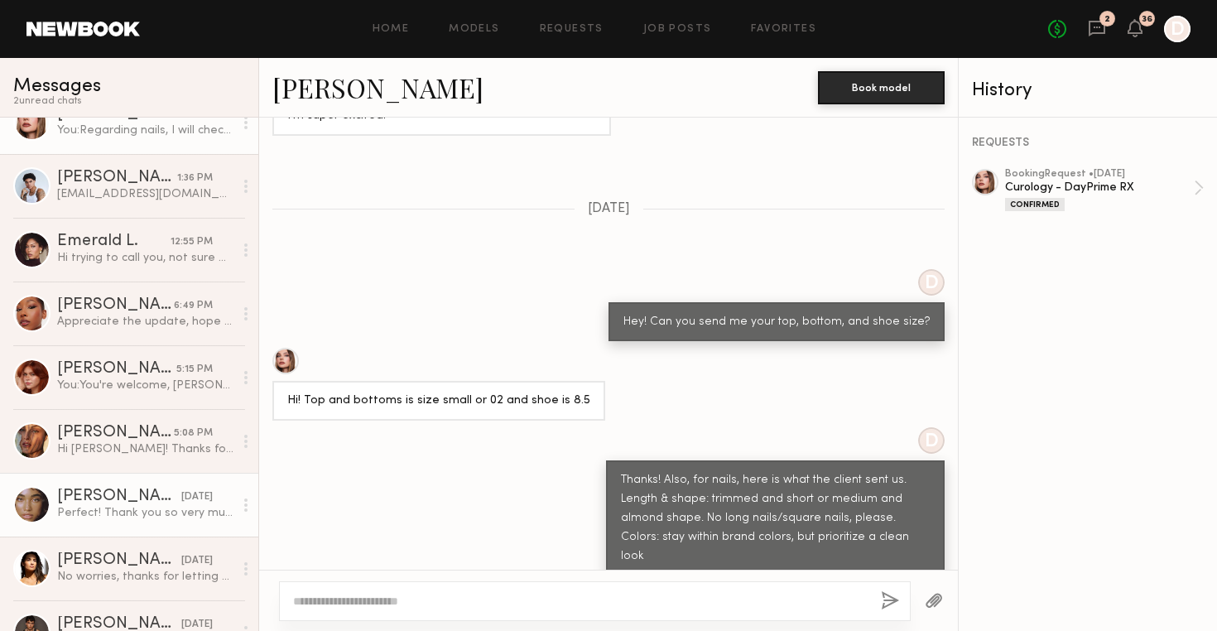
click at [147, 509] on div "Perfect! Thank you so very much for letting me know!" at bounding box center [145, 513] width 176 height 16
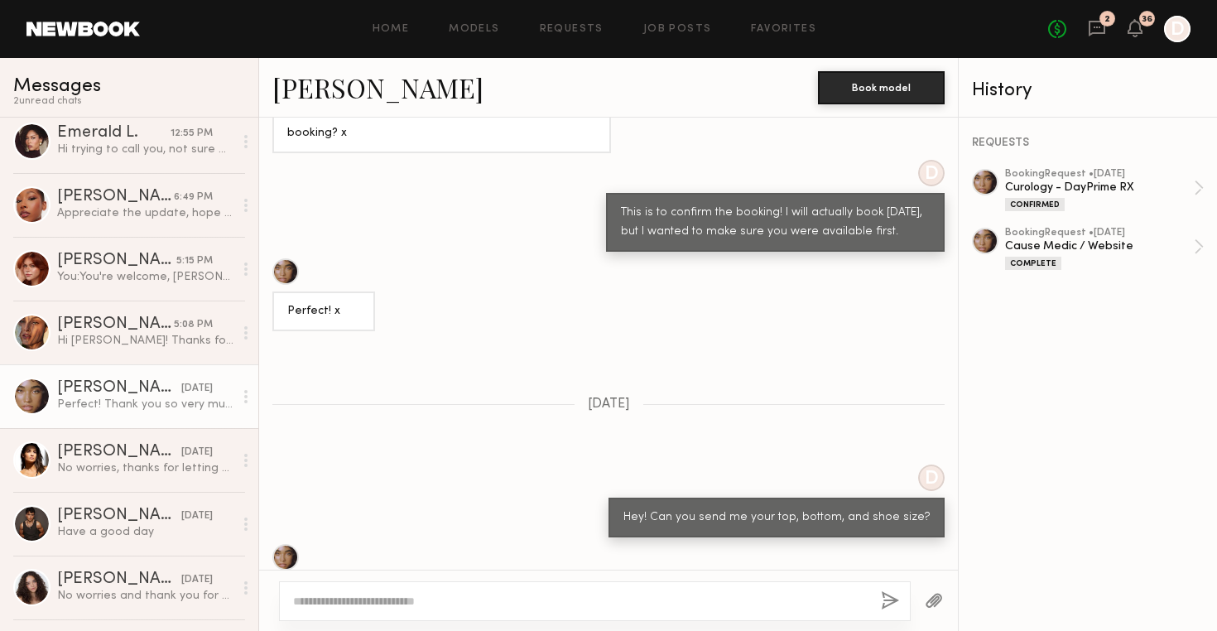
scroll to position [356, 0]
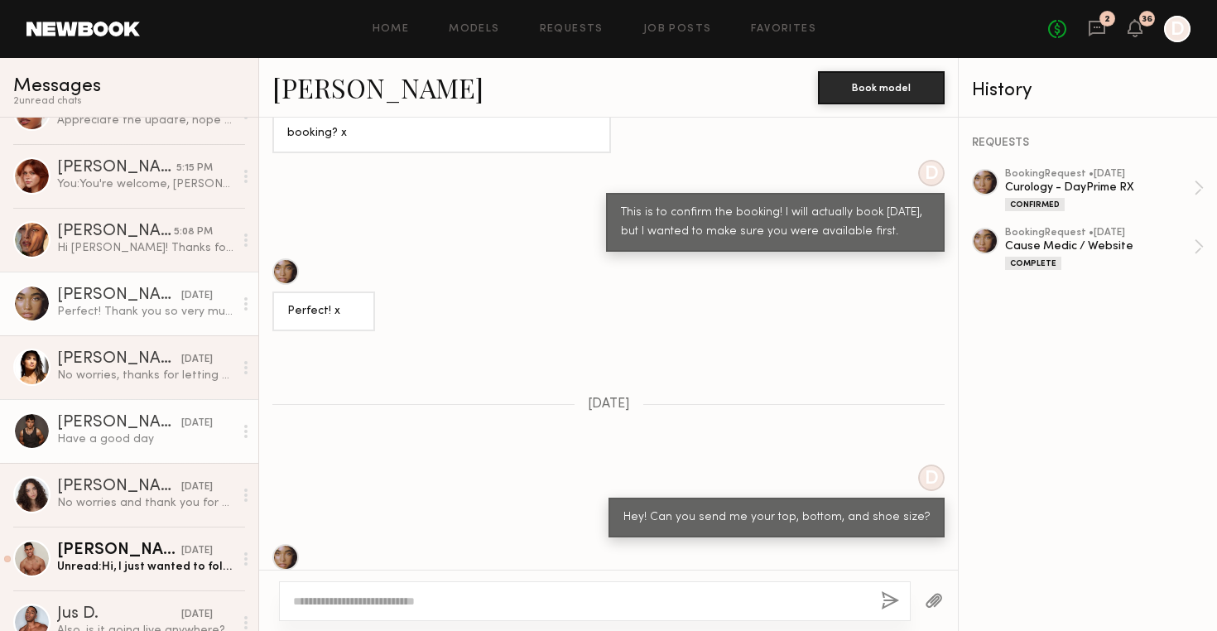
click at [89, 428] on div "[PERSON_NAME]" at bounding box center [119, 423] width 124 height 17
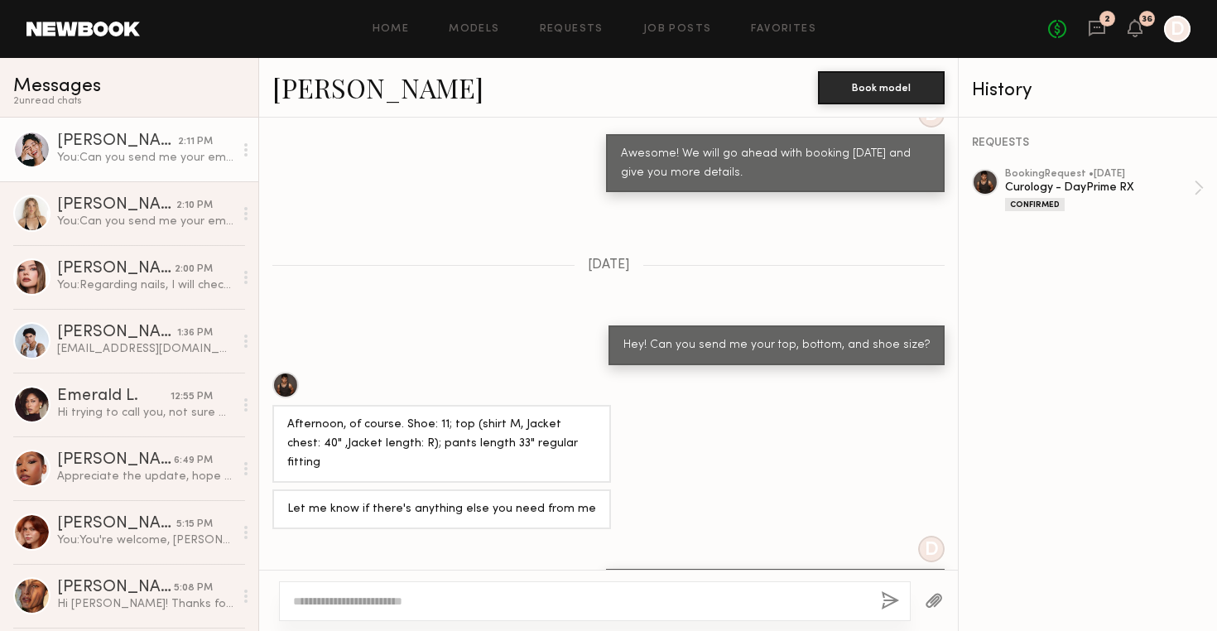
click at [142, 152] on div "You: Can you send me your email? I am about to send out the call sheet with all…" at bounding box center [145, 158] width 176 height 16
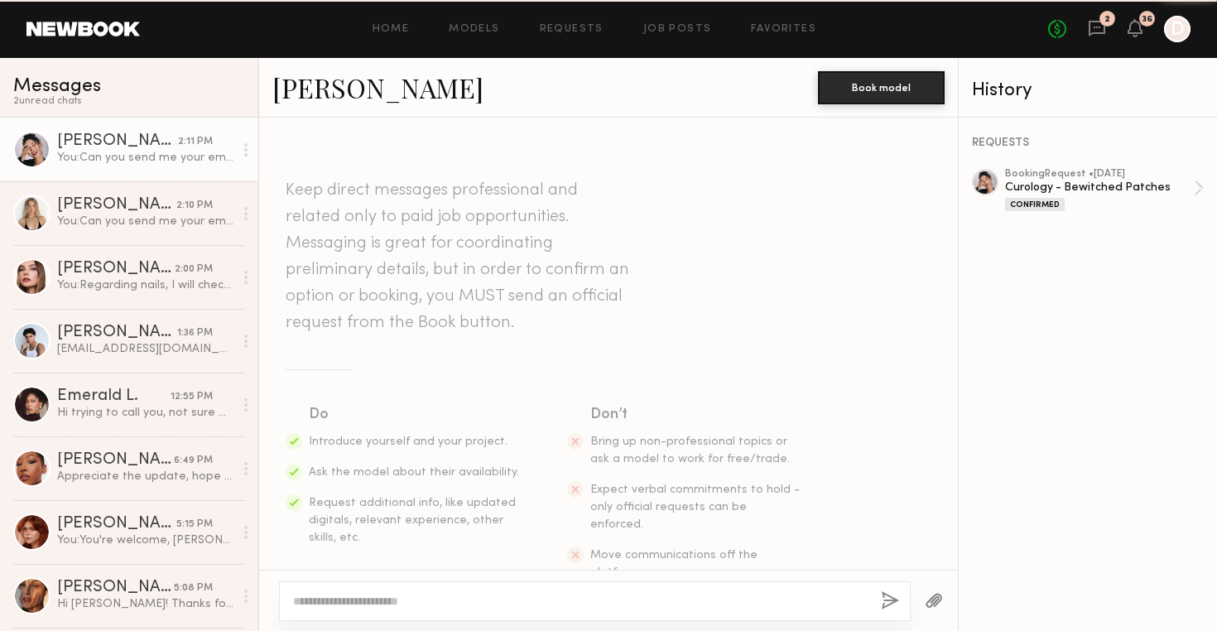
scroll to position [2704, 0]
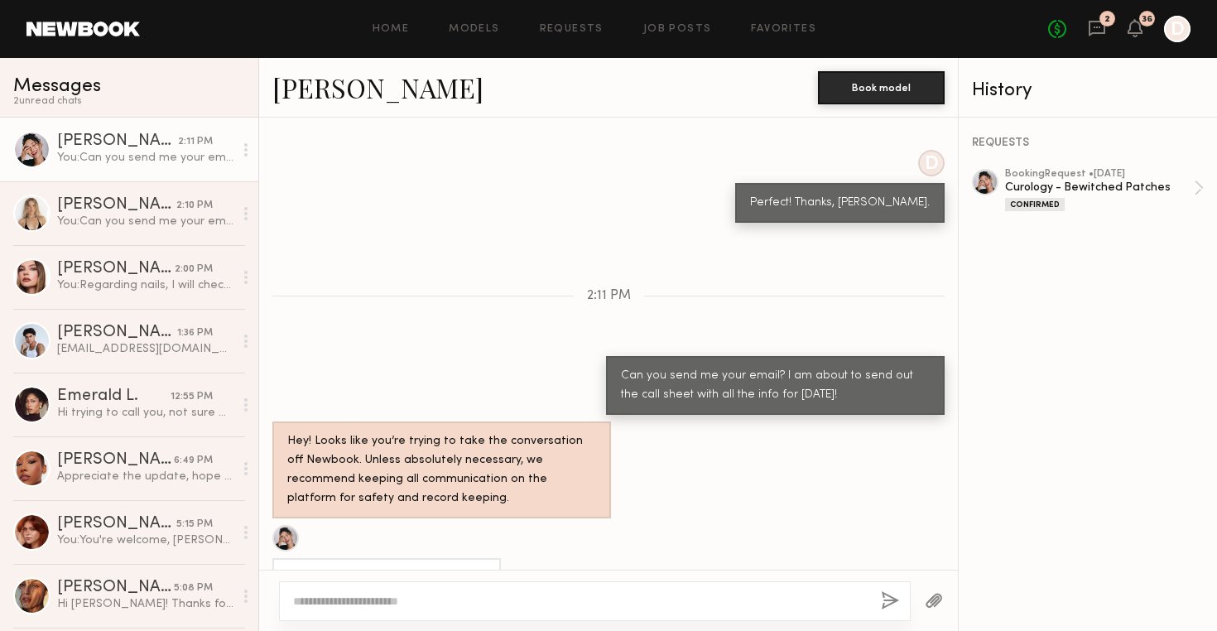
click at [401, 608] on textarea at bounding box center [580, 601] width 575 height 17
type textarea "**********"
click at [894, 597] on button "button" at bounding box center [890, 601] width 18 height 21
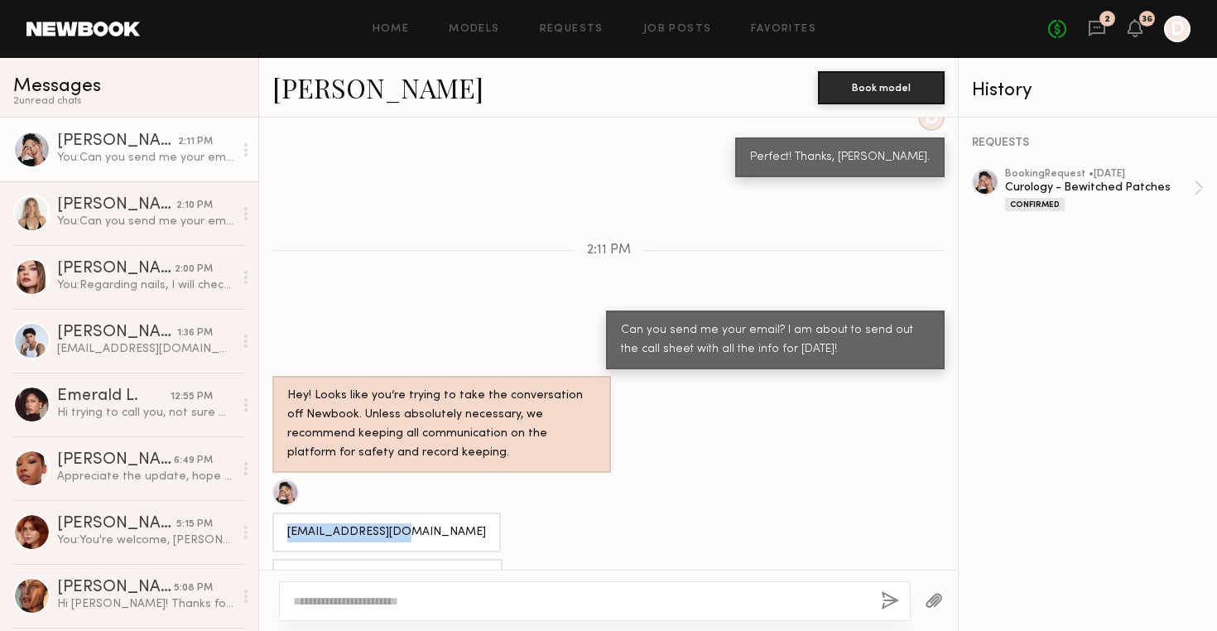
copy div "[EMAIL_ADDRESS][DOMAIN_NAME]"
drag, startPoint x: 405, startPoint y: 446, endPoint x: 271, endPoint y: 440, distance: 134.3
click at [271, 479] on div "[EMAIL_ADDRESS][DOMAIN_NAME]" at bounding box center [608, 515] width 699 height 73
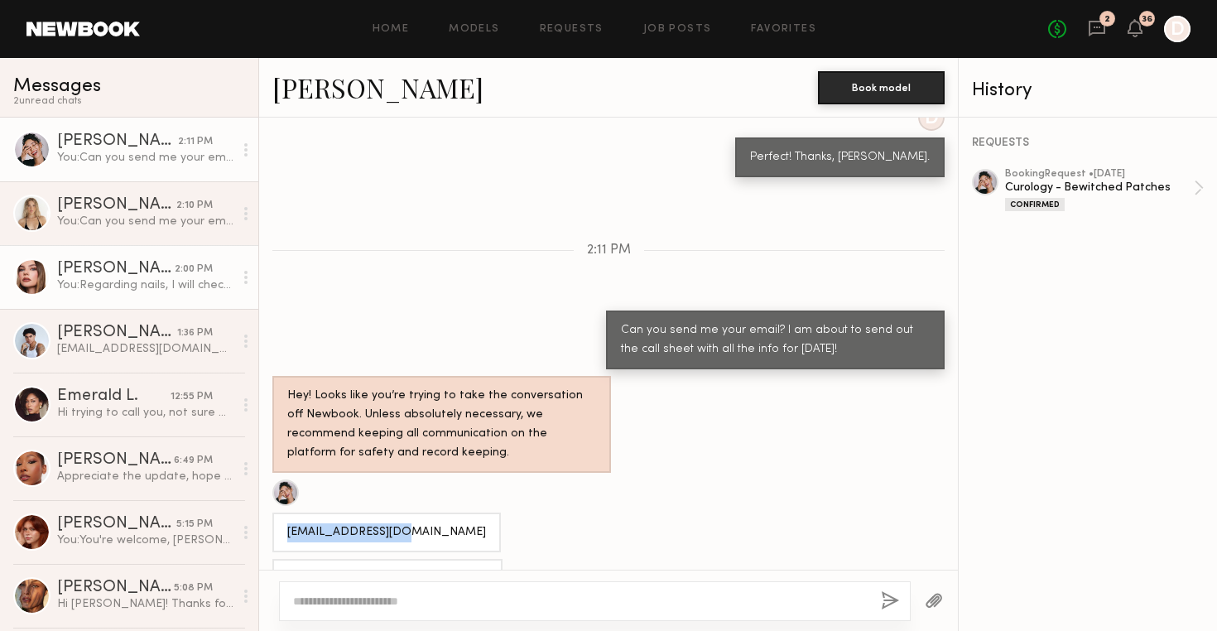
click at [134, 272] on div "[PERSON_NAME]" at bounding box center [116, 269] width 118 height 17
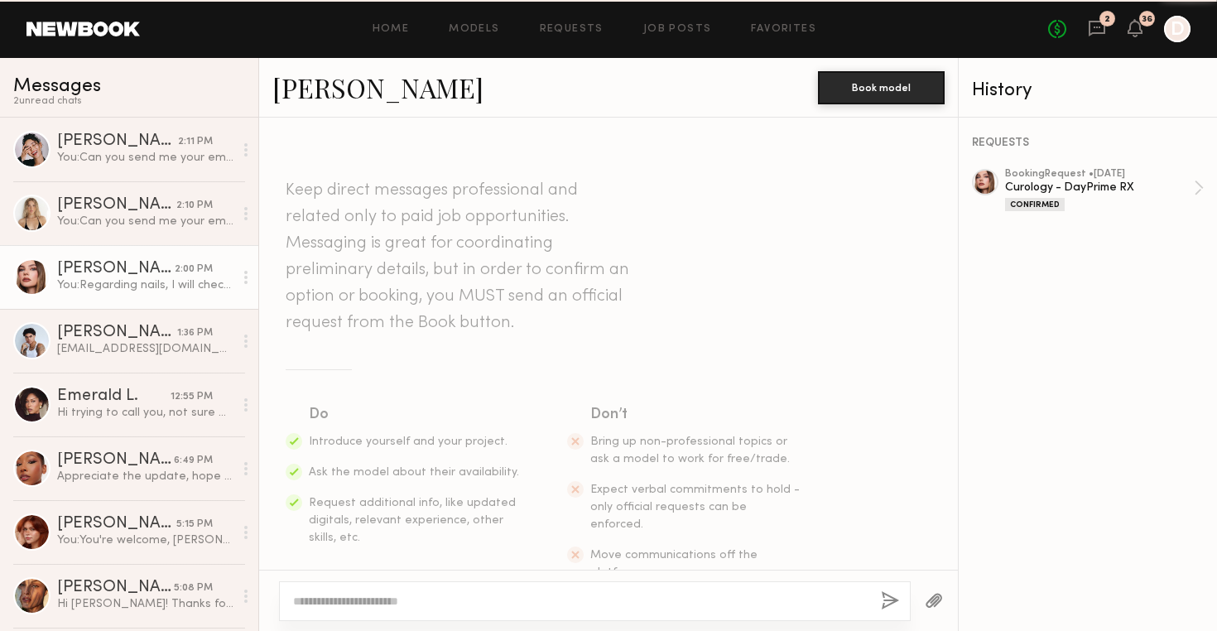
scroll to position [2751, 0]
